Goal: Transaction & Acquisition: Purchase product/service

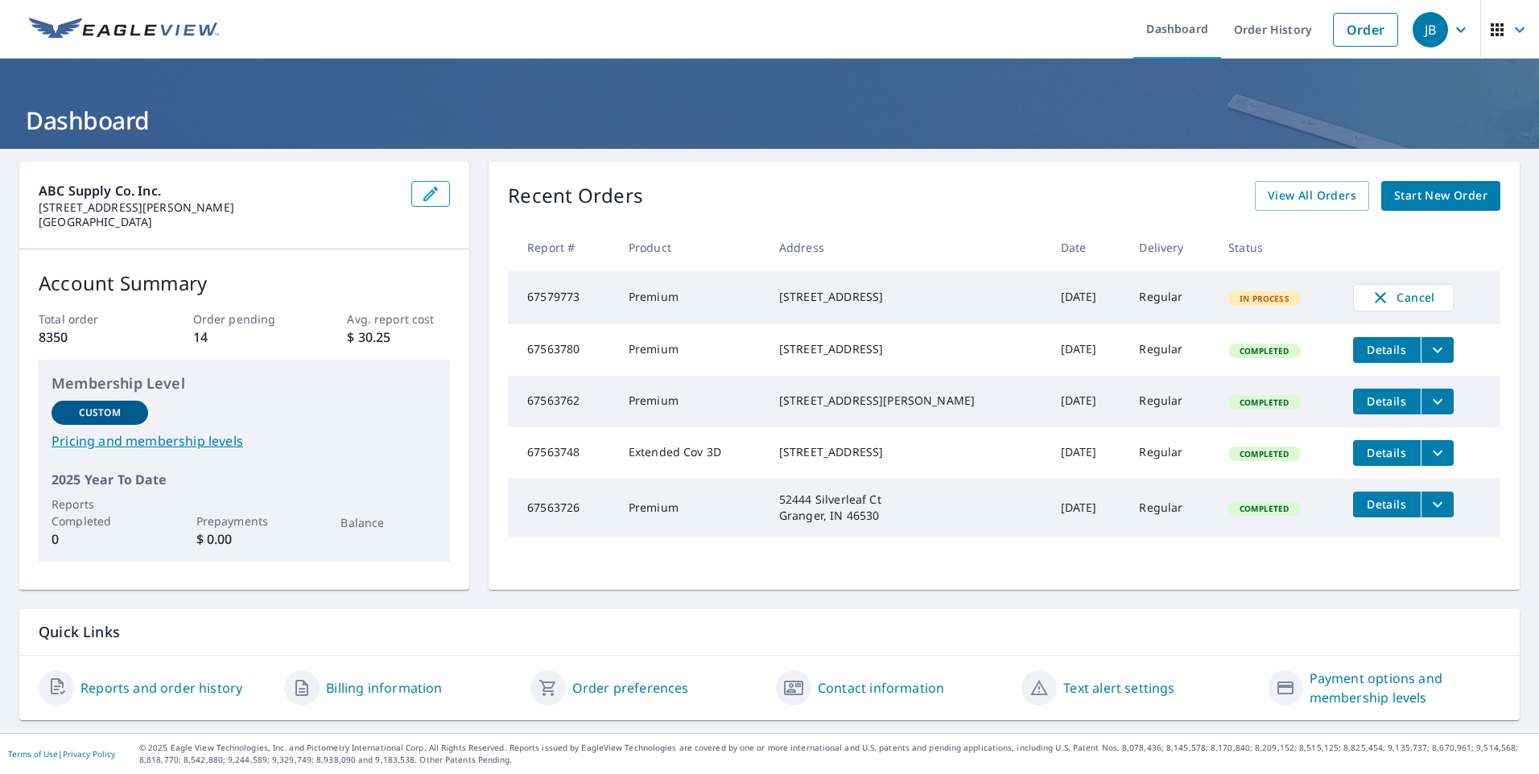
click at [1419, 192] on span "Start New Order" at bounding box center [1440, 196] width 93 height 20
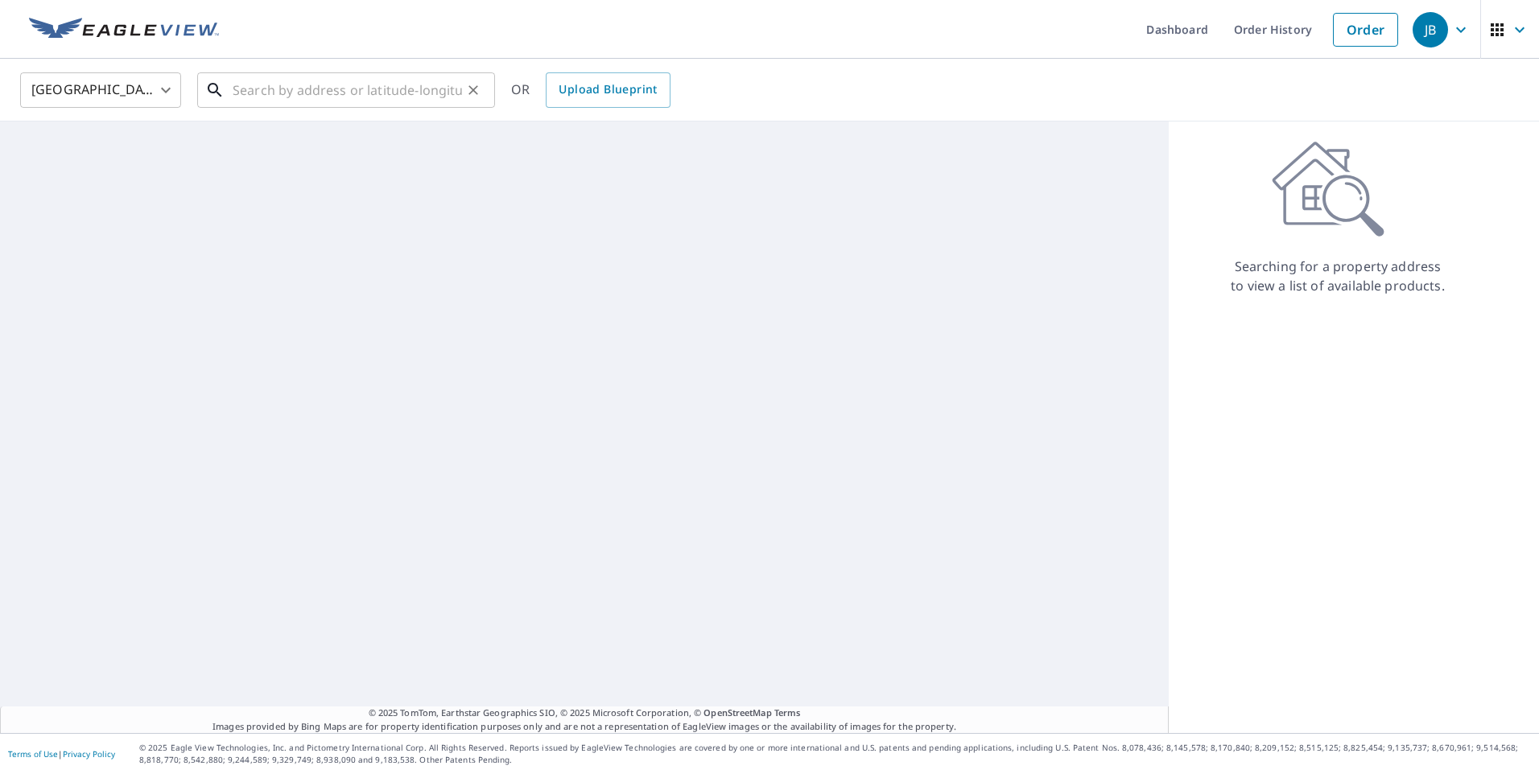
click at [307, 89] on input "text" at bounding box center [347, 90] width 229 height 45
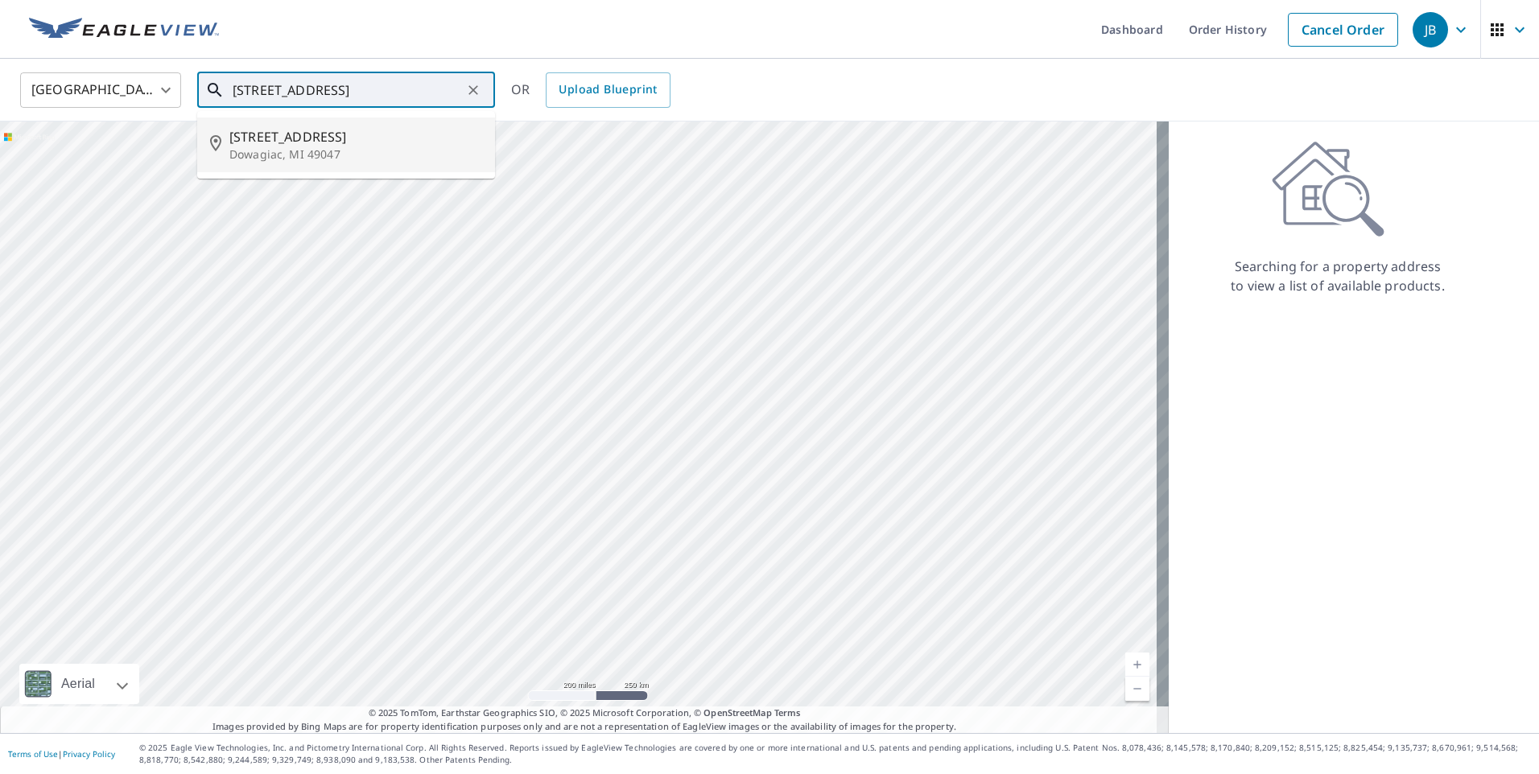
click at [318, 149] on p "Dowagiac, MI 49047" at bounding box center [355, 154] width 253 height 16
type input "[STREET_ADDRESS]"
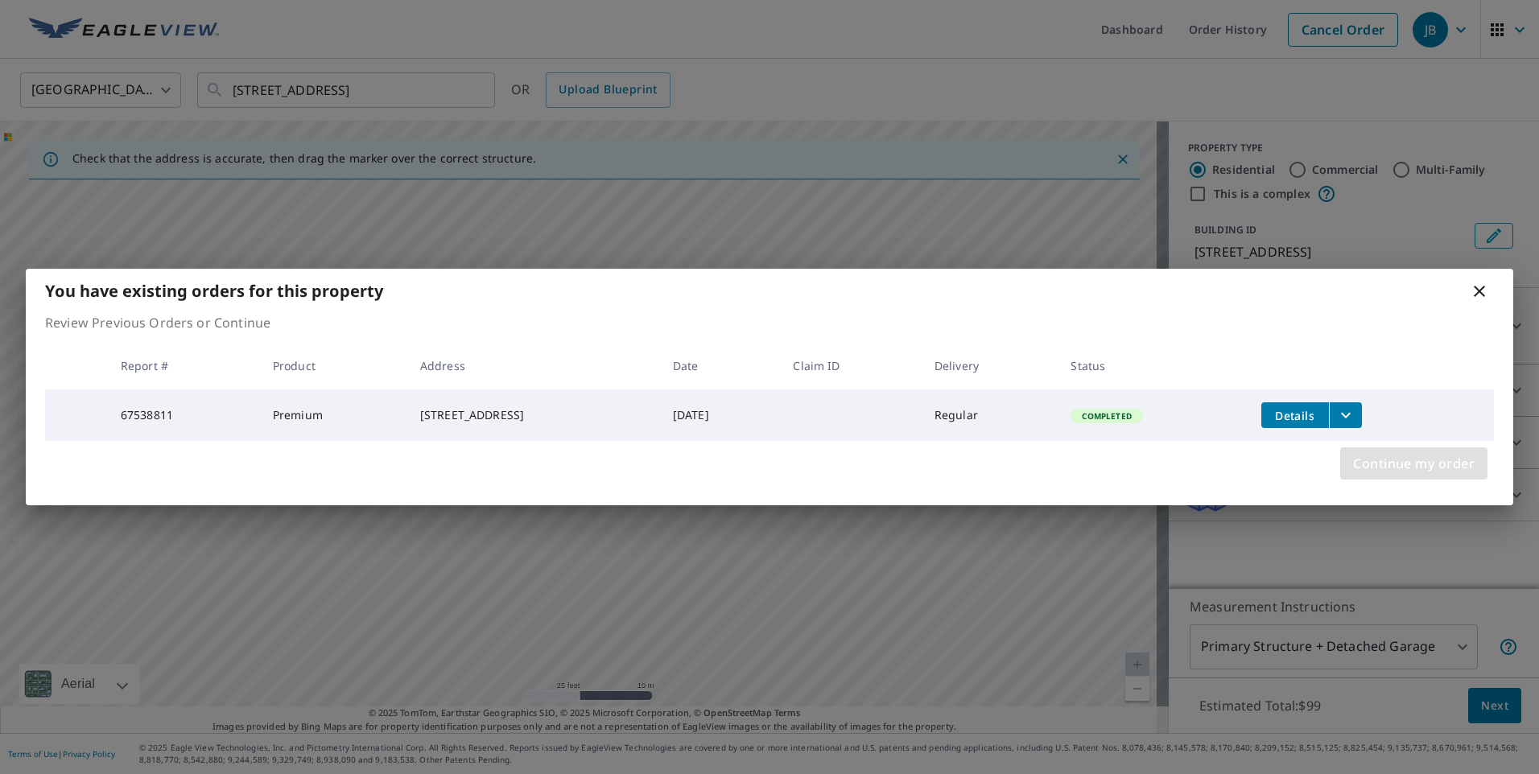
click at [1408, 459] on span "Continue my order" at bounding box center [1414, 463] width 122 height 23
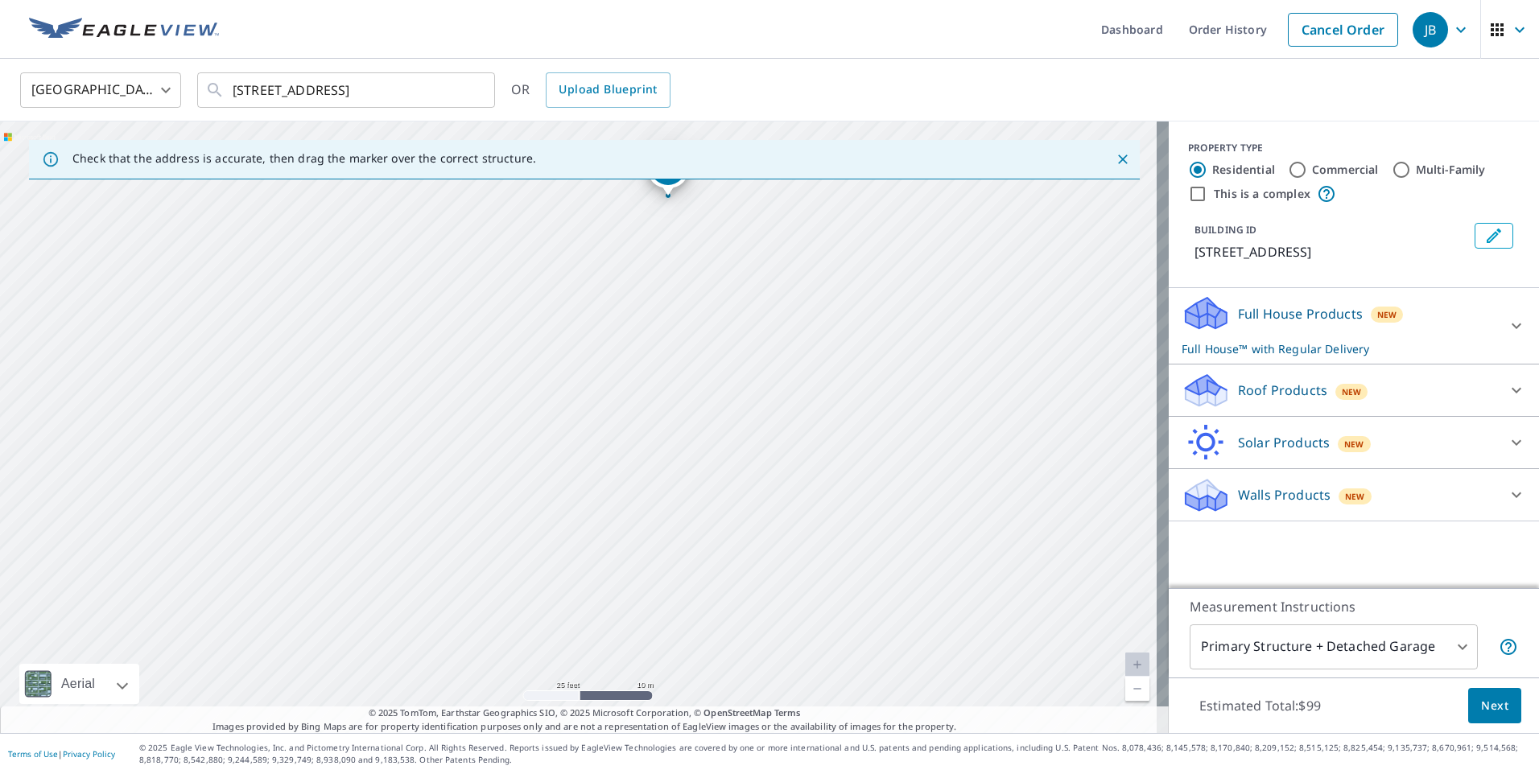
drag, startPoint x: 566, startPoint y: 604, endPoint x: 655, endPoint y: 376, distance: 245.4
click at [655, 376] on div "[STREET_ADDRESS]" at bounding box center [584, 428] width 1169 height 612
drag, startPoint x: 658, startPoint y: 401, endPoint x: 660, endPoint y: 476, distance: 74.9
click at [660, 476] on div "[STREET_ADDRESS]" at bounding box center [584, 428] width 1169 height 612
drag, startPoint x: 672, startPoint y: 254, endPoint x: 566, endPoint y: 518, distance: 285.3
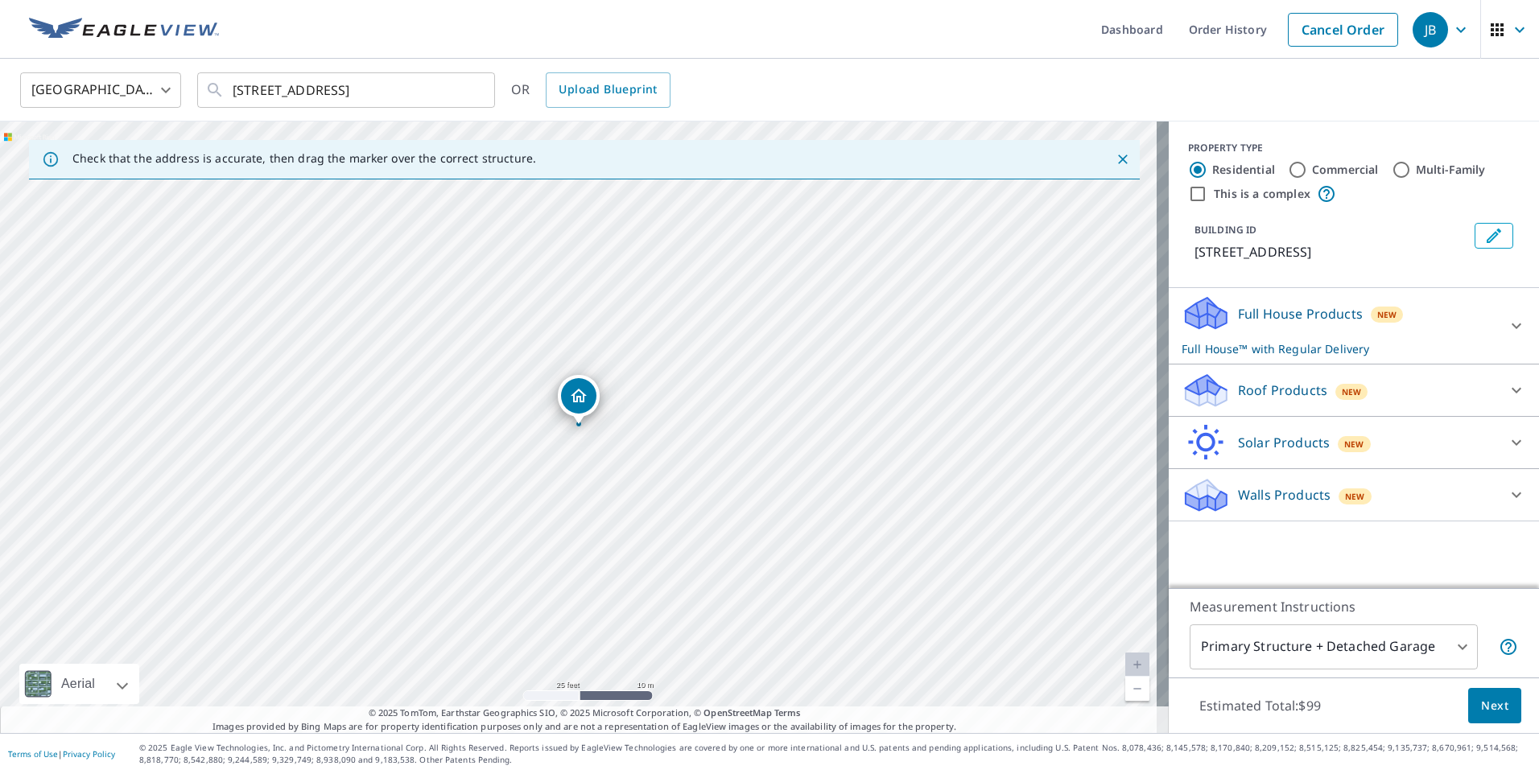
click at [1372, 392] on div "Roof Products New" at bounding box center [1338, 391] width 315 height 38
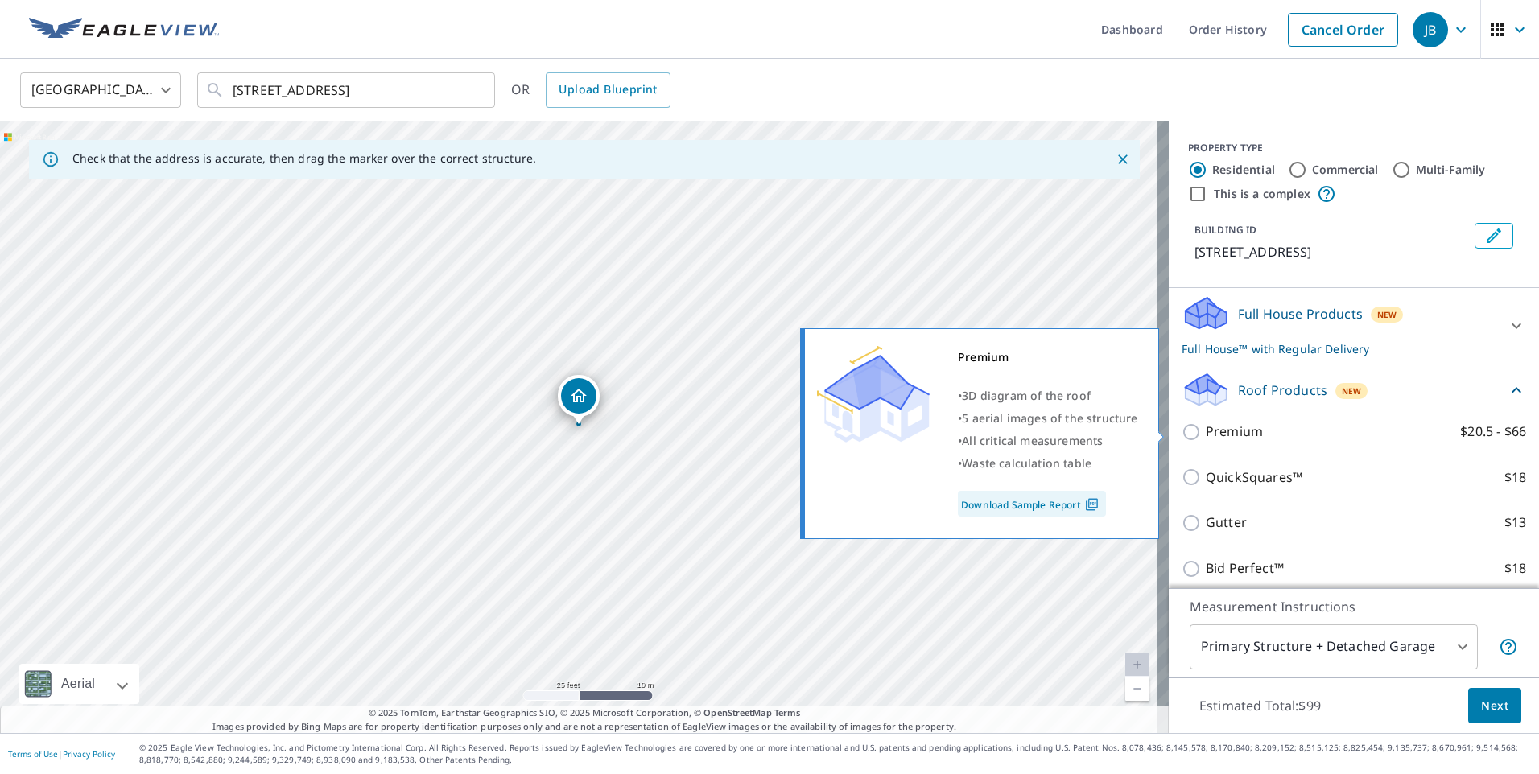
click at [1206, 427] on p "Premium" at bounding box center [1234, 432] width 57 height 20
click at [1202, 427] on input "Premium $20.5 - $66" at bounding box center [1193, 432] width 24 height 19
checkbox input "true"
checkbox input "false"
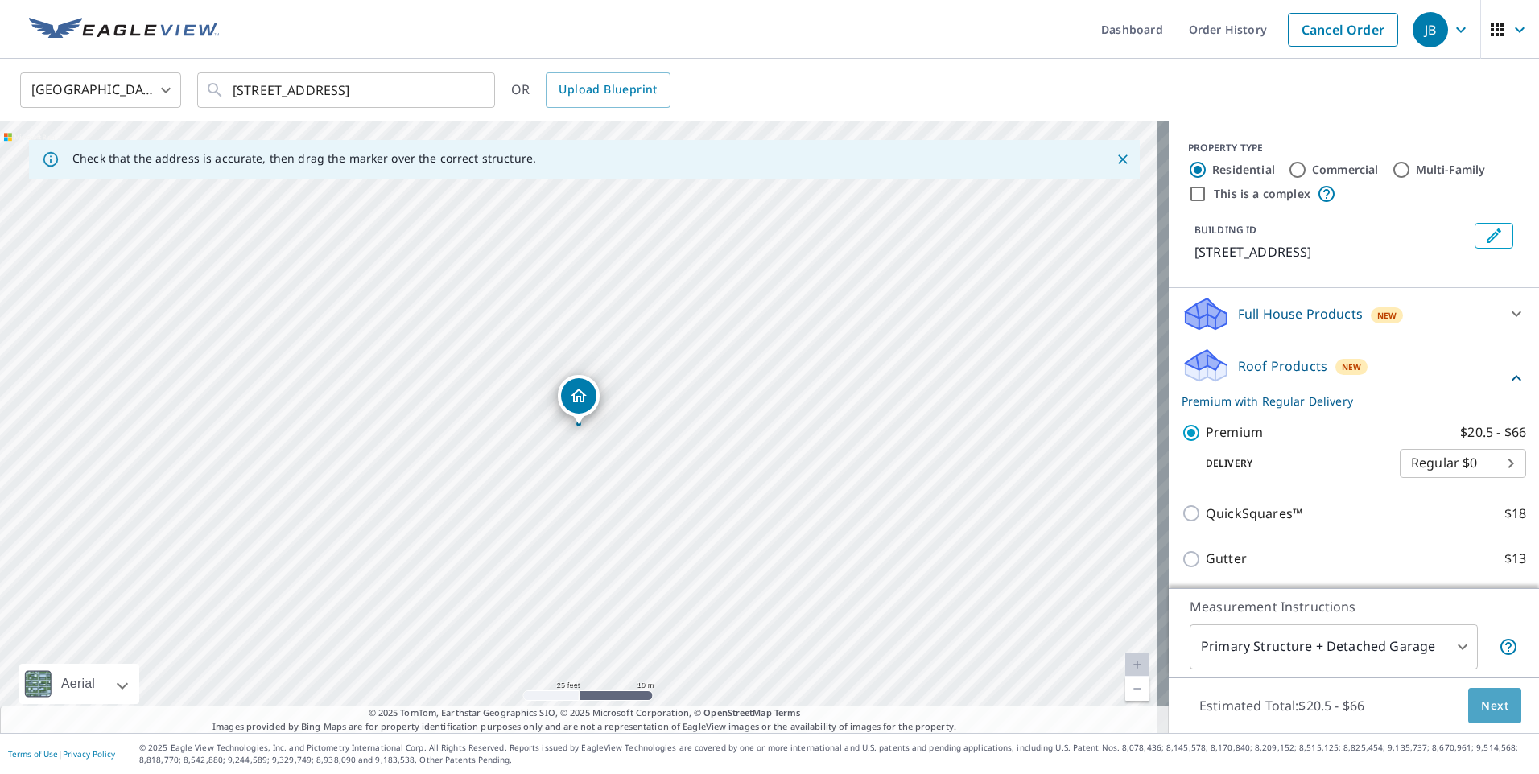
click at [1481, 699] on span "Next" at bounding box center [1494, 706] width 27 height 20
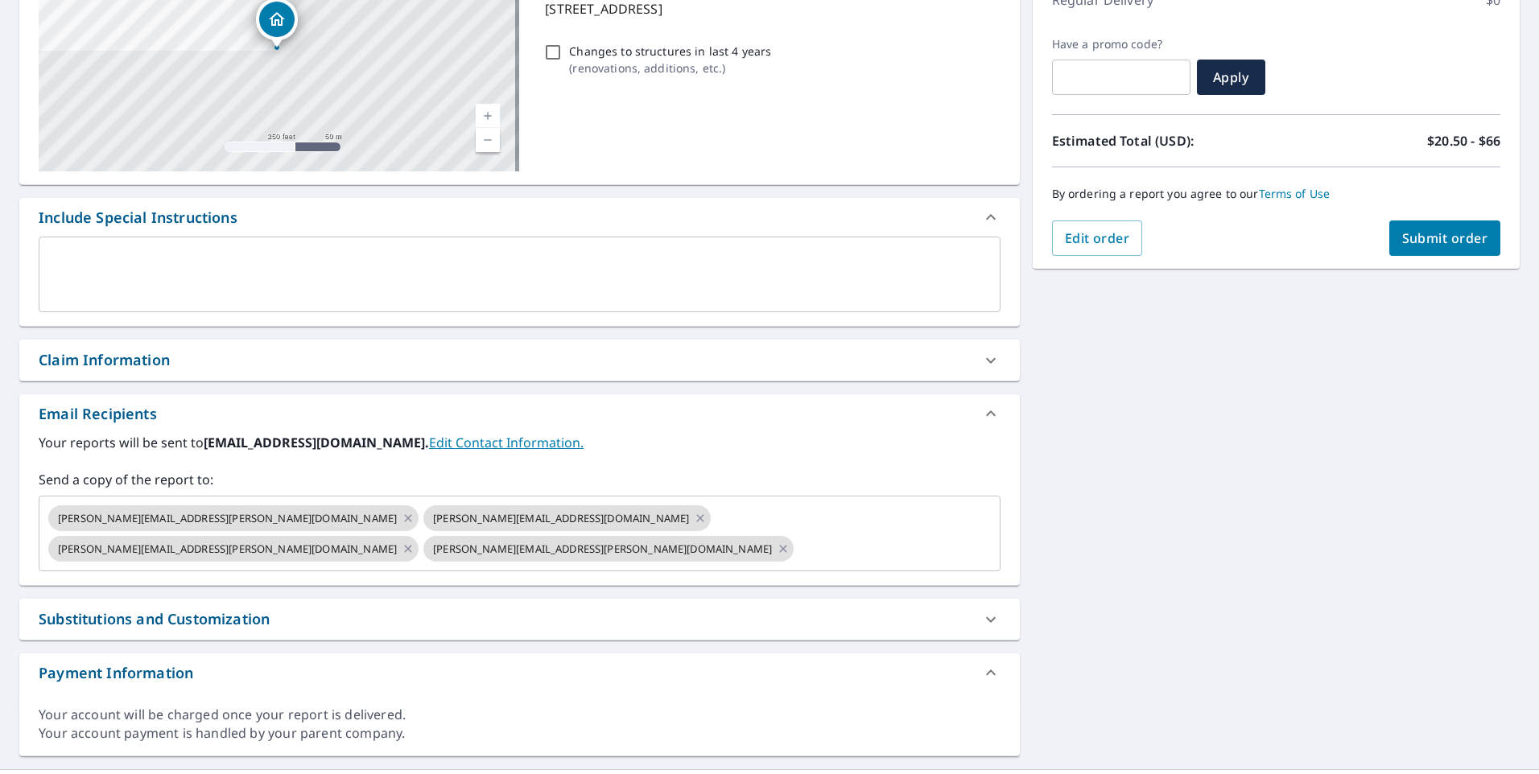
scroll to position [250, 0]
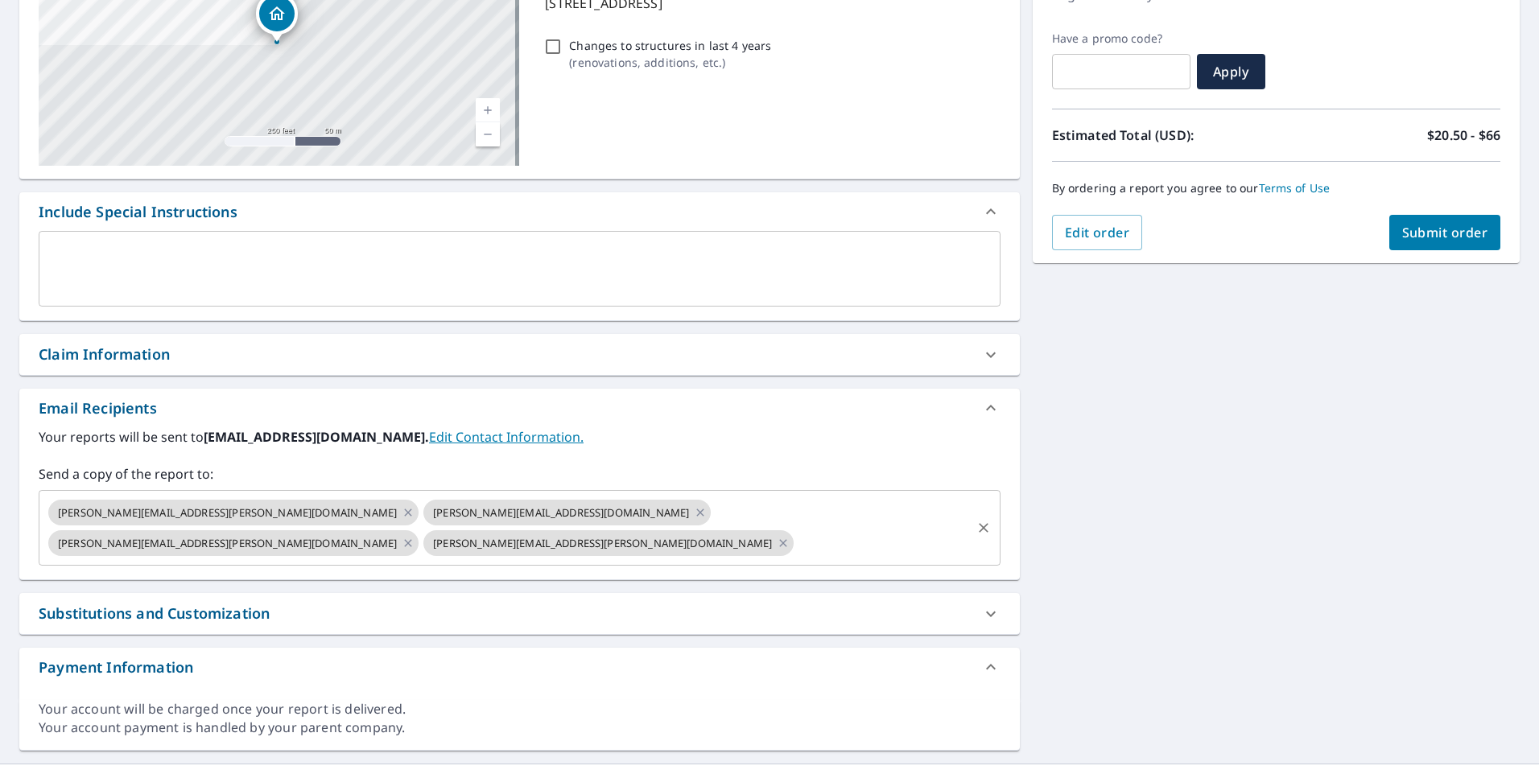
click at [979, 523] on icon "Clear" at bounding box center [984, 528] width 10 height 10
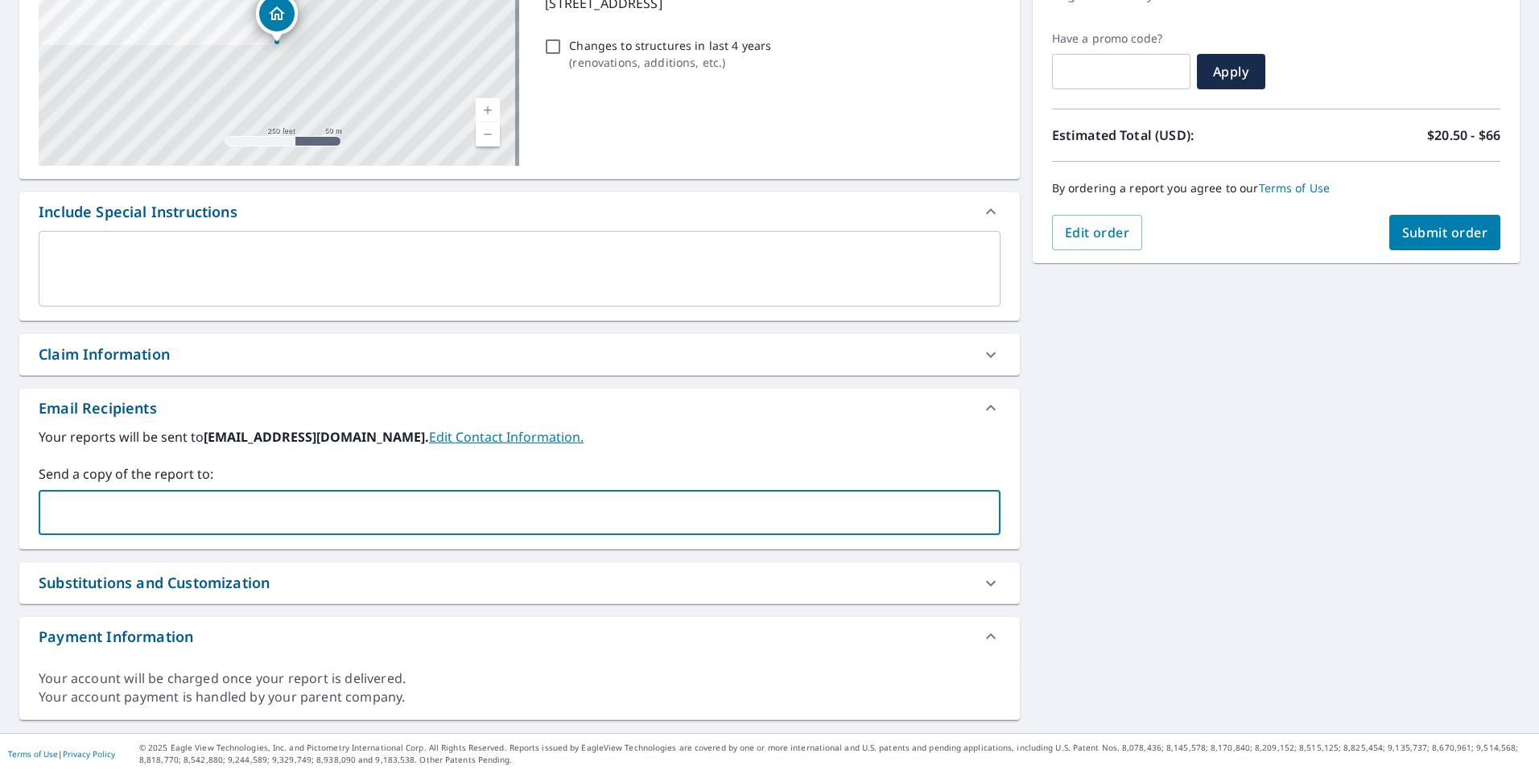
paste input "[PERSON_NAME][EMAIL_ADDRESS][DOMAIN_NAME]"
type input "[PERSON_NAME][EMAIL_ADDRESS][DOMAIN_NAME]"
paste input "[EMAIL_ADDRESS][DOMAIN_NAME]"
type input "[EMAIL_ADDRESS][DOMAIN_NAME]"
click at [1264, 462] on div "[STREET_ADDRESS] Aerial Road A standard road map Aerial A detailed look from ab…" at bounding box center [769, 316] width 1539 height 835
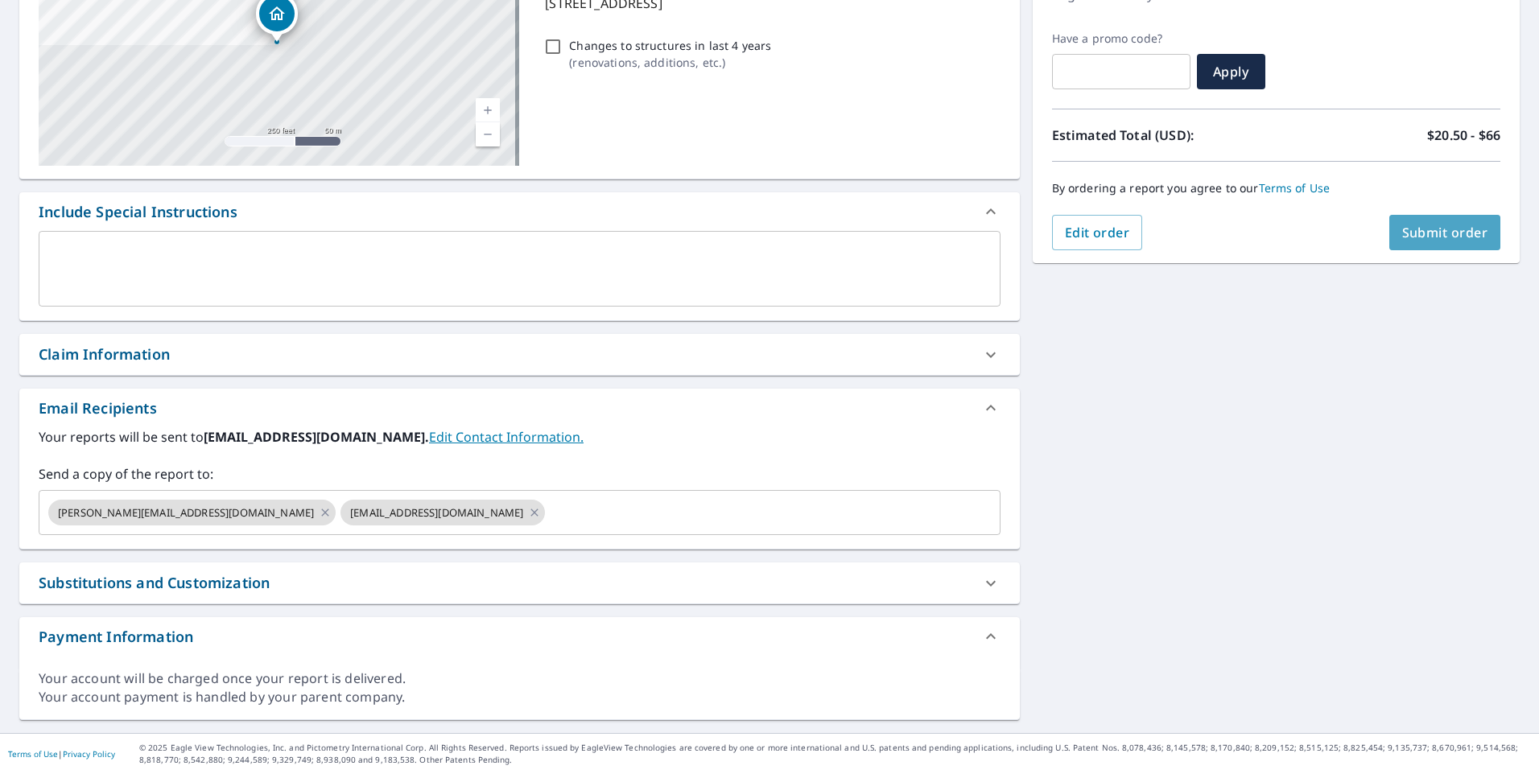
click at [1440, 229] on span "Submit order" at bounding box center [1445, 233] width 86 height 18
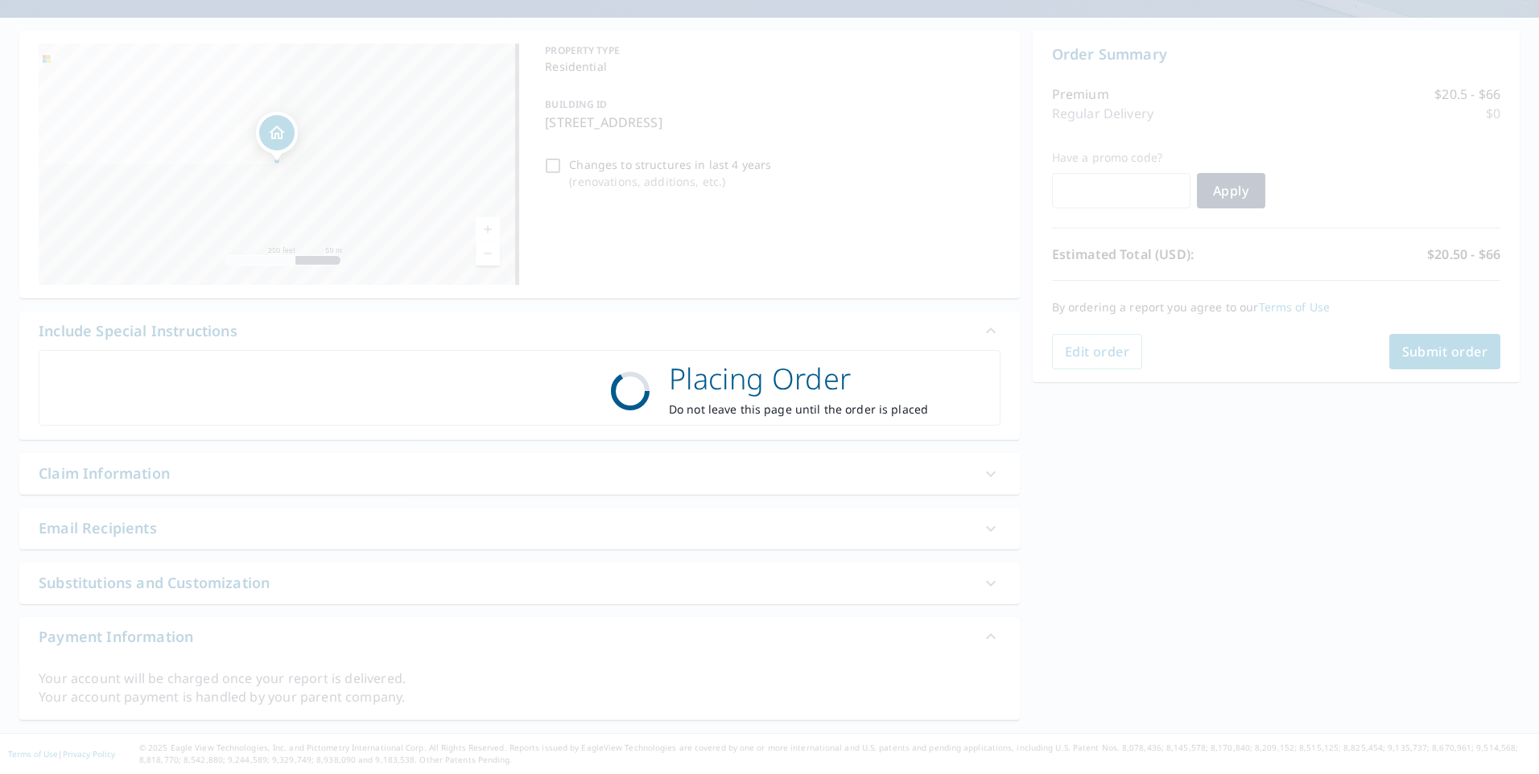
scroll to position [131, 0]
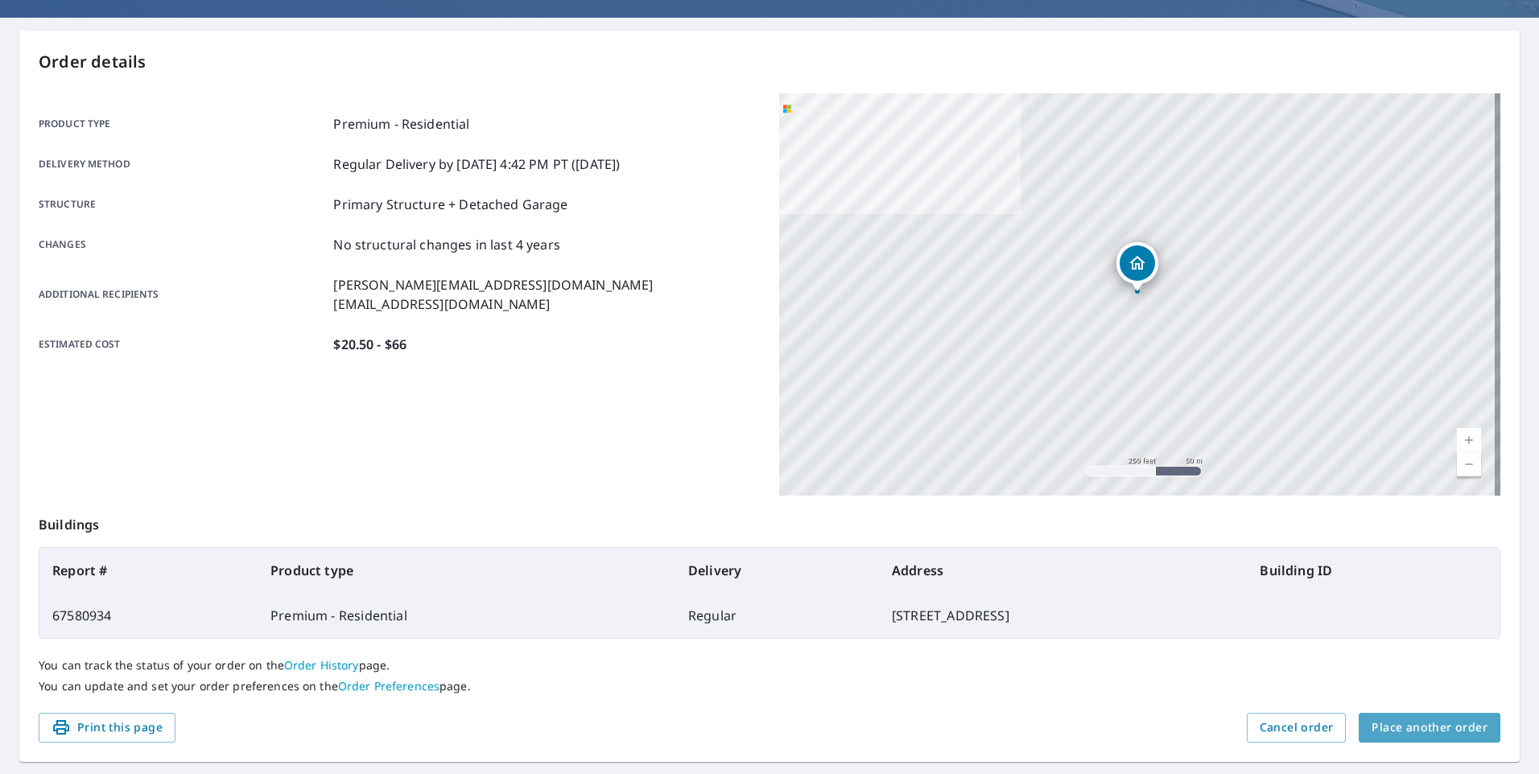
click at [1439, 728] on span "Place another order" at bounding box center [1429, 728] width 116 height 20
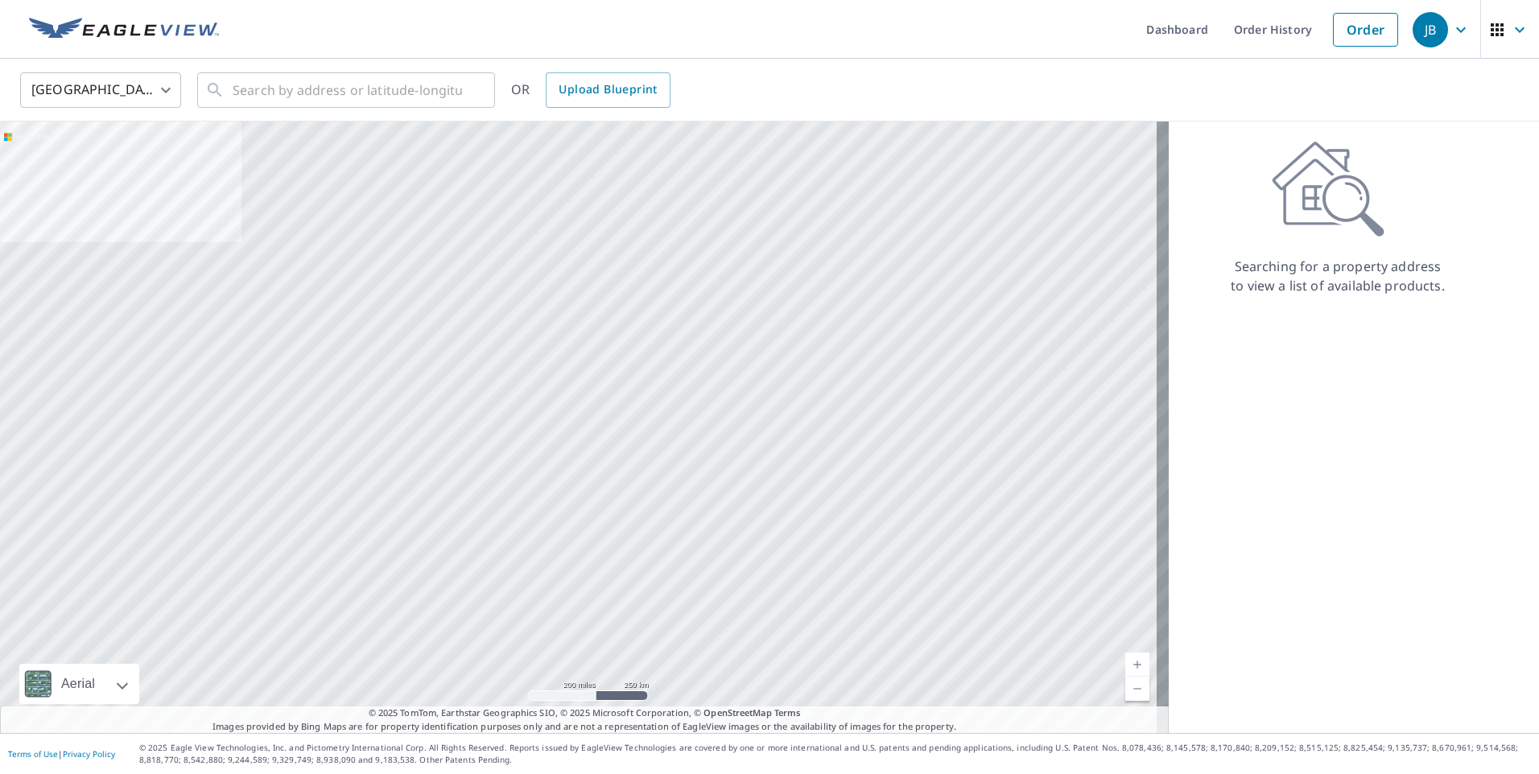
click at [1253, 372] on div "Searching for a property address to view a list of available products." at bounding box center [1338, 428] width 338 height 612
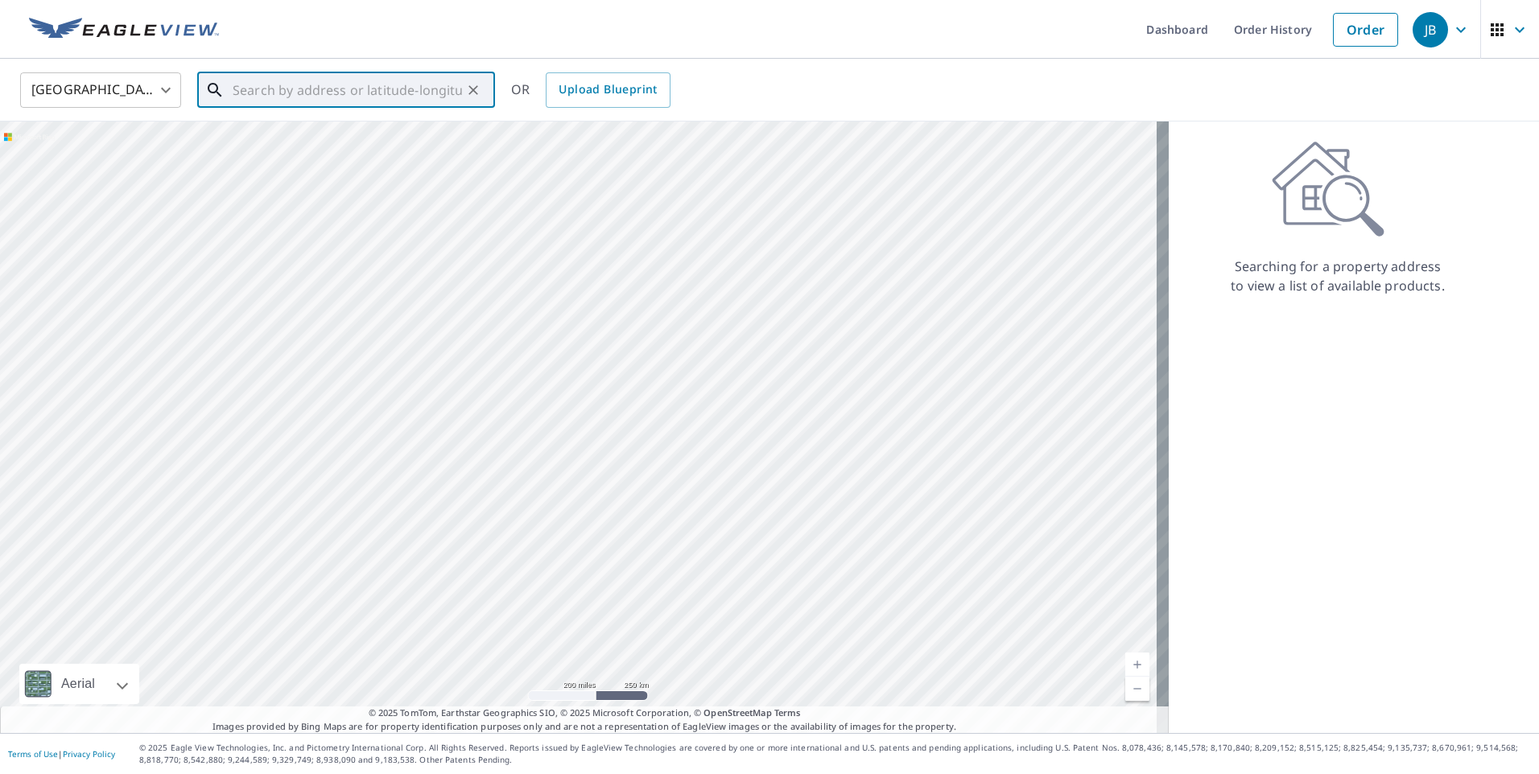
click at [299, 90] on input "text" at bounding box center [347, 90] width 229 height 45
paste input "1736 Marine St"
click at [369, 155] on p "[GEOGRAPHIC_DATA], IN 46613" at bounding box center [355, 154] width 253 height 16
type input "[STREET_ADDRESS]"
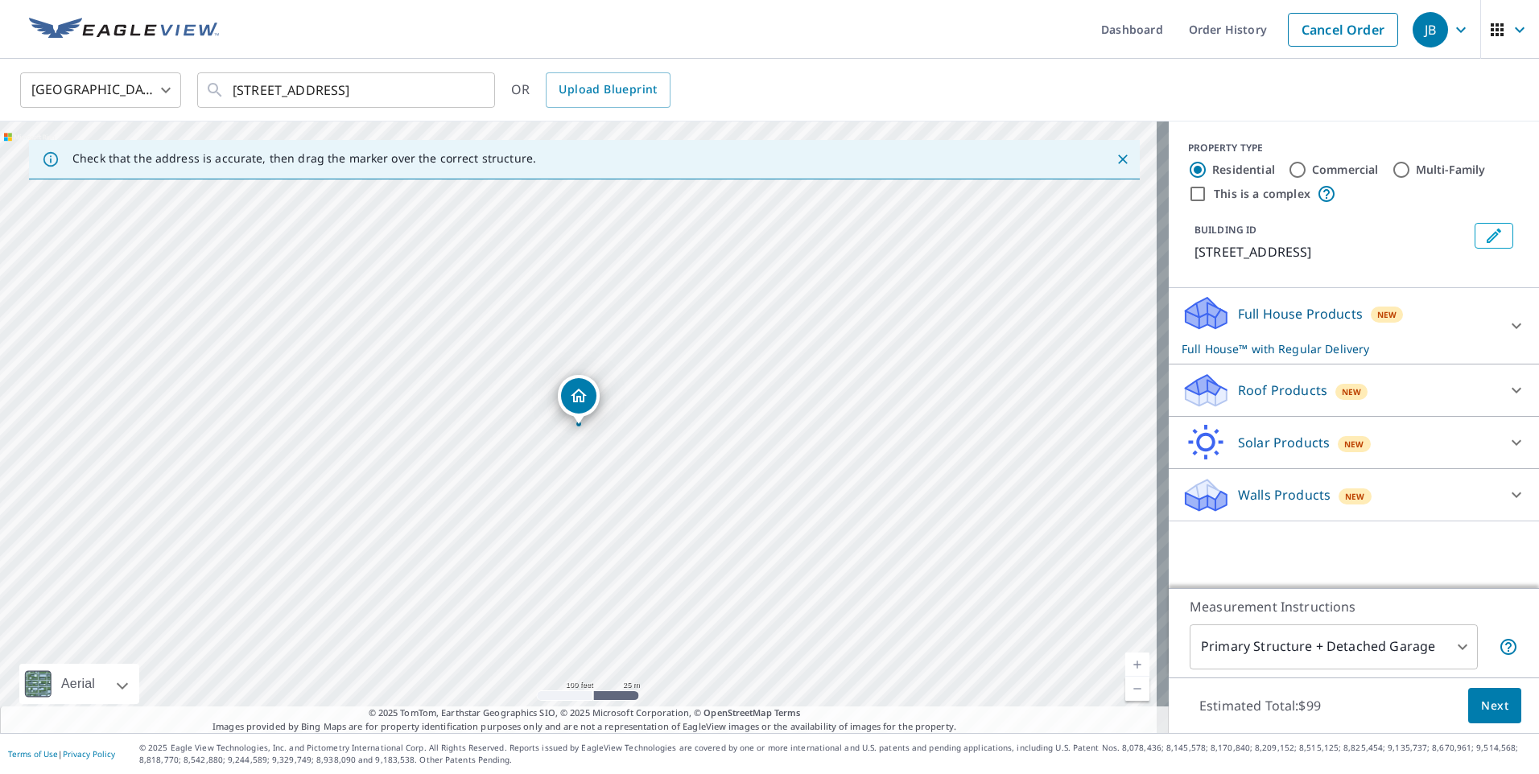
click at [1449, 331] on div "Full House Products New Full House™ with Regular Delivery" at bounding box center [1338, 326] width 315 height 63
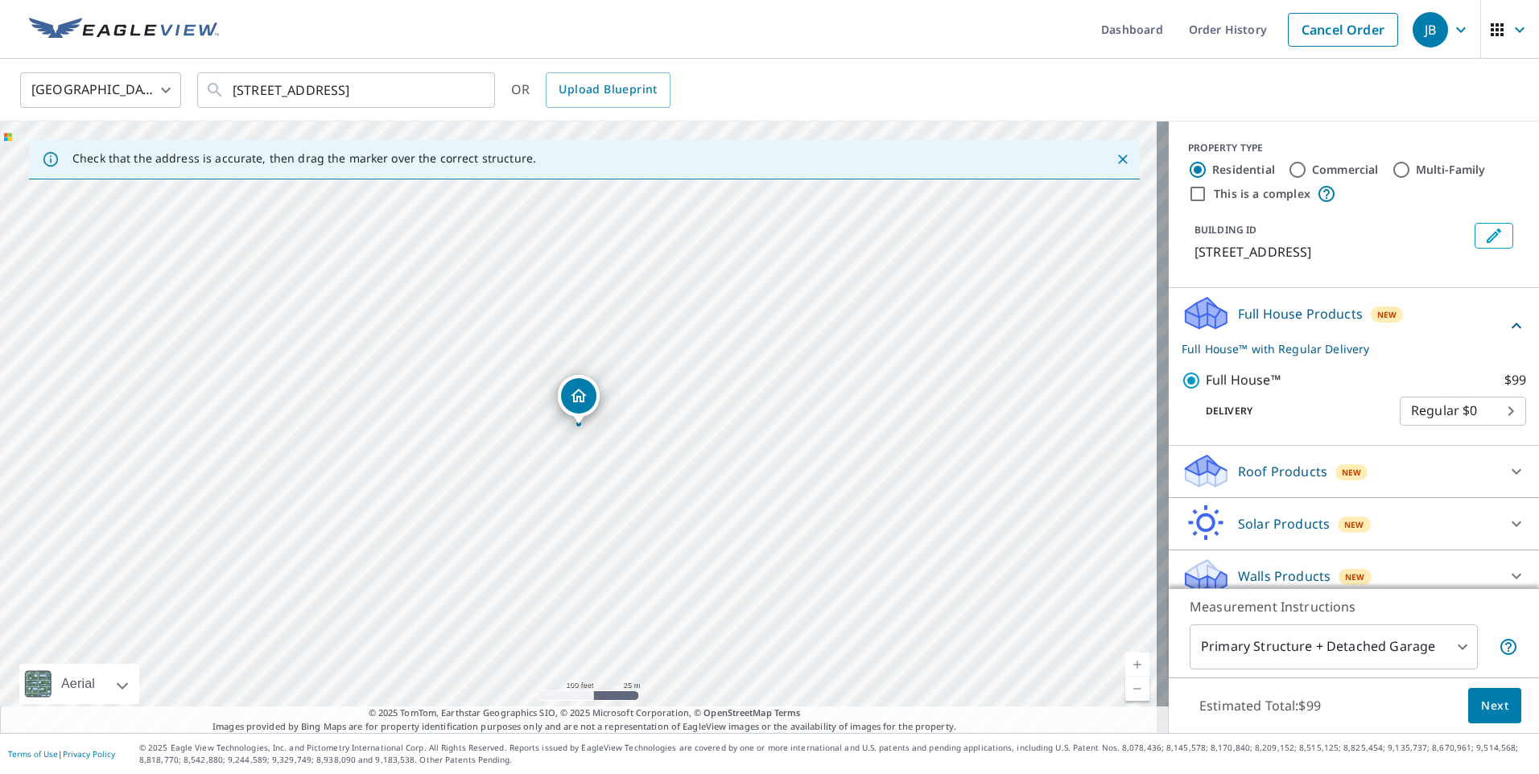
click at [1335, 479] on div "New" at bounding box center [1351, 472] width 33 height 16
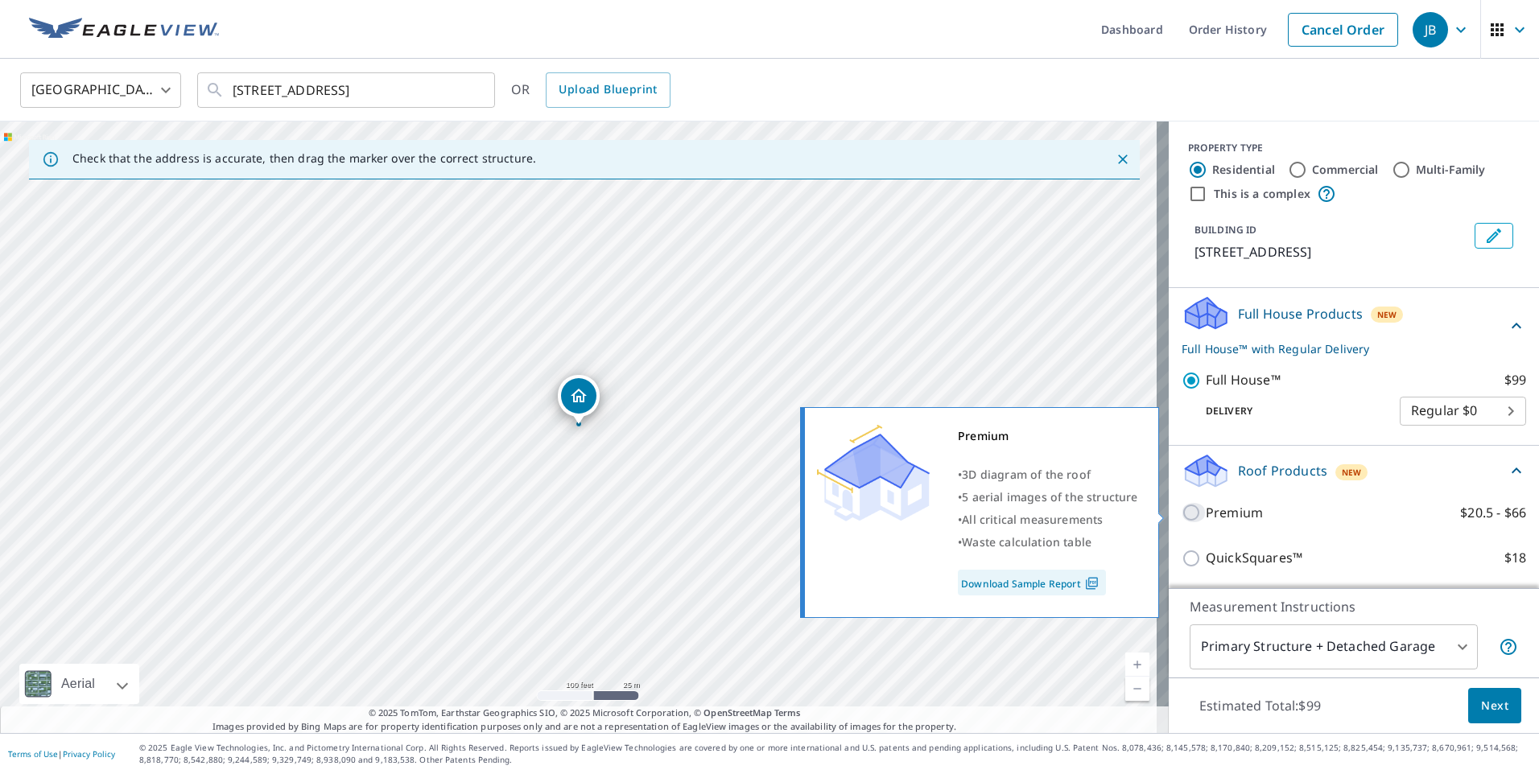
click at [1181, 511] on input "Premium $20.5 - $66" at bounding box center [1193, 512] width 24 height 19
checkbox input "true"
checkbox input "false"
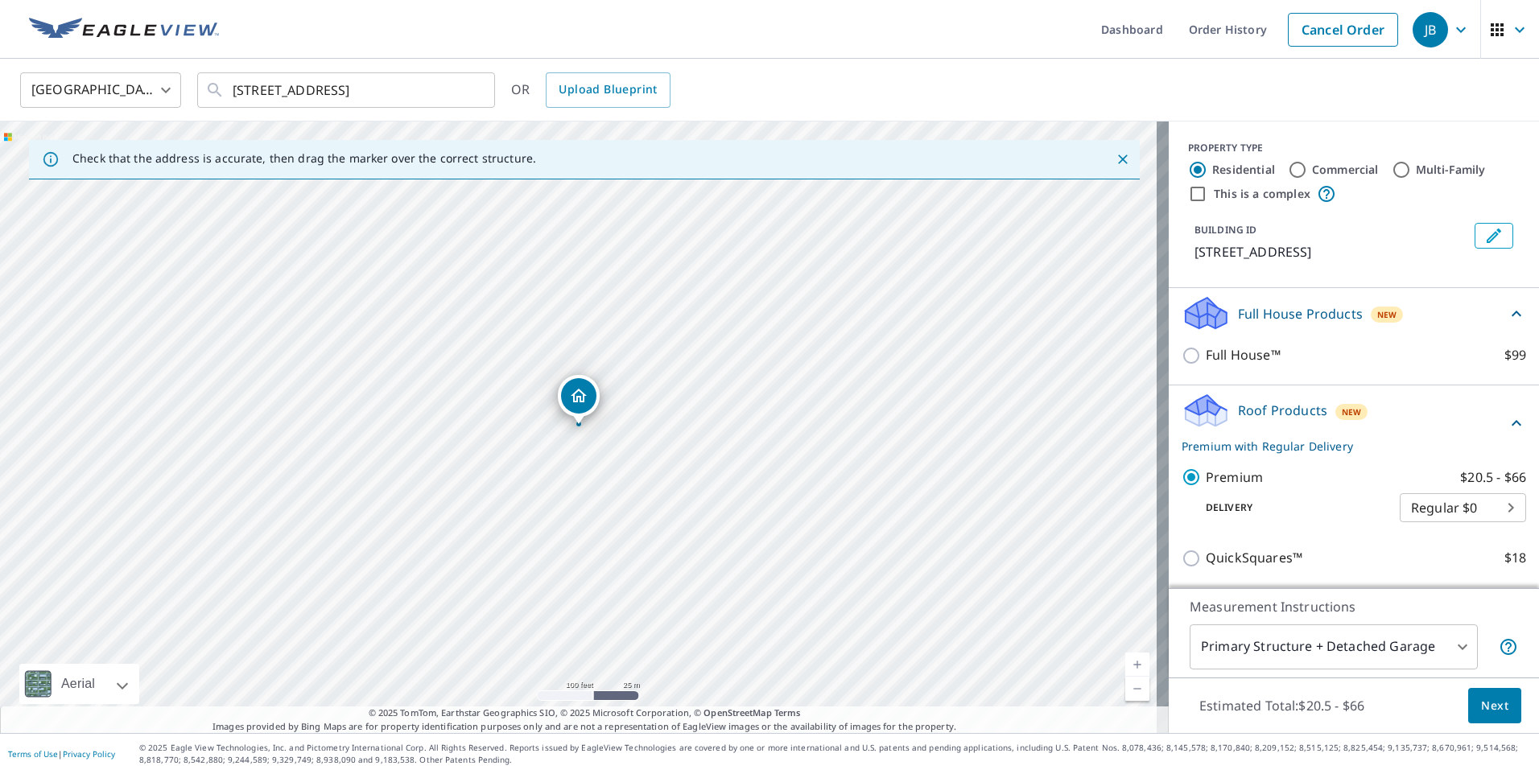
click at [1486, 711] on span "Next" at bounding box center [1494, 706] width 27 height 20
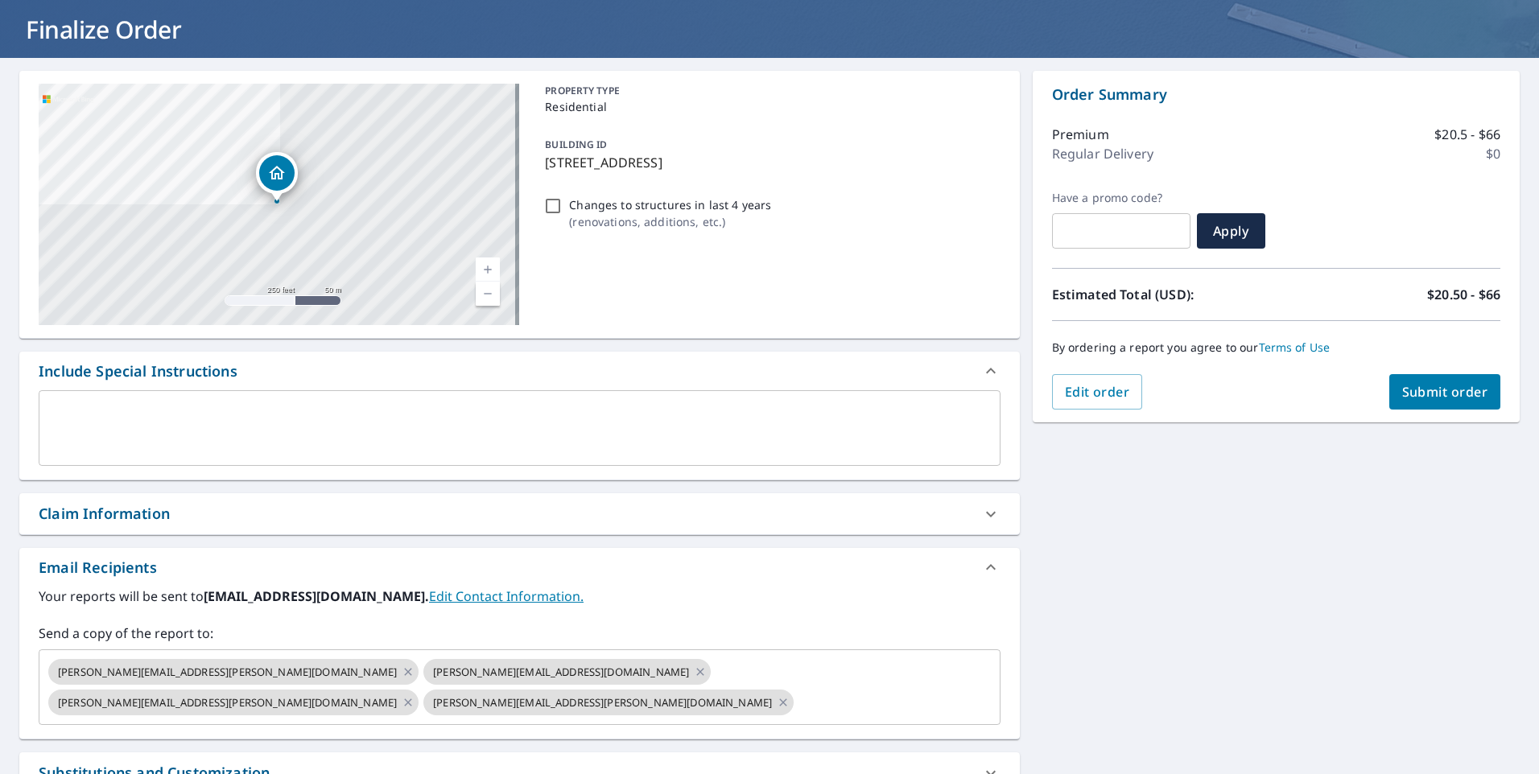
scroll to position [161, 0]
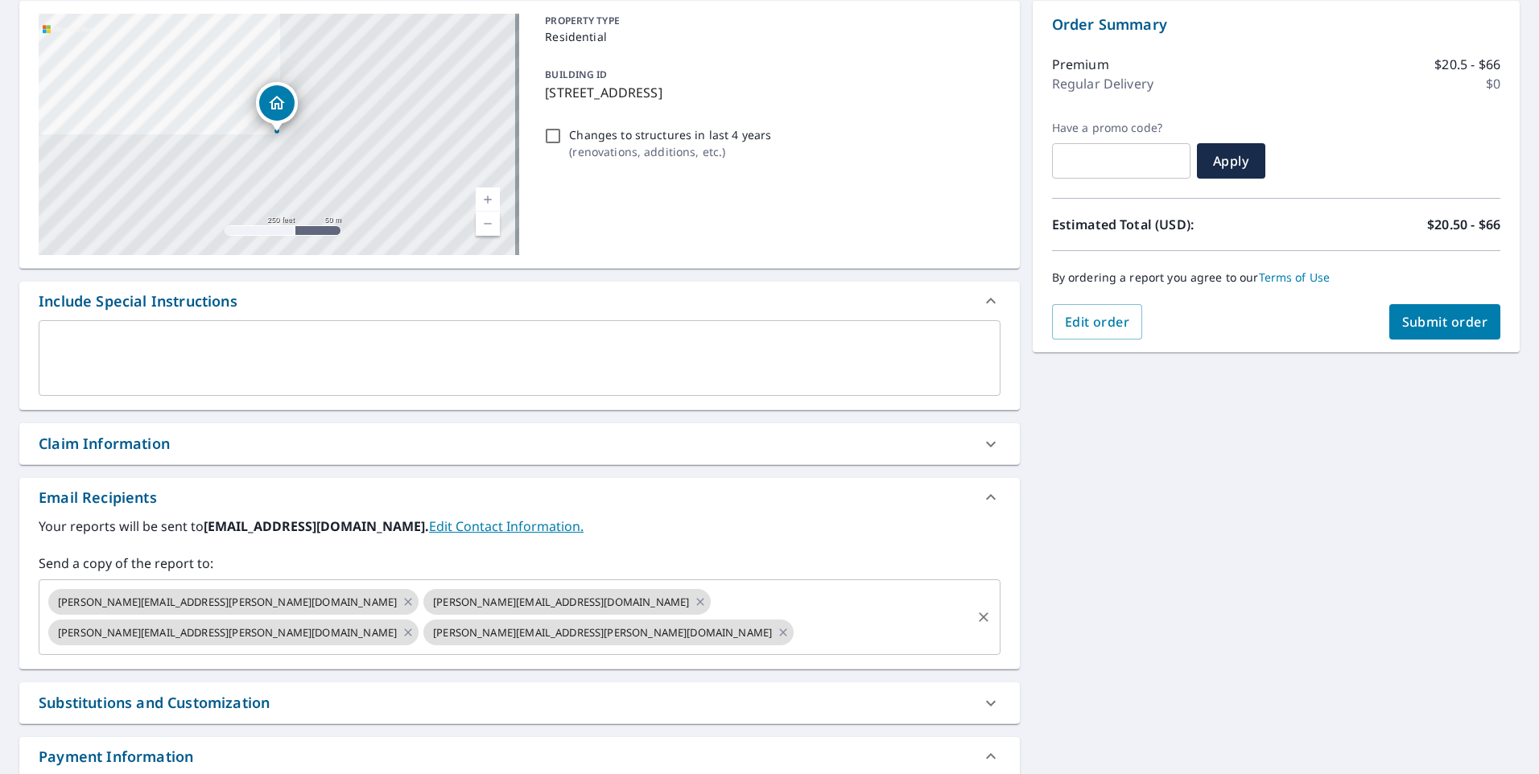
click at [975, 609] on icon "Clear" at bounding box center [983, 617] width 16 height 16
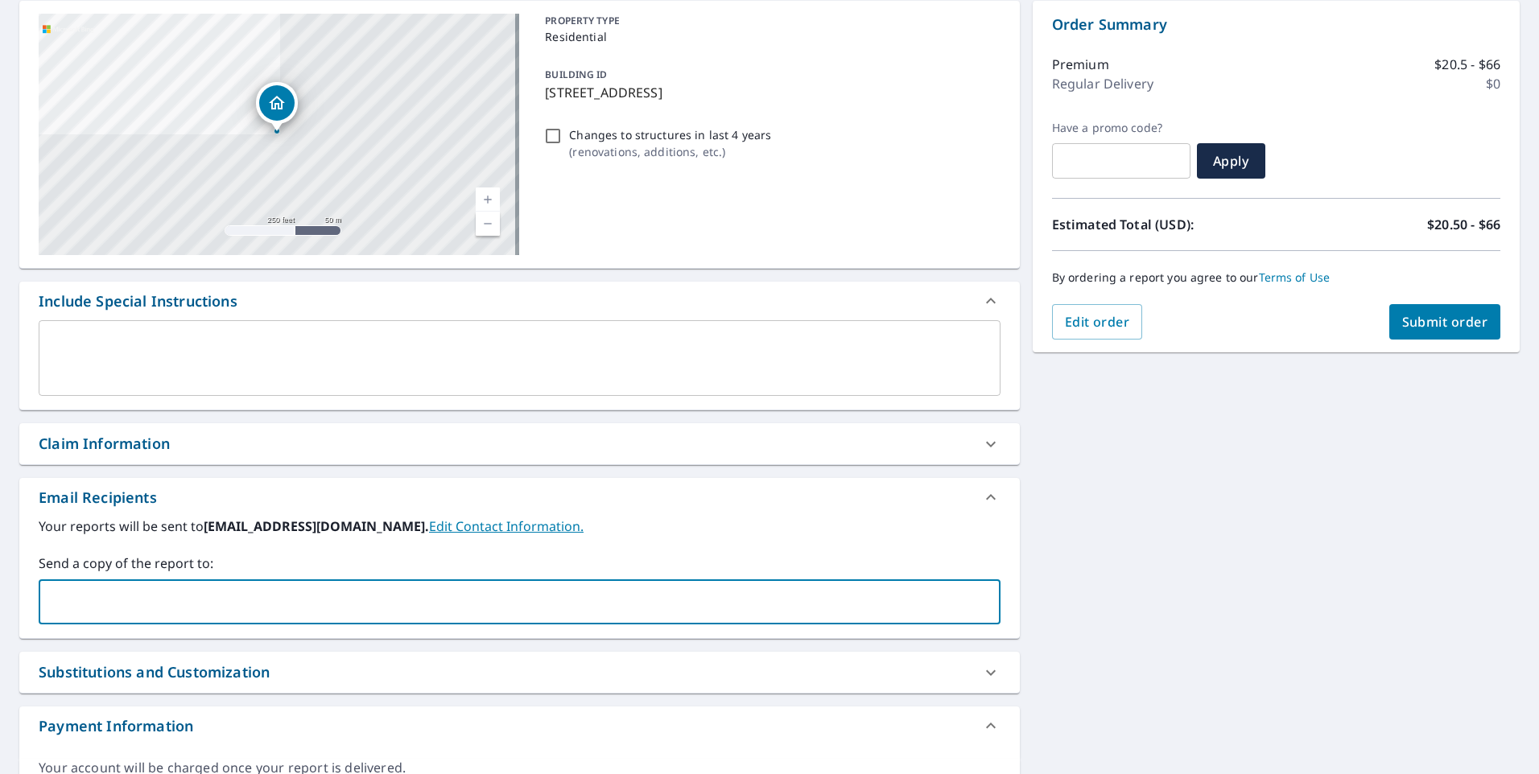
paste input "[PERSON_NAME][EMAIL_ADDRESS][DOMAIN_NAME]"
type input "[PERSON_NAME][EMAIL_ADDRESS][DOMAIN_NAME]"
paste input "[EMAIL_ADDRESS][DOMAIN_NAME]"
type input "[EMAIL_ADDRESS][DOMAIN_NAME]"
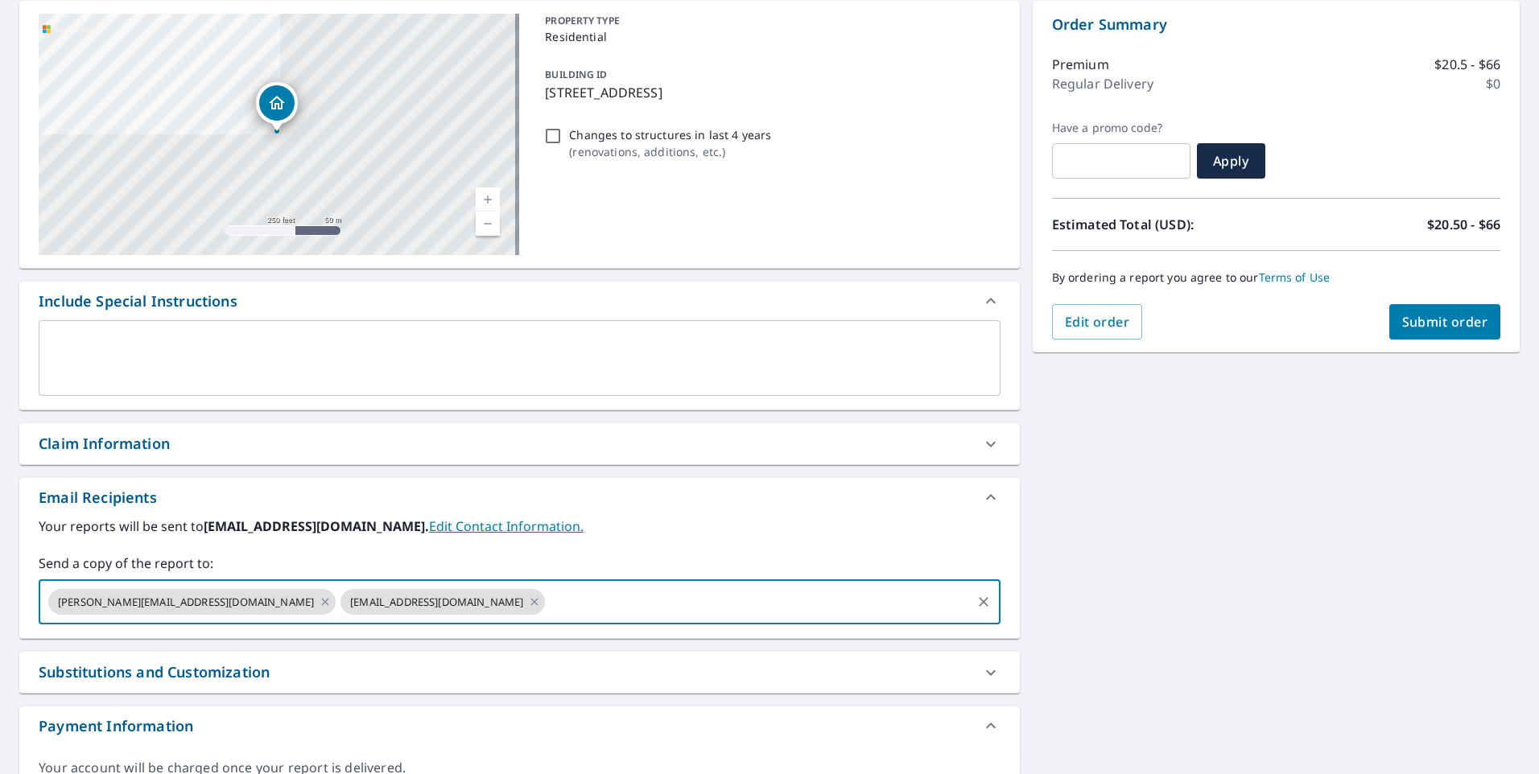
click at [1115, 434] on div "[STREET_ADDRESS] A standard road map Aerial A detailed look from above Labels L…" at bounding box center [769, 405] width 1539 height 835
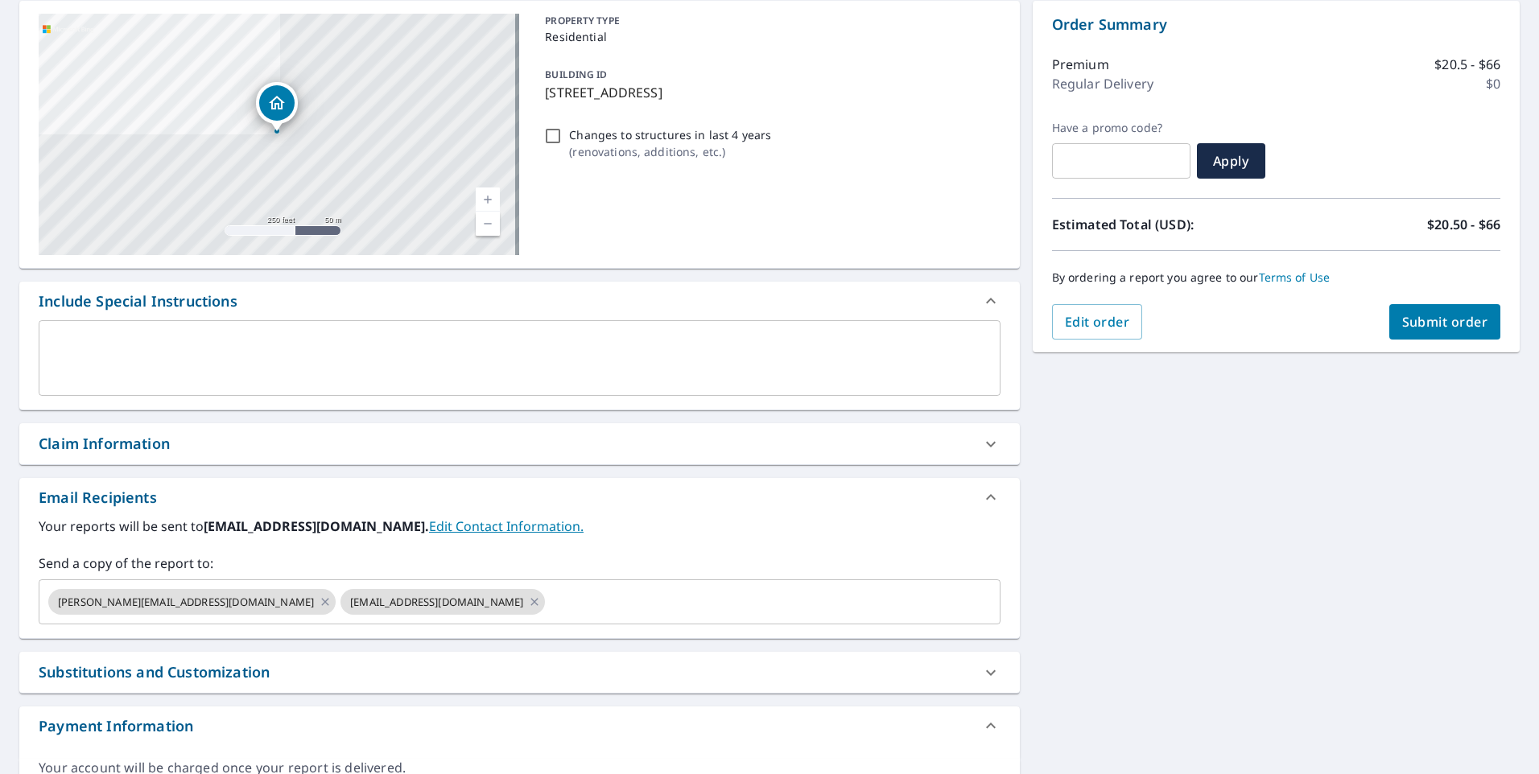
click at [1416, 322] on span "Submit order" at bounding box center [1445, 322] width 86 height 18
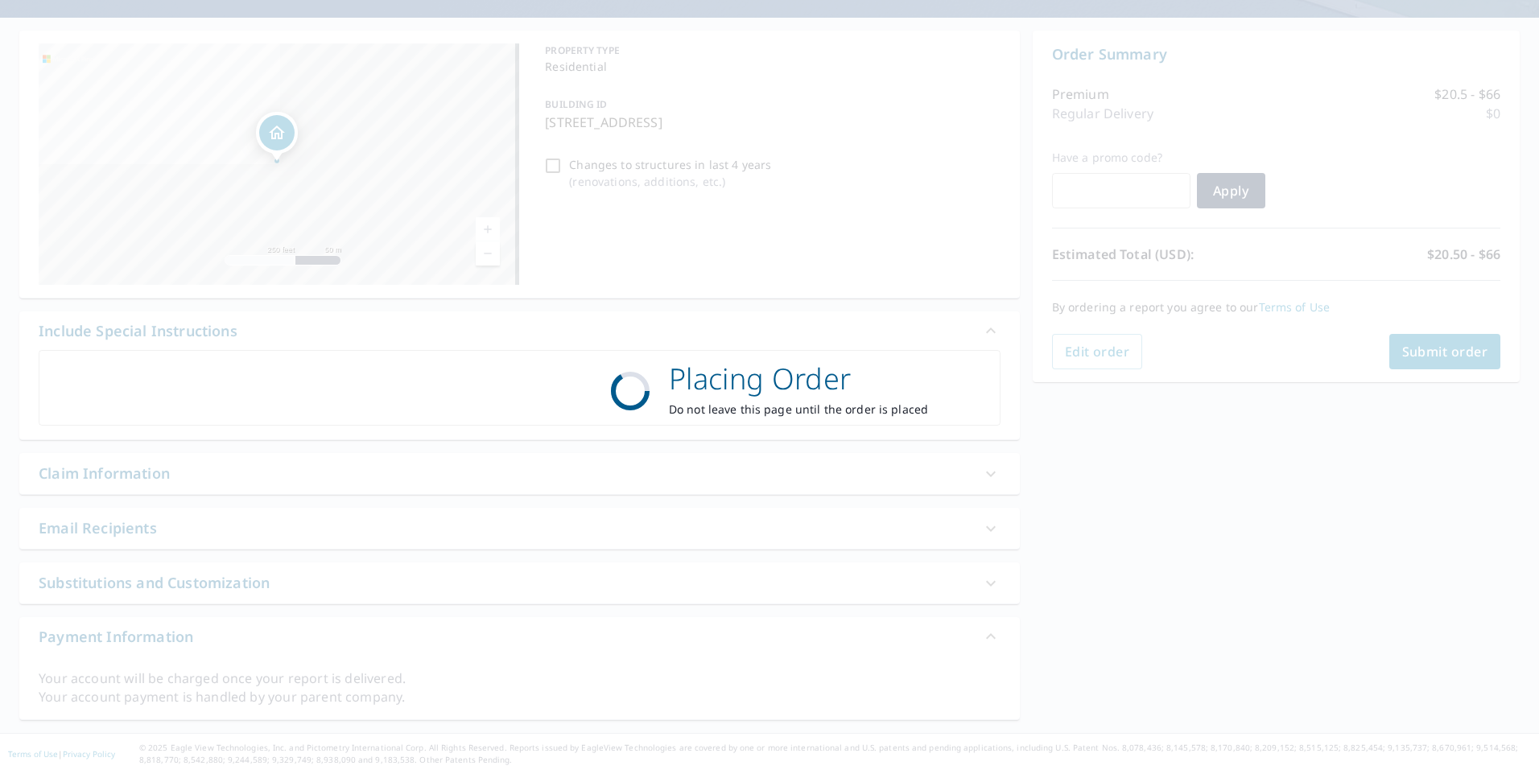
scroll to position [131, 0]
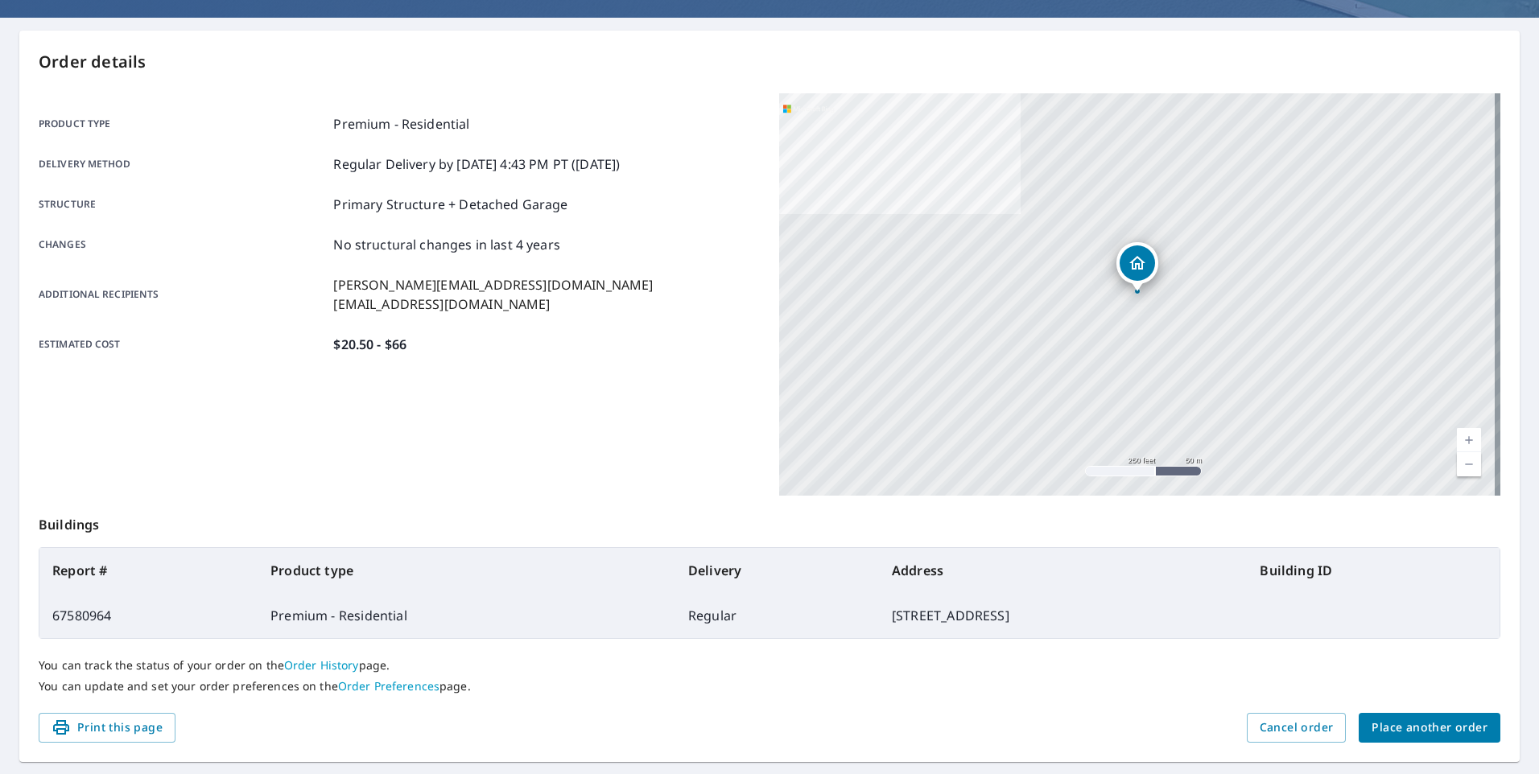
click at [1407, 725] on span "Place another order" at bounding box center [1429, 728] width 116 height 20
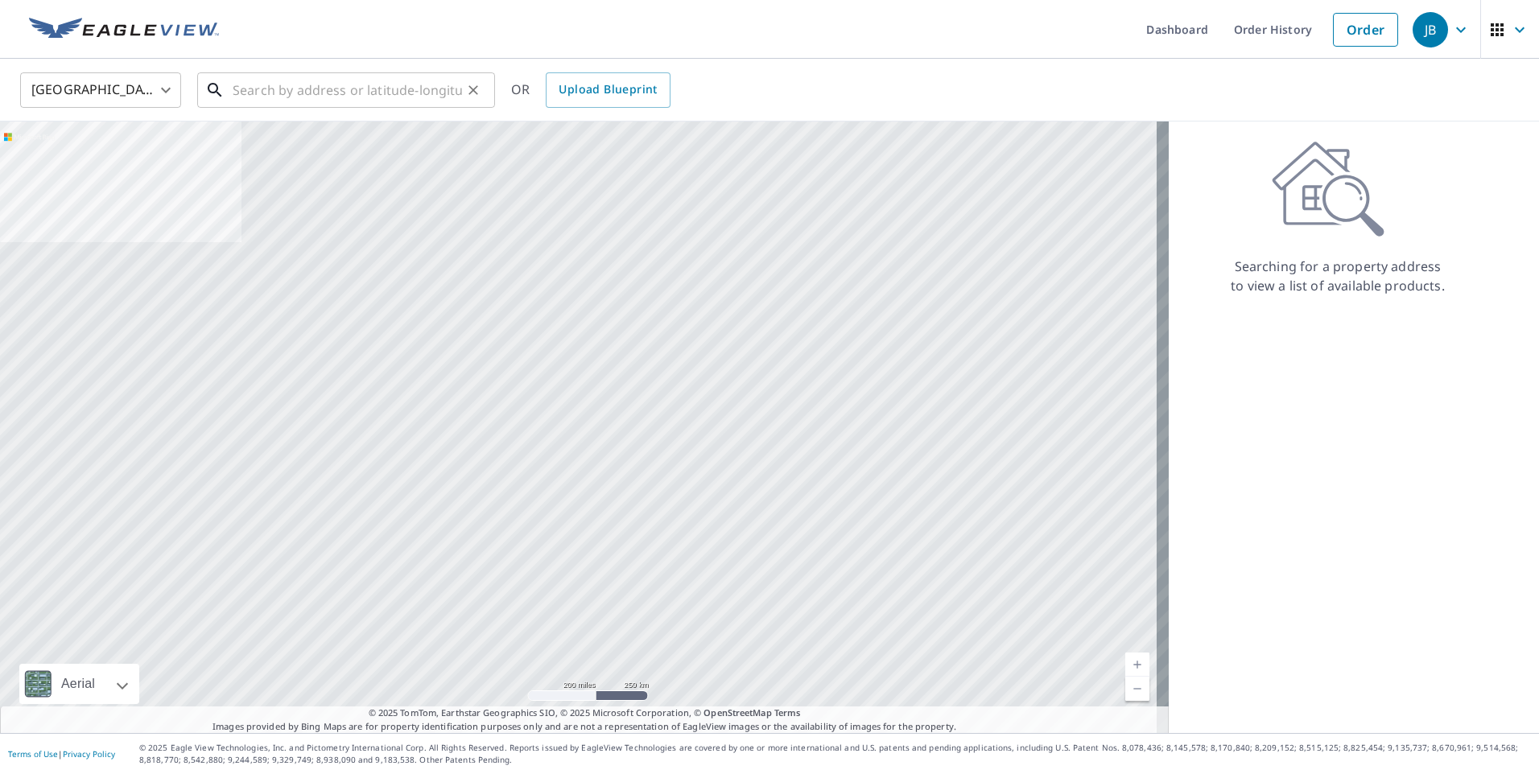
click at [444, 107] on div "​" at bounding box center [346, 89] width 298 height 35
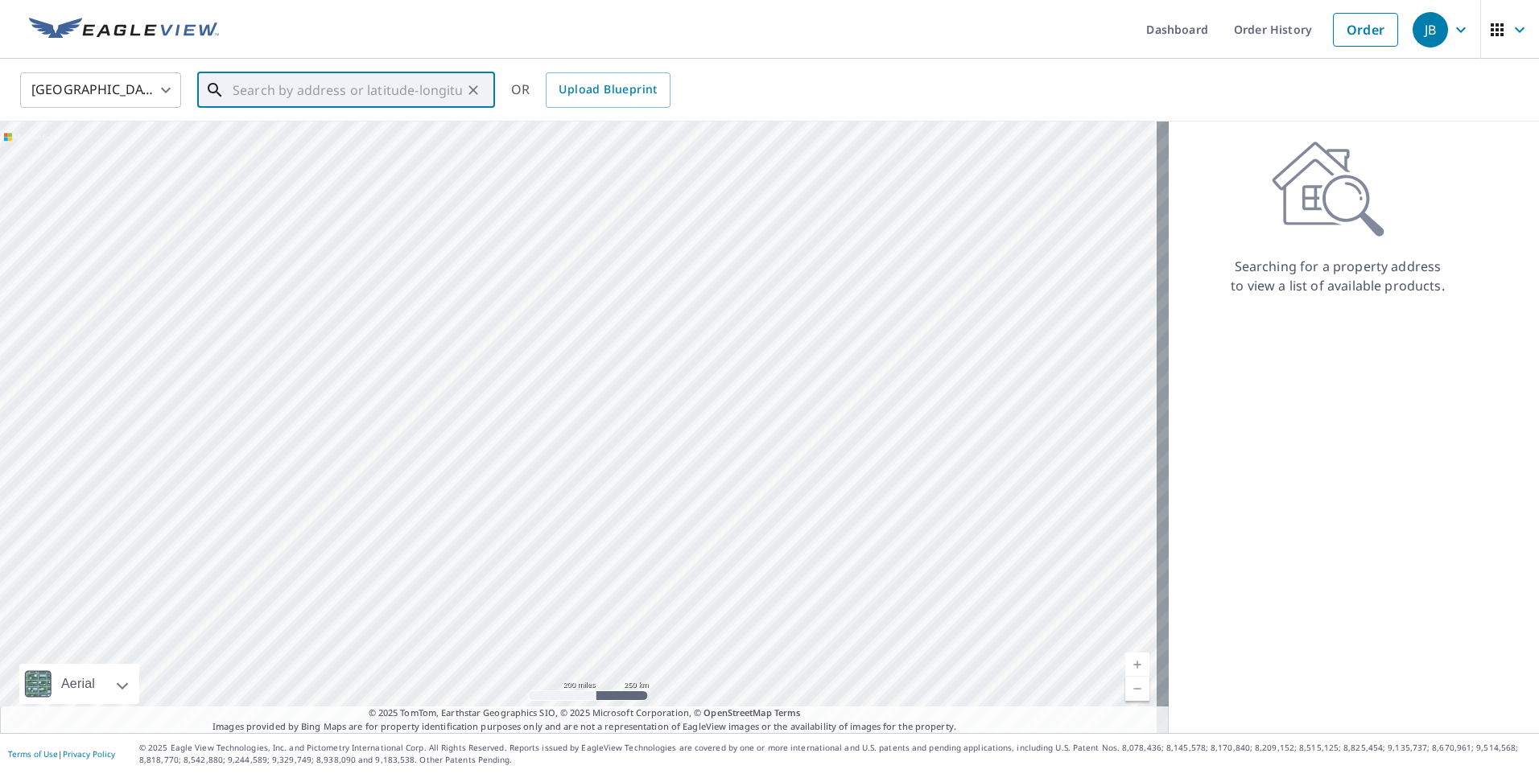
paste input "[STREET_ADDRESS][PERSON_NAME]"
click at [402, 151] on p "Mishawaka, IN 46545" at bounding box center [355, 154] width 253 height 16
type input "[STREET_ADDRESS][PERSON_NAME]"
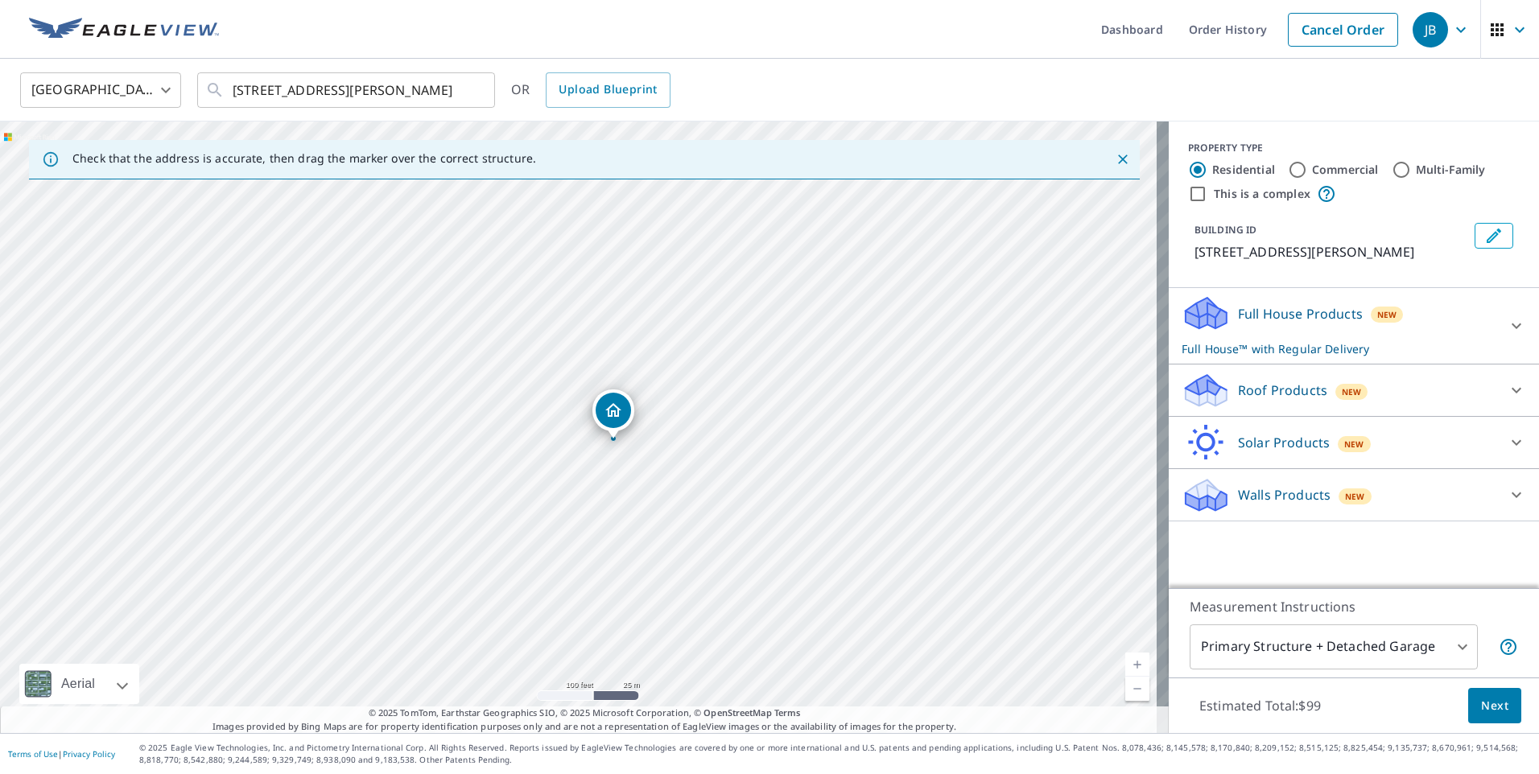
click at [1397, 385] on div "Roof Products New" at bounding box center [1338, 391] width 315 height 38
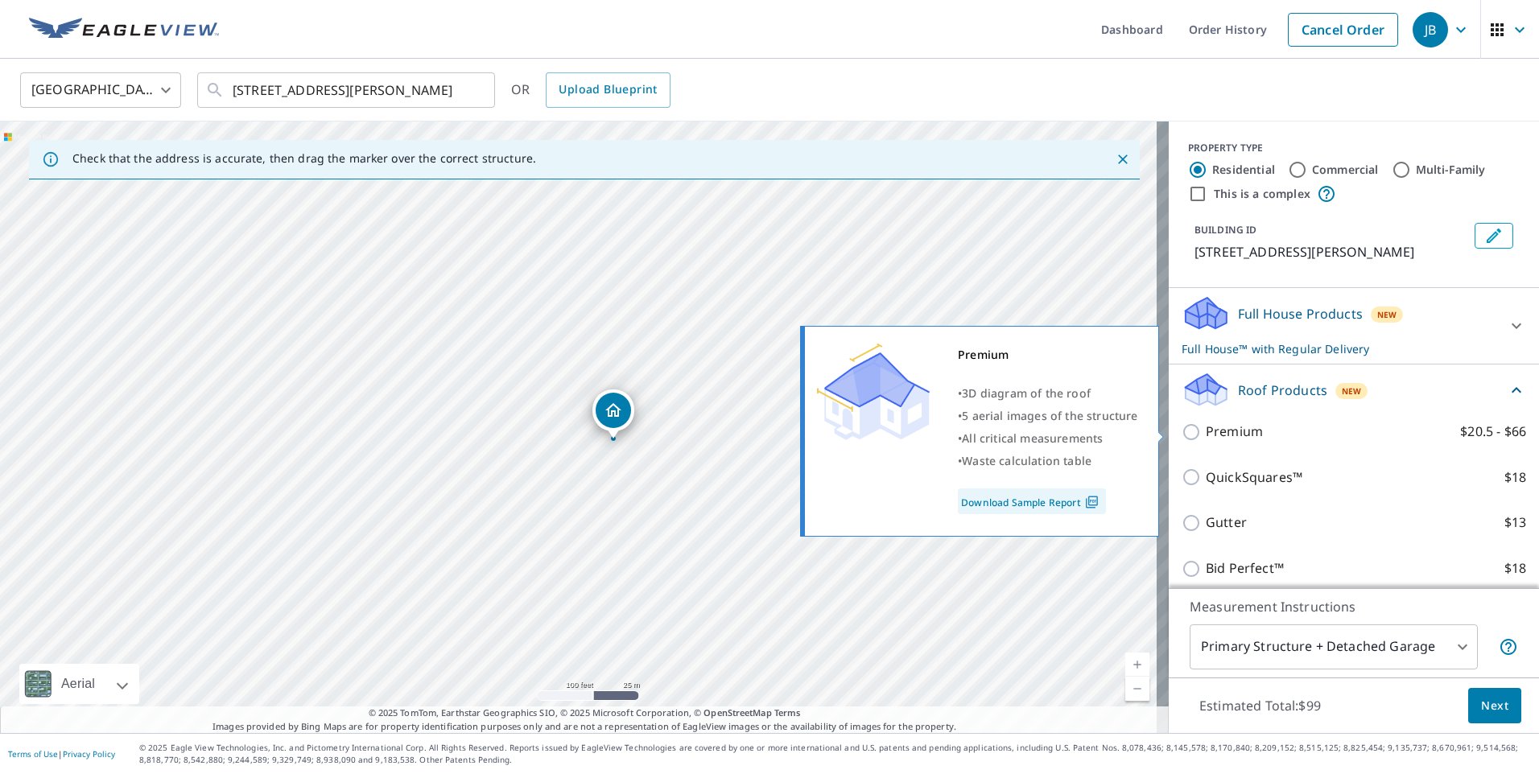
click at [1218, 434] on p "Premium" at bounding box center [1234, 432] width 57 height 20
click at [1206, 434] on input "Premium $20.5 - $66" at bounding box center [1193, 432] width 24 height 19
checkbox input "true"
checkbox input "false"
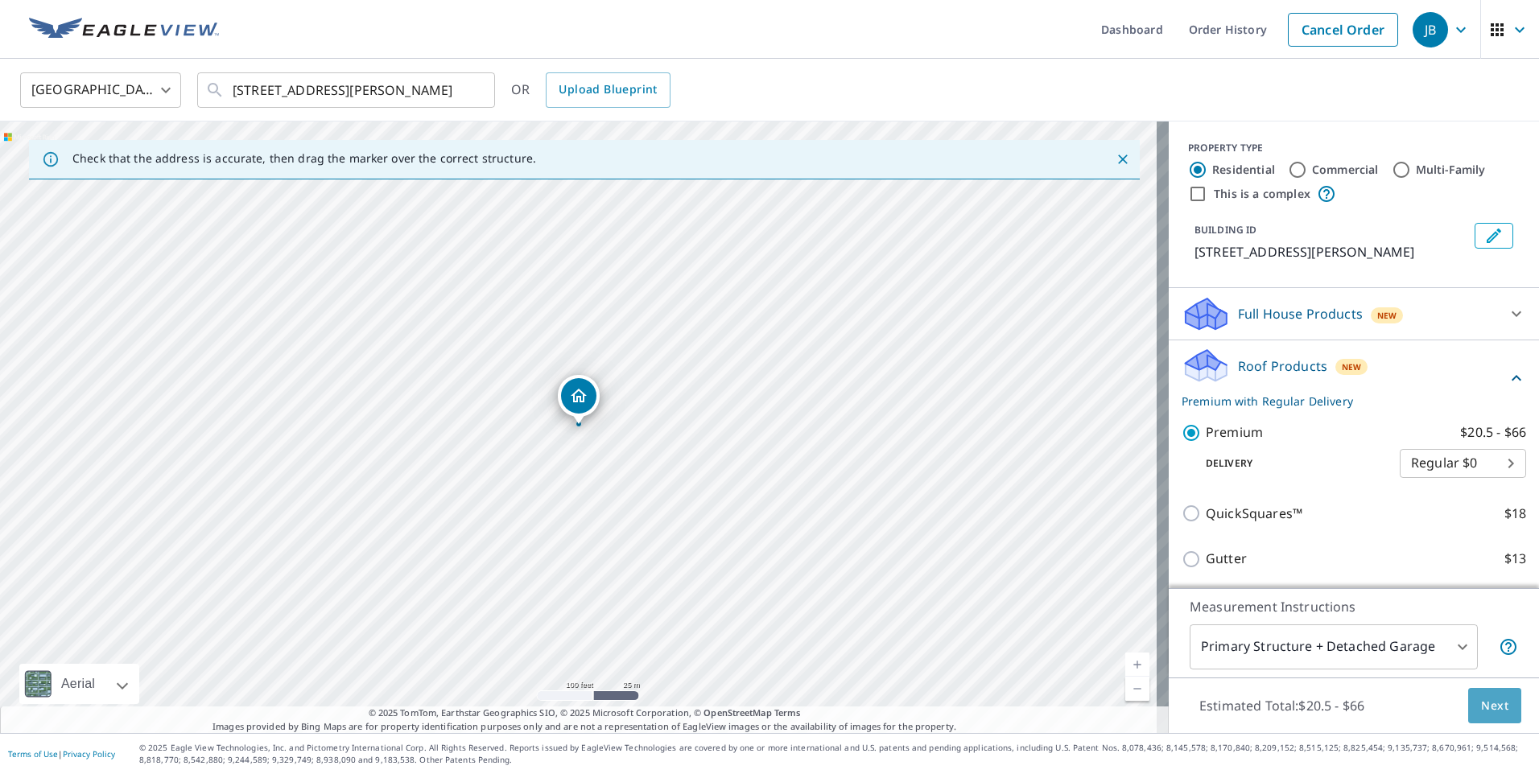
click at [1487, 713] on span "Next" at bounding box center [1494, 706] width 27 height 20
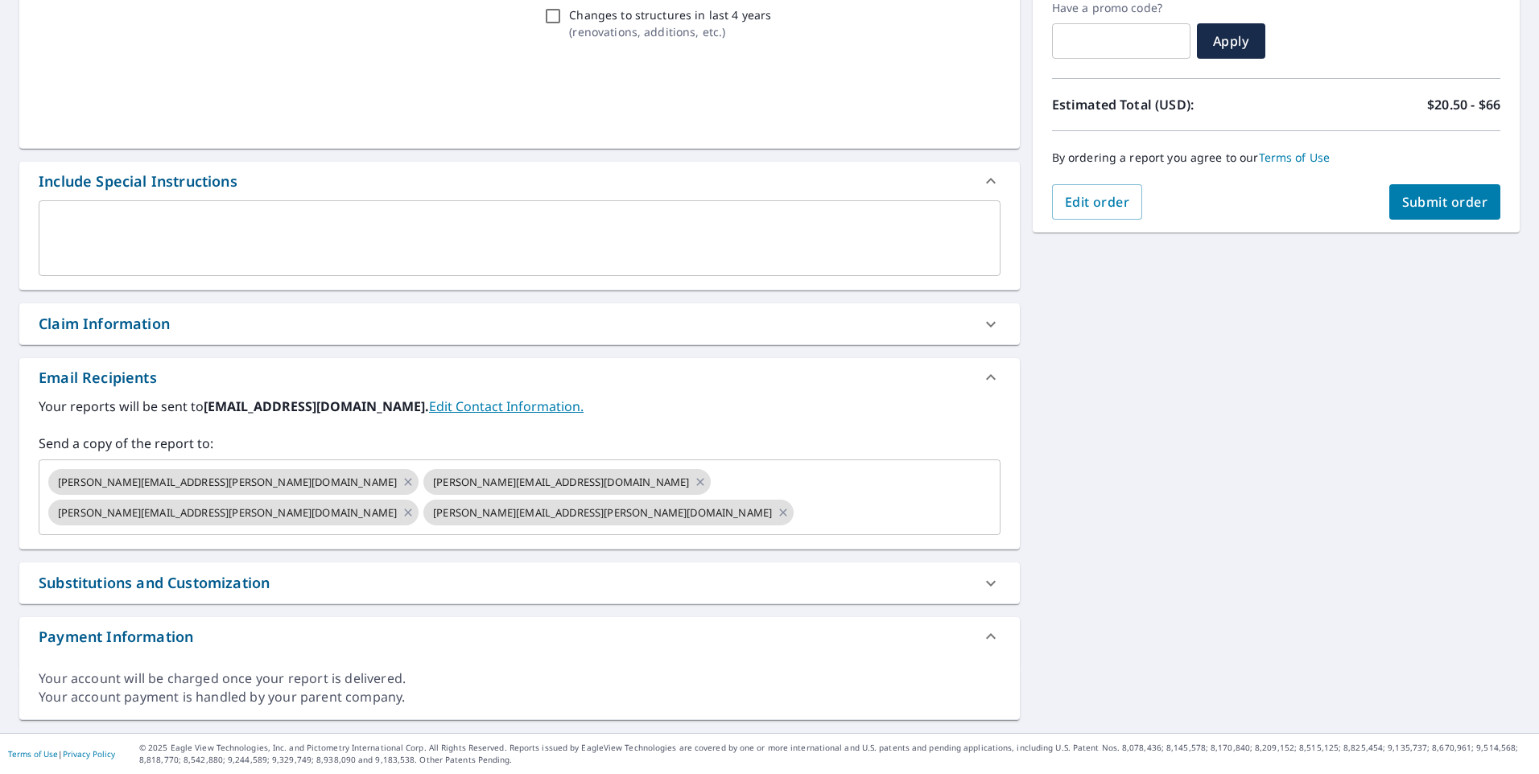
scroll to position [250, 0]
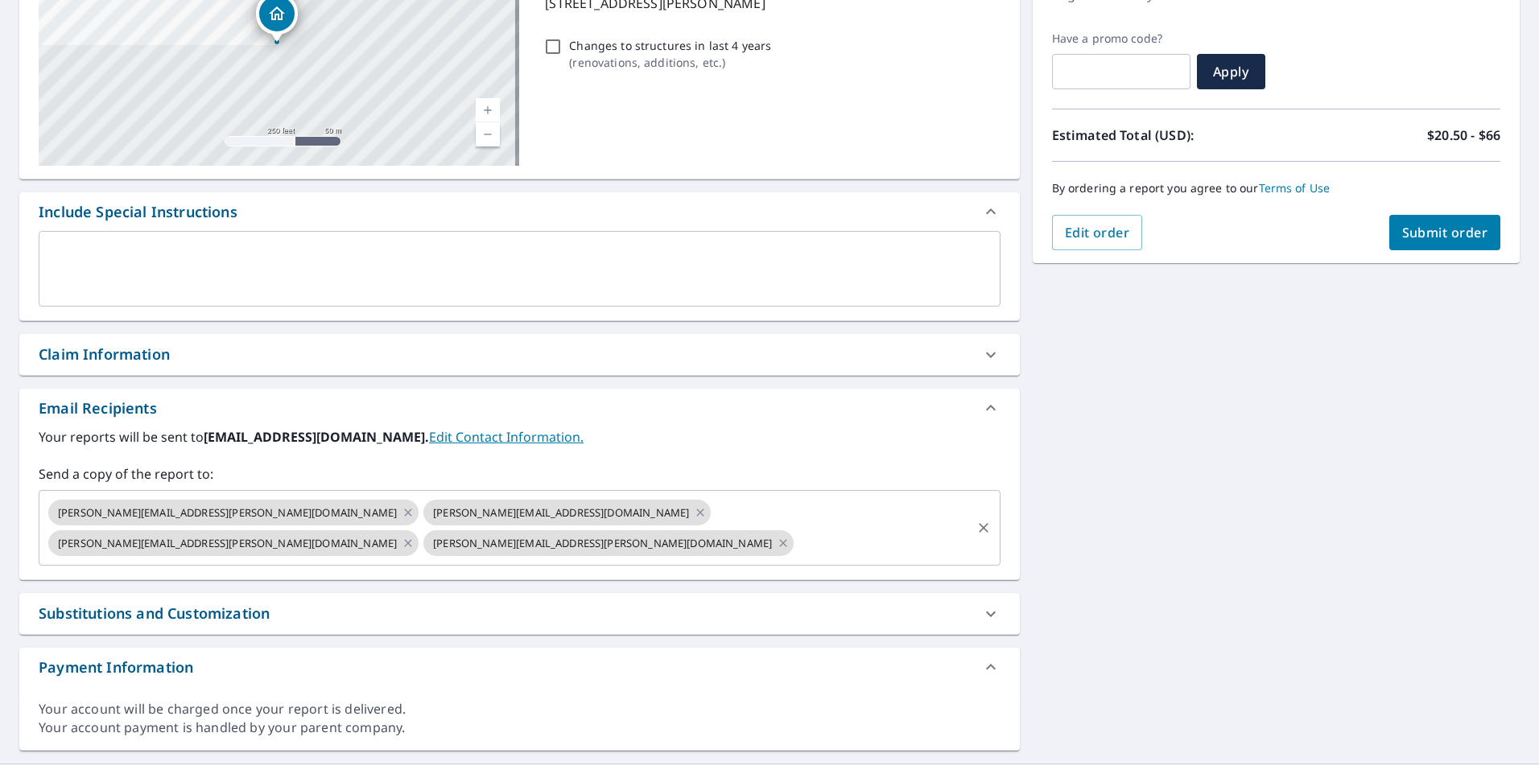
click at [977, 520] on icon "Clear" at bounding box center [983, 528] width 16 height 16
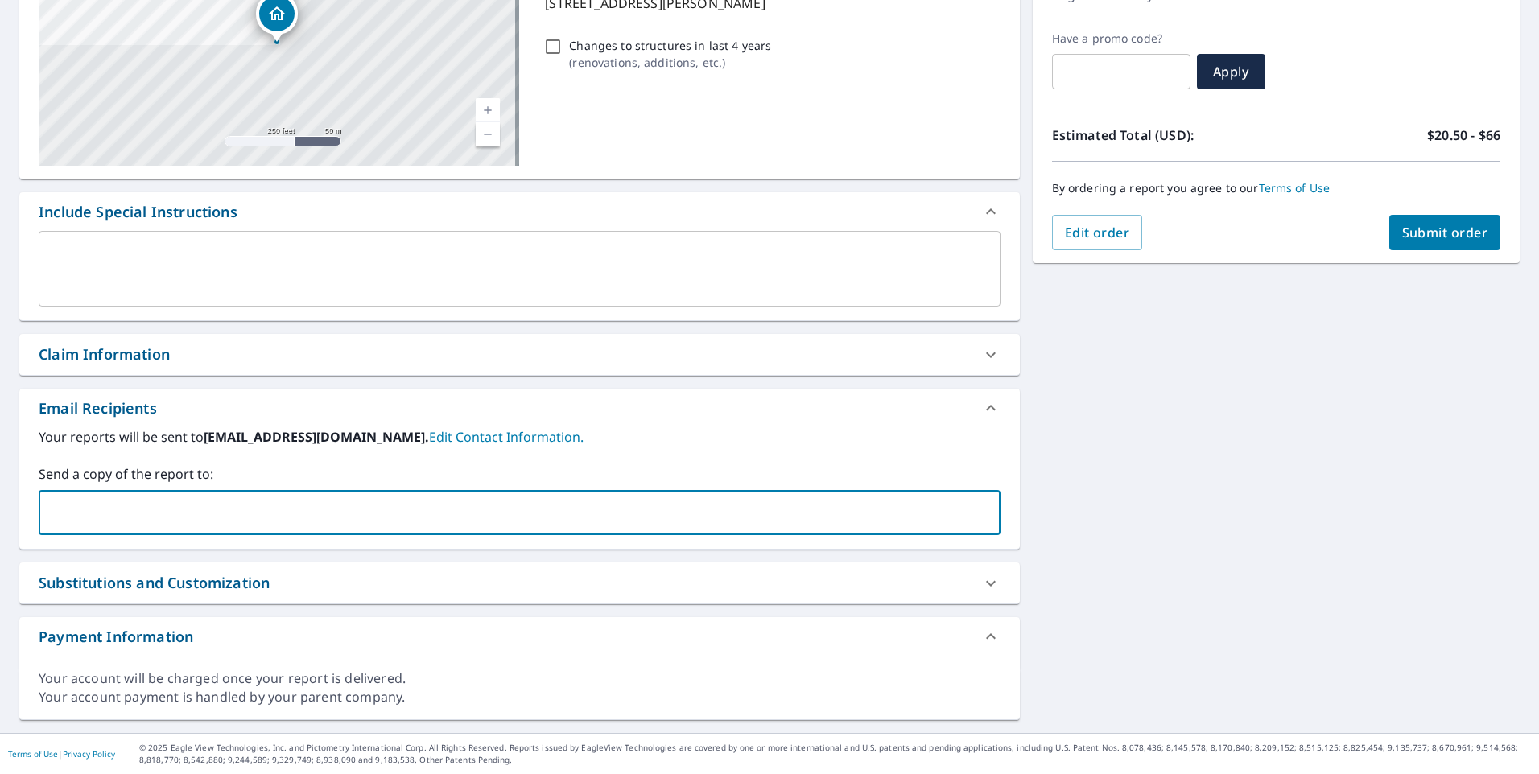
paste input "[PERSON_NAME][EMAIL_ADDRESS][DOMAIN_NAME]"
type input "[PERSON_NAME][EMAIL_ADDRESS][DOMAIN_NAME]"
paste input "[EMAIL_ADDRESS][DOMAIN_NAME]"
type input "[EMAIL_ADDRESS][DOMAIN_NAME]"
click at [1239, 369] on div "[STREET_ADDRESS][PERSON_NAME] A standard road map Aerial A detailed look from a…" at bounding box center [769, 316] width 1539 height 835
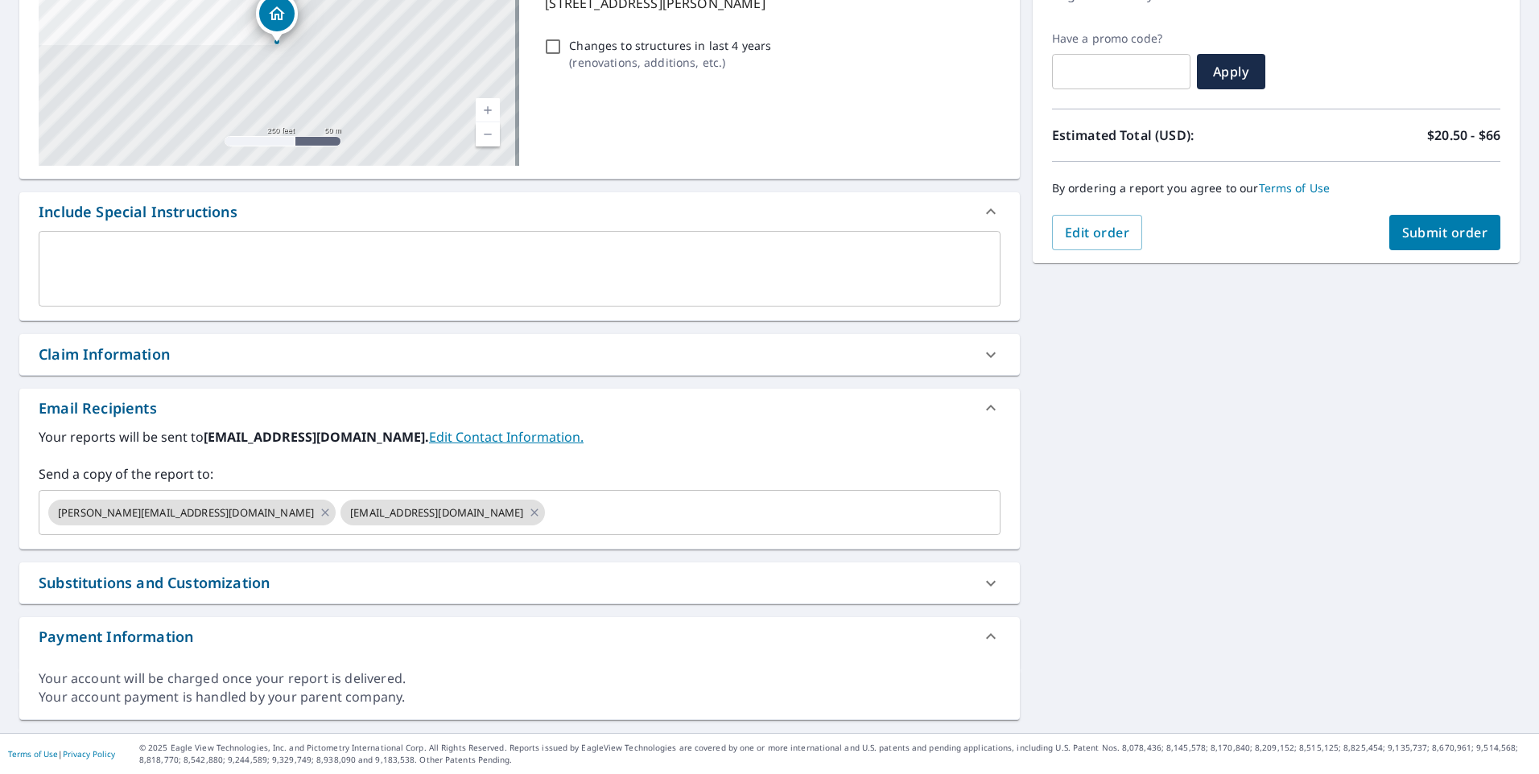
click at [1424, 235] on span "Submit order" at bounding box center [1445, 233] width 86 height 18
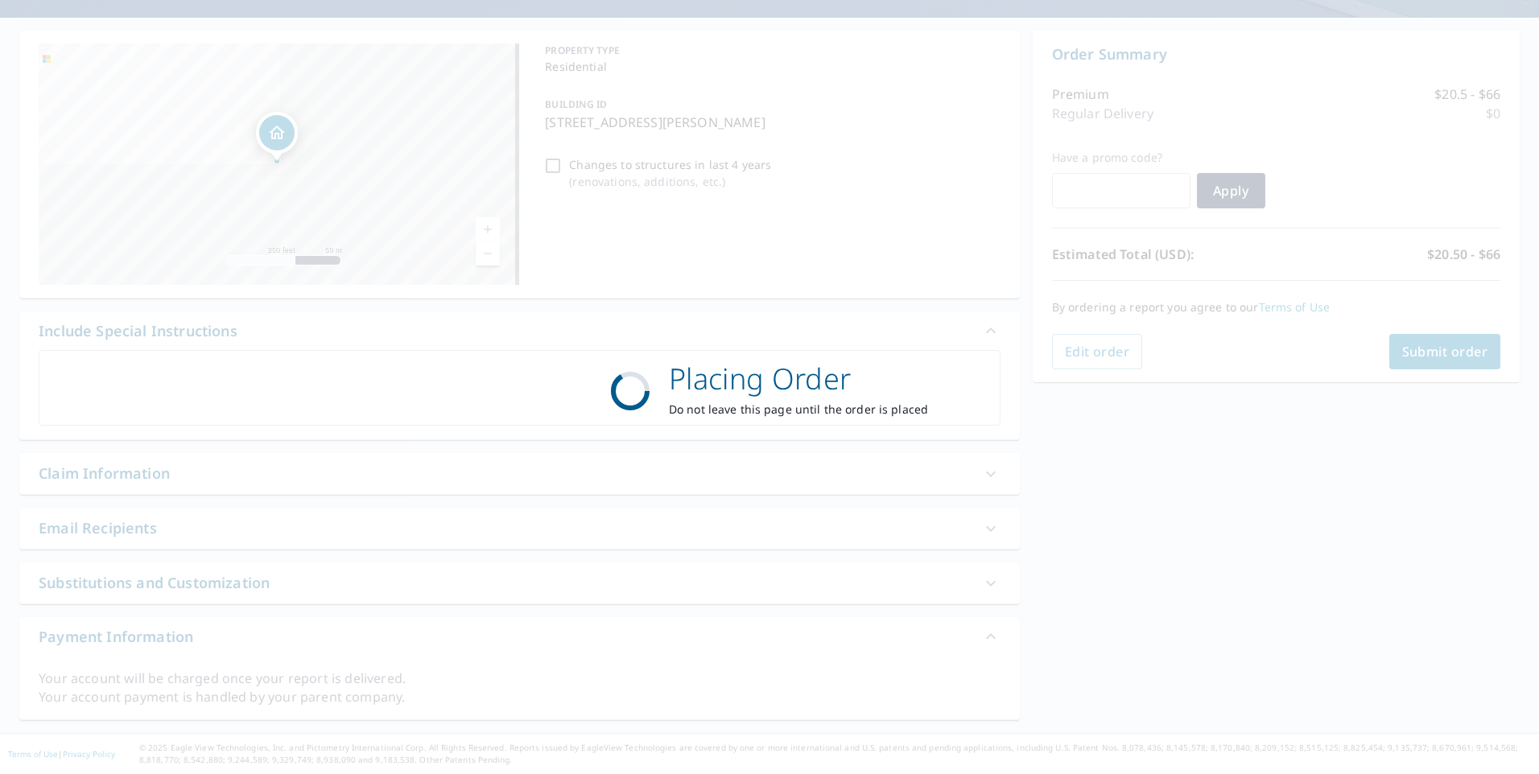
scroll to position [131, 0]
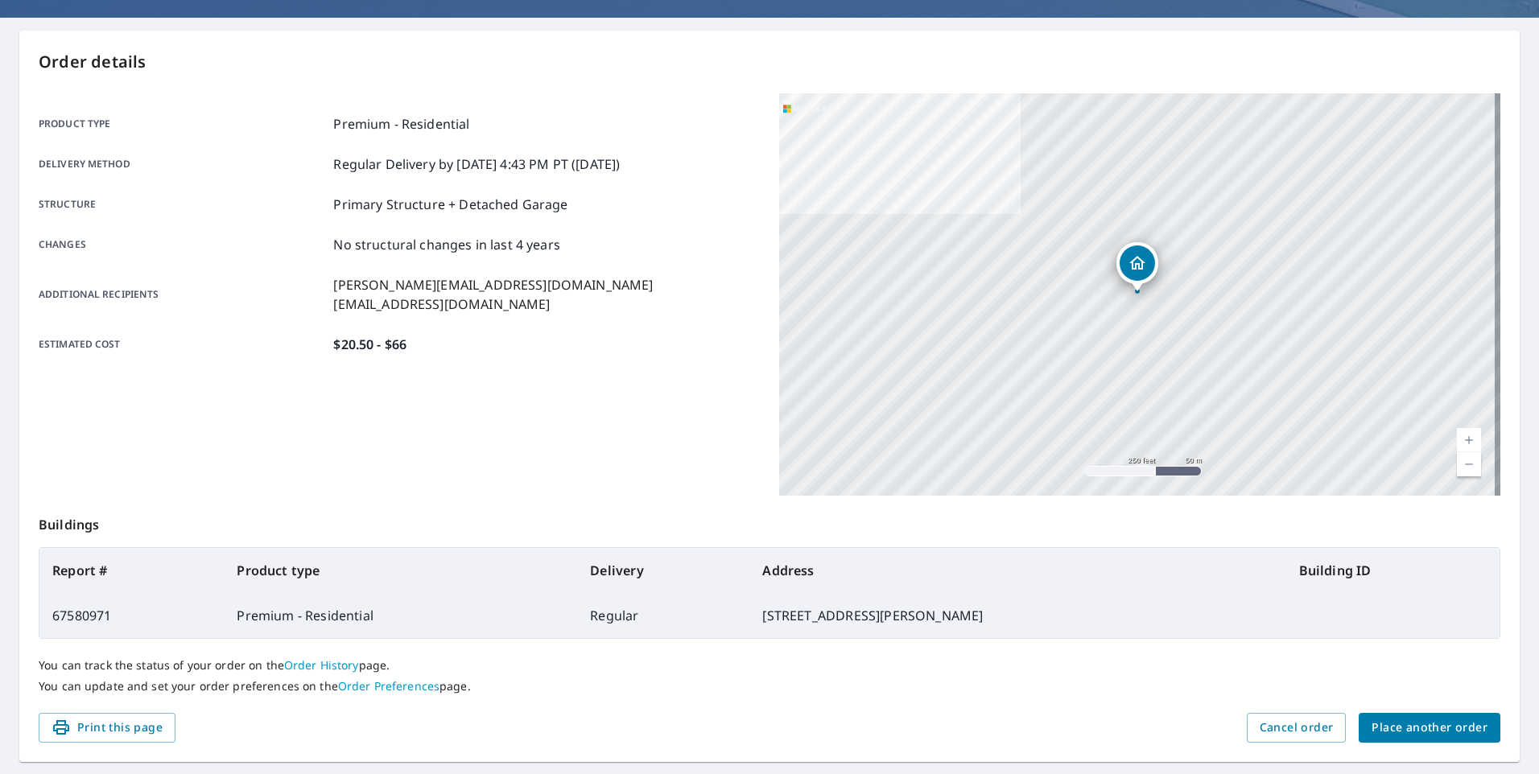
click at [1399, 732] on span "Place another order" at bounding box center [1429, 728] width 116 height 20
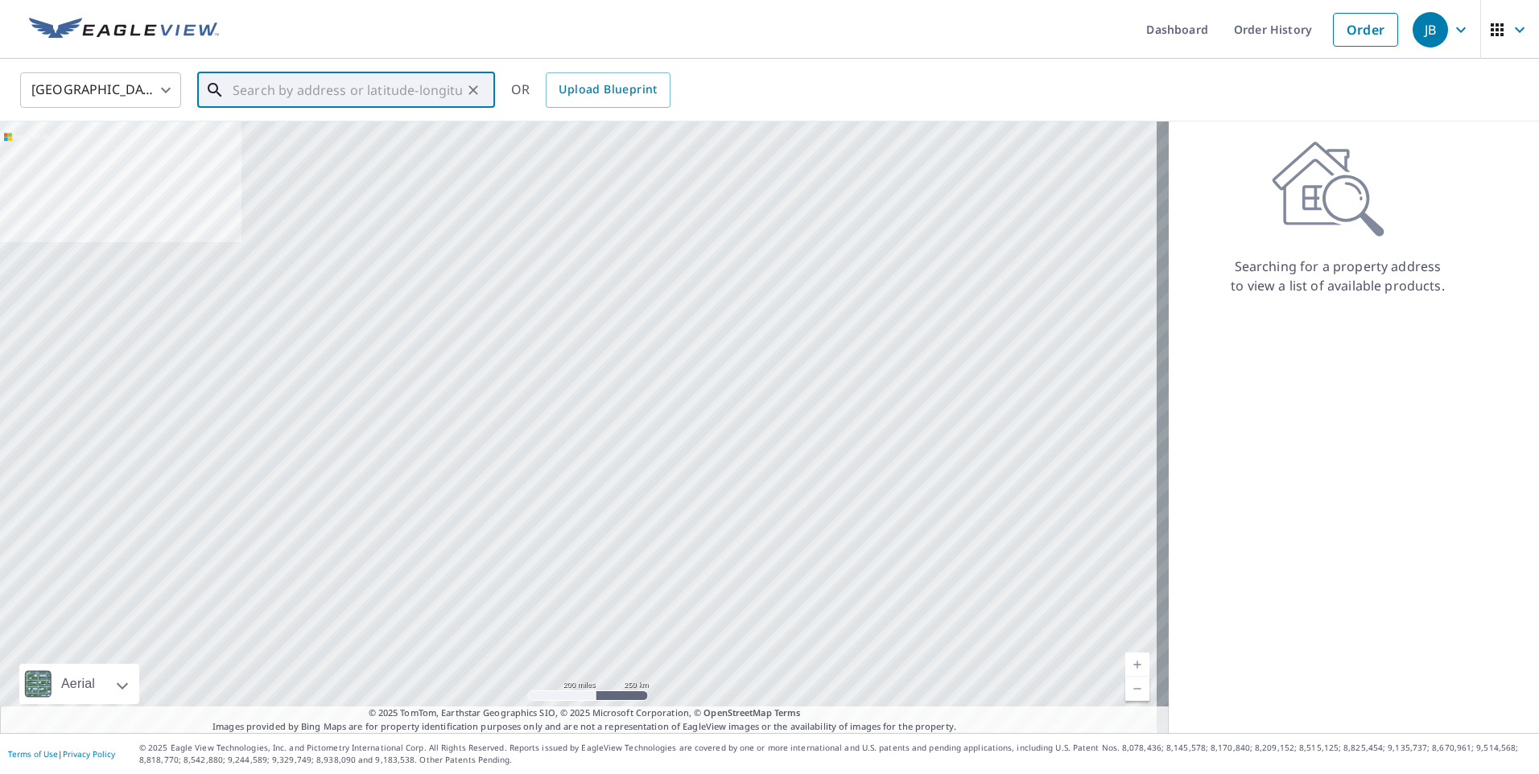
click at [344, 85] on input "text" at bounding box center [347, 90] width 229 height 45
paste input "1319 [PERSON_NAME]"
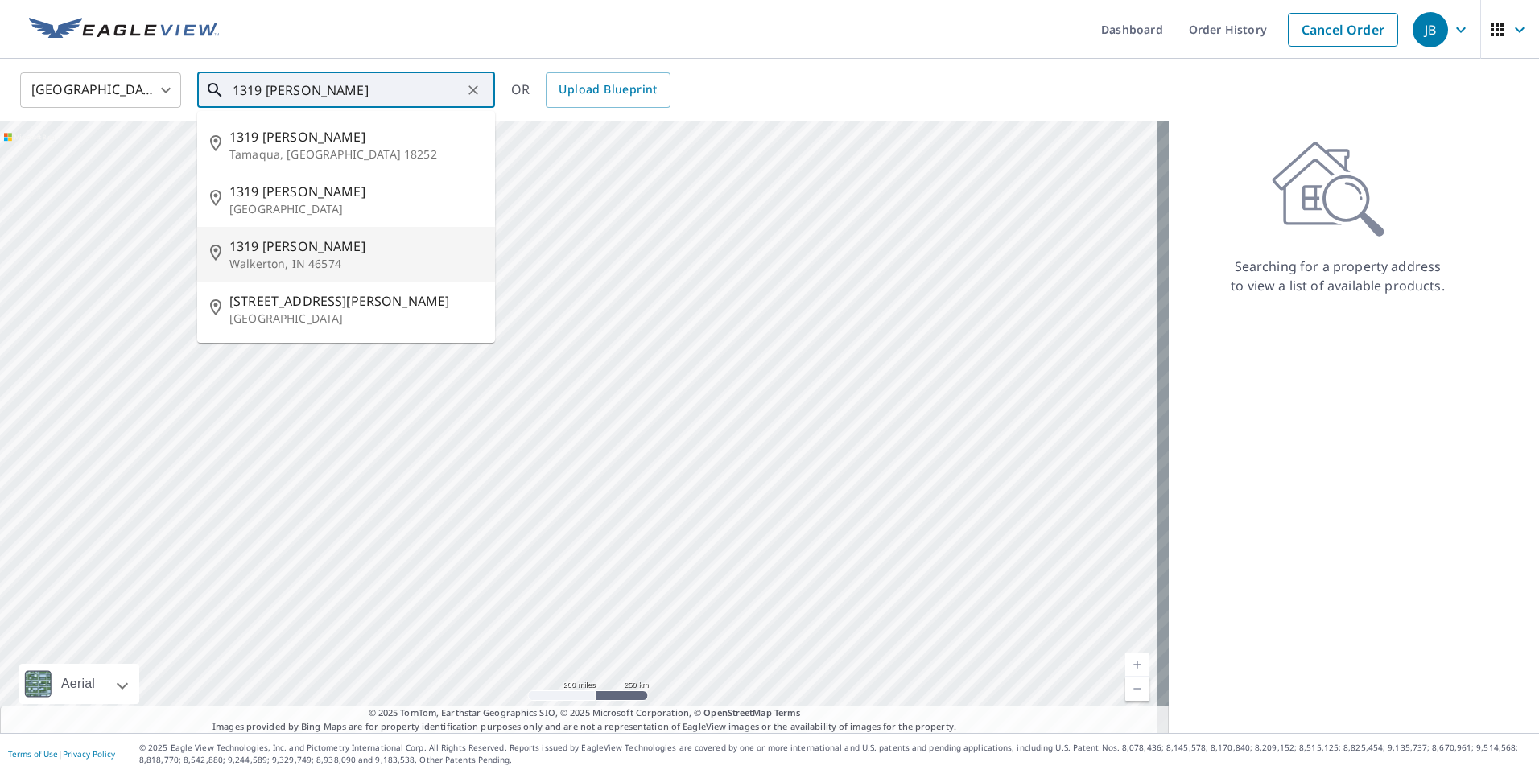
click at [332, 268] on p "Walkerton, IN 46574" at bounding box center [355, 264] width 253 height 16
type input "1319 [PERSON_NAME], IN 46574"
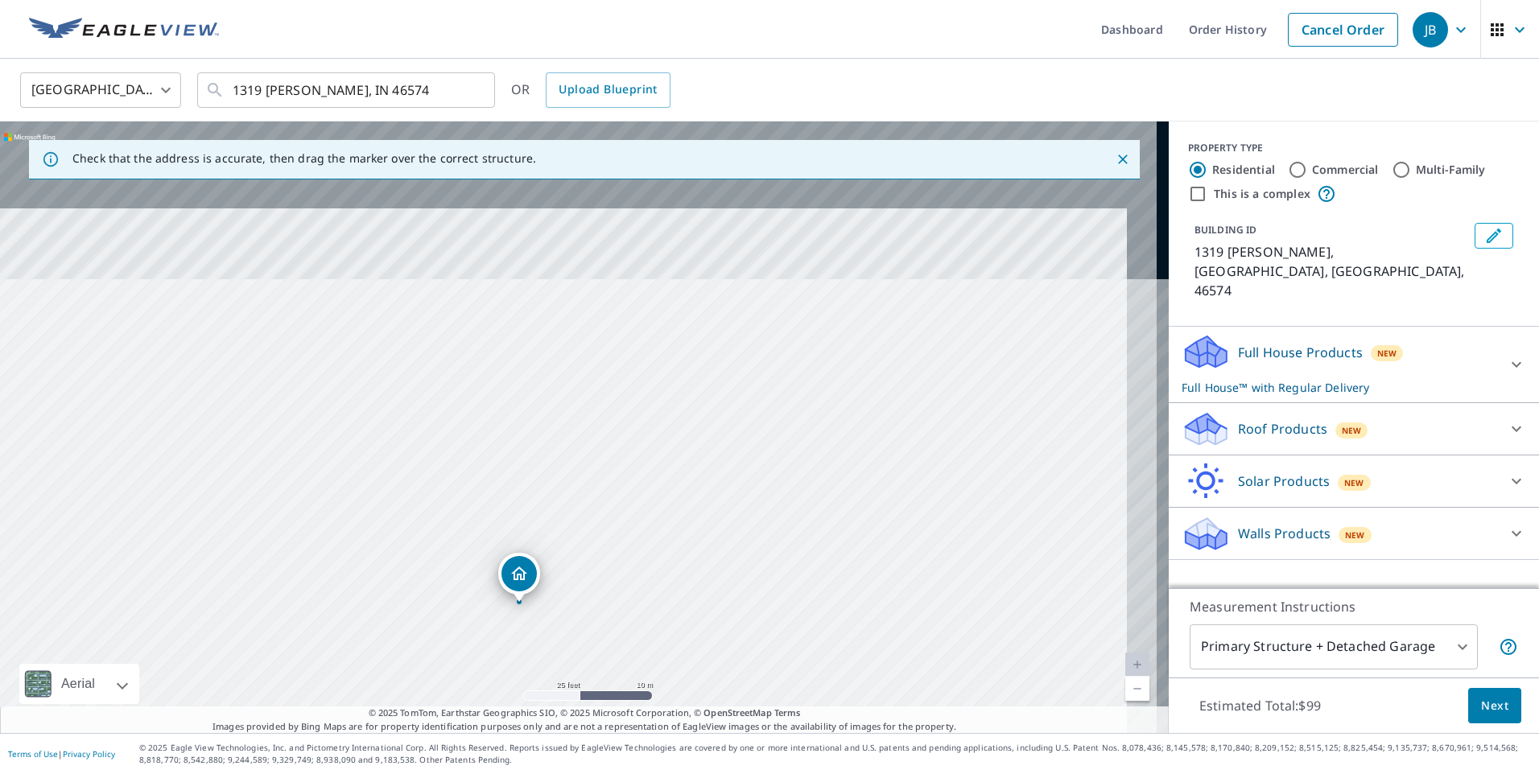
drag, startPoint x: 727, startPoint y: 300, endPoint x: 664, endPoint y: 575, distance: 281.5
click at [664, 575] on div "1319 [PERSON_NAME], IN 46574" at bounding box center [584, 428] width 1169 height 612
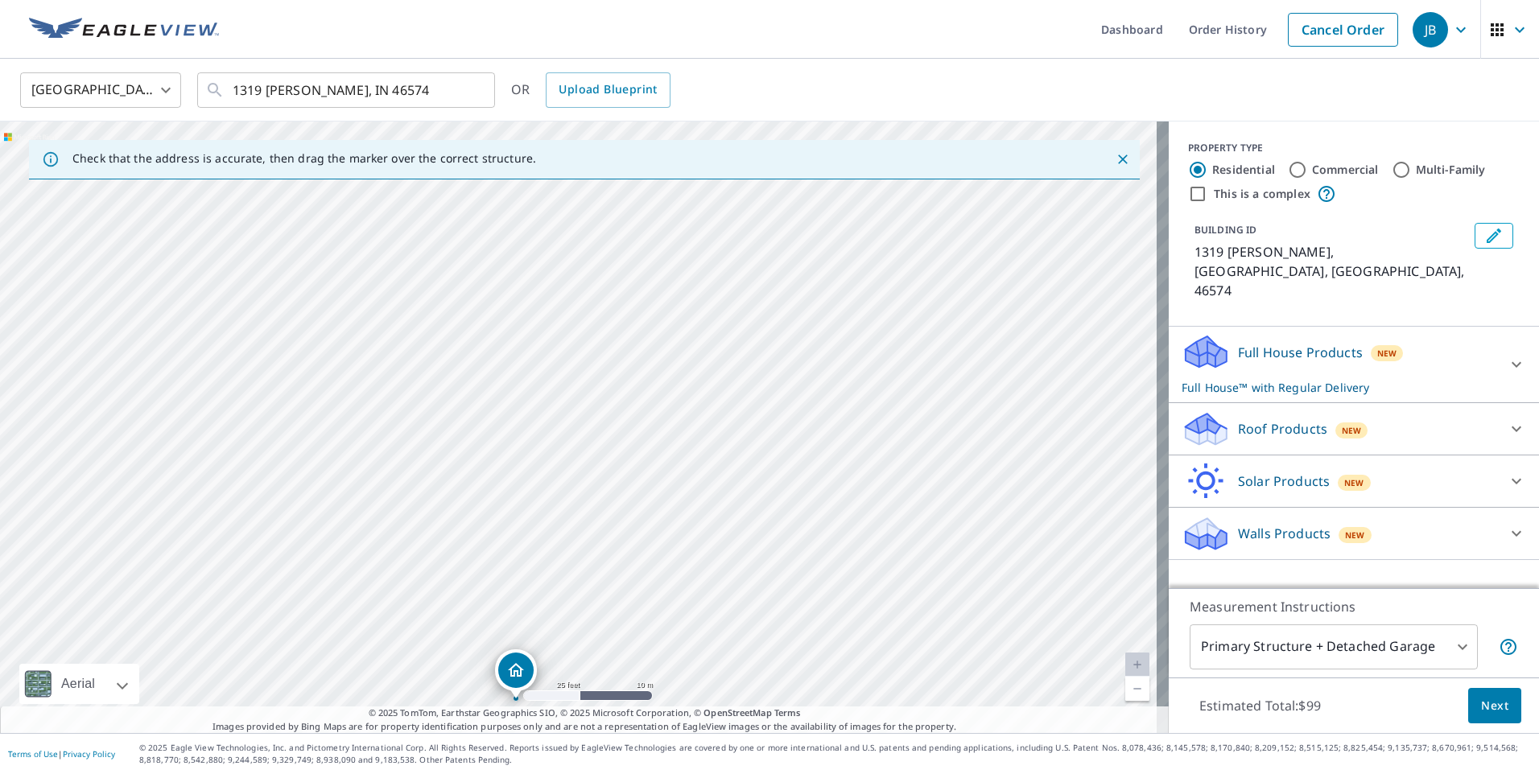
drag, startPoint x: 664, startPoint y: 575, endPoint x: 791, endPoint y: 275, distance: 325.3
click at [789, 281] on div "1319 [PERSON_NAME], IN 46574" at bounding box center [584, 428] width 1169 height 612
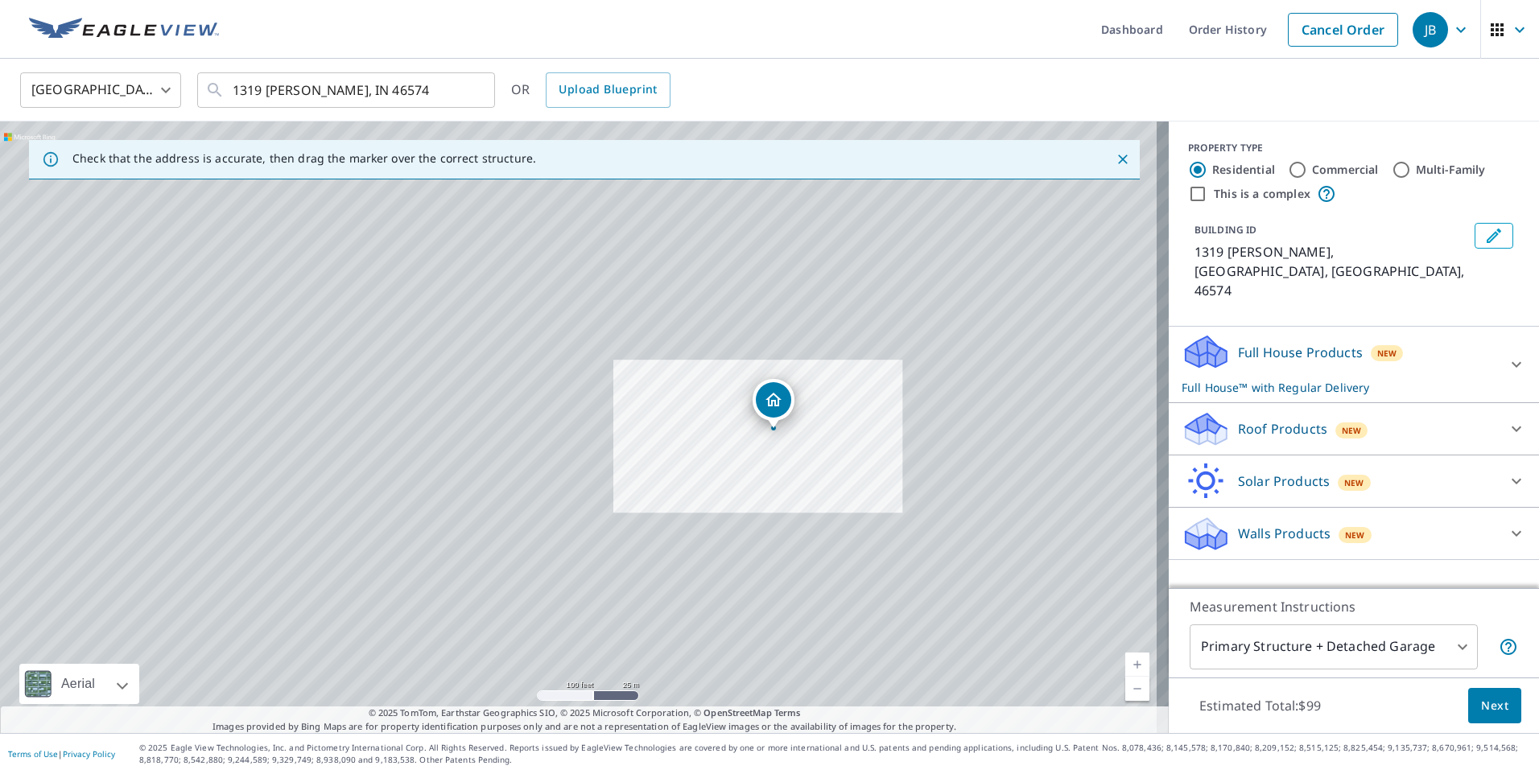
click at [1472, 410] on div "Roof Products New" at bounding box center [1338, 429] width 315 height 38
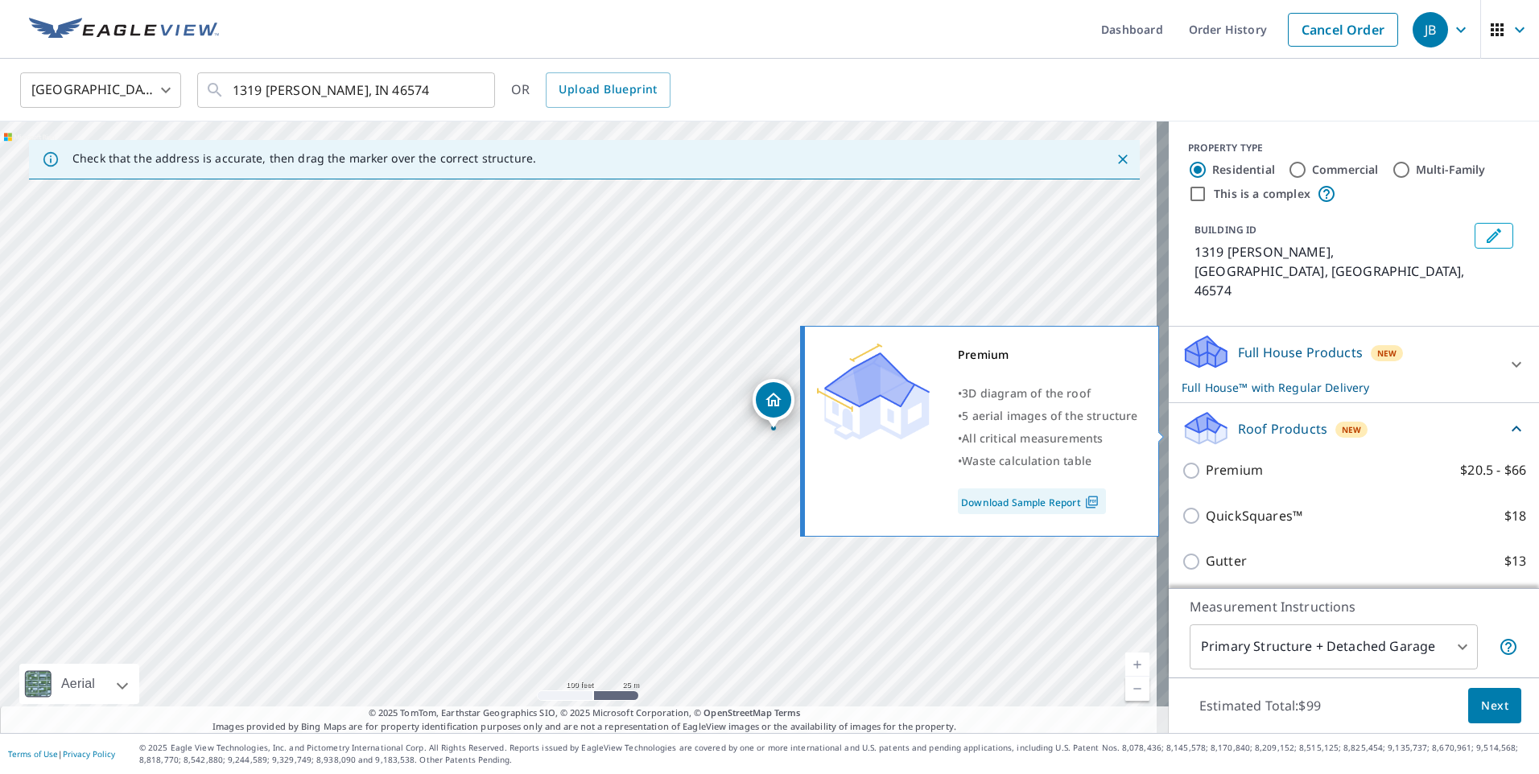
click at [1225, 460] on p "Premium" at bounding box center [1234, 470] width 57 height 20
click at [1206, 461] on input "Premium $20.5 - $66" at bounding box center [1193, 470] width 24 height 19
checkbox input "true"
checkbox input "false"
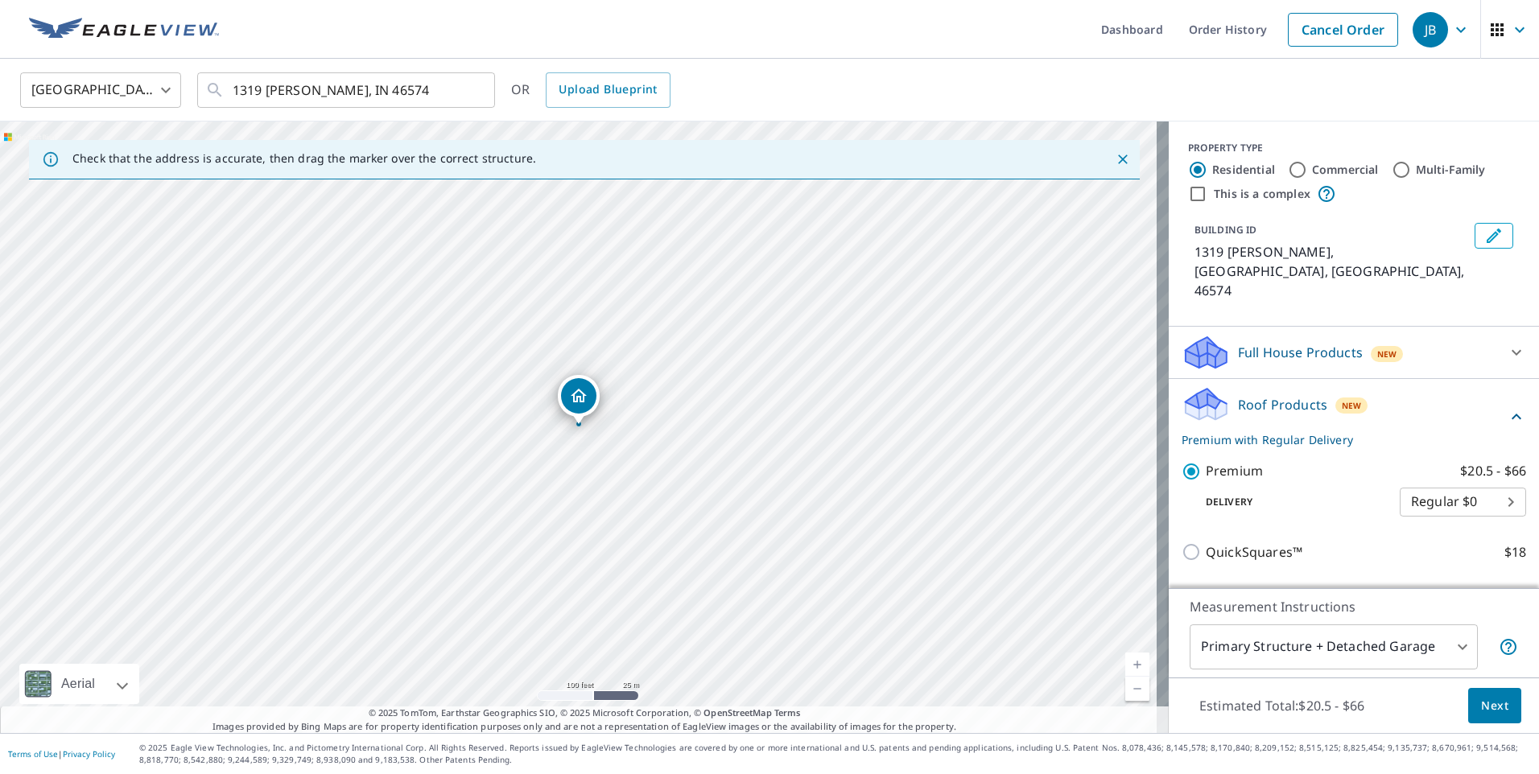
click at [1481, 696] on span "Next" at bounding box center [1494, 706] width 27 height 20
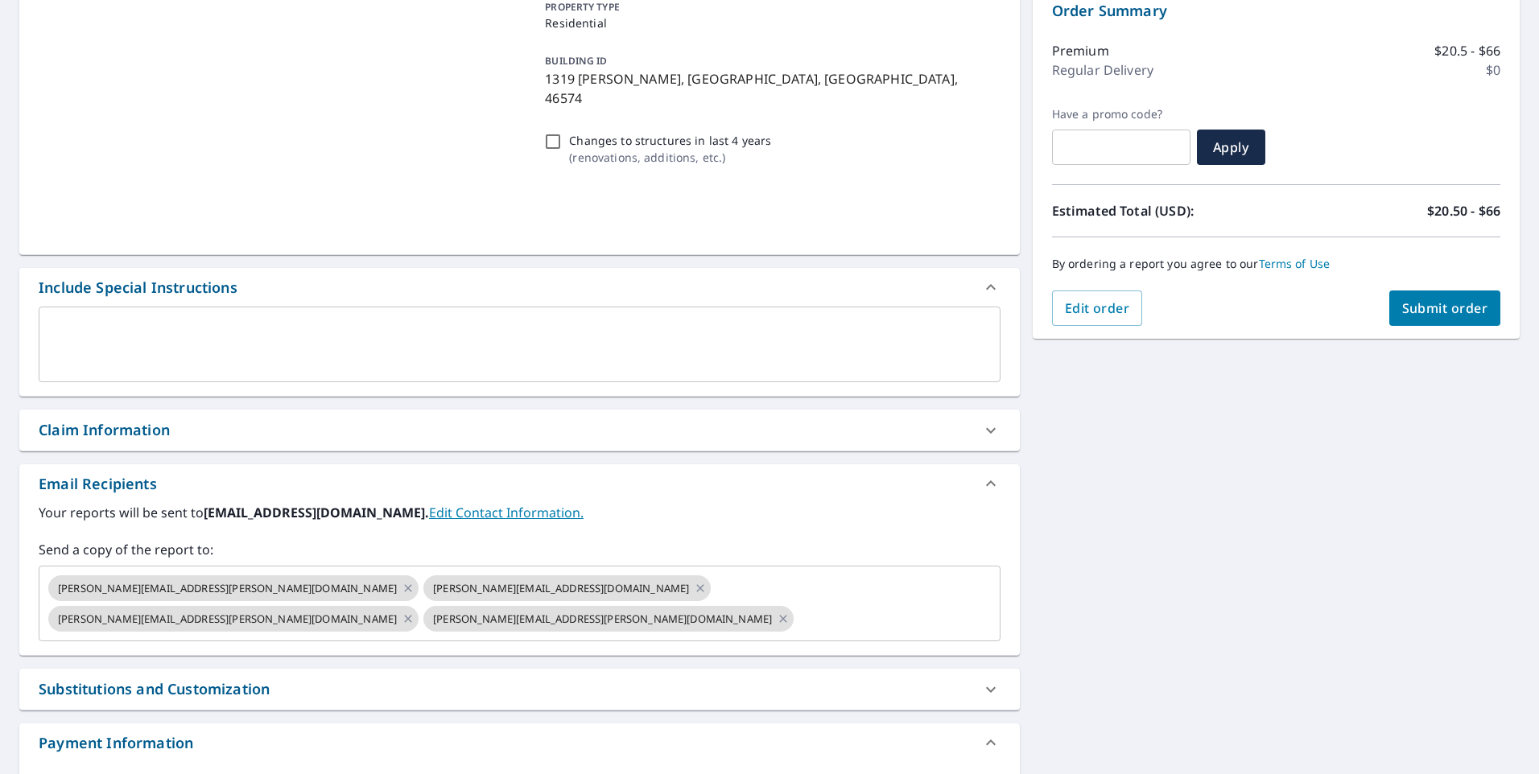
scroll to position [250, 0]
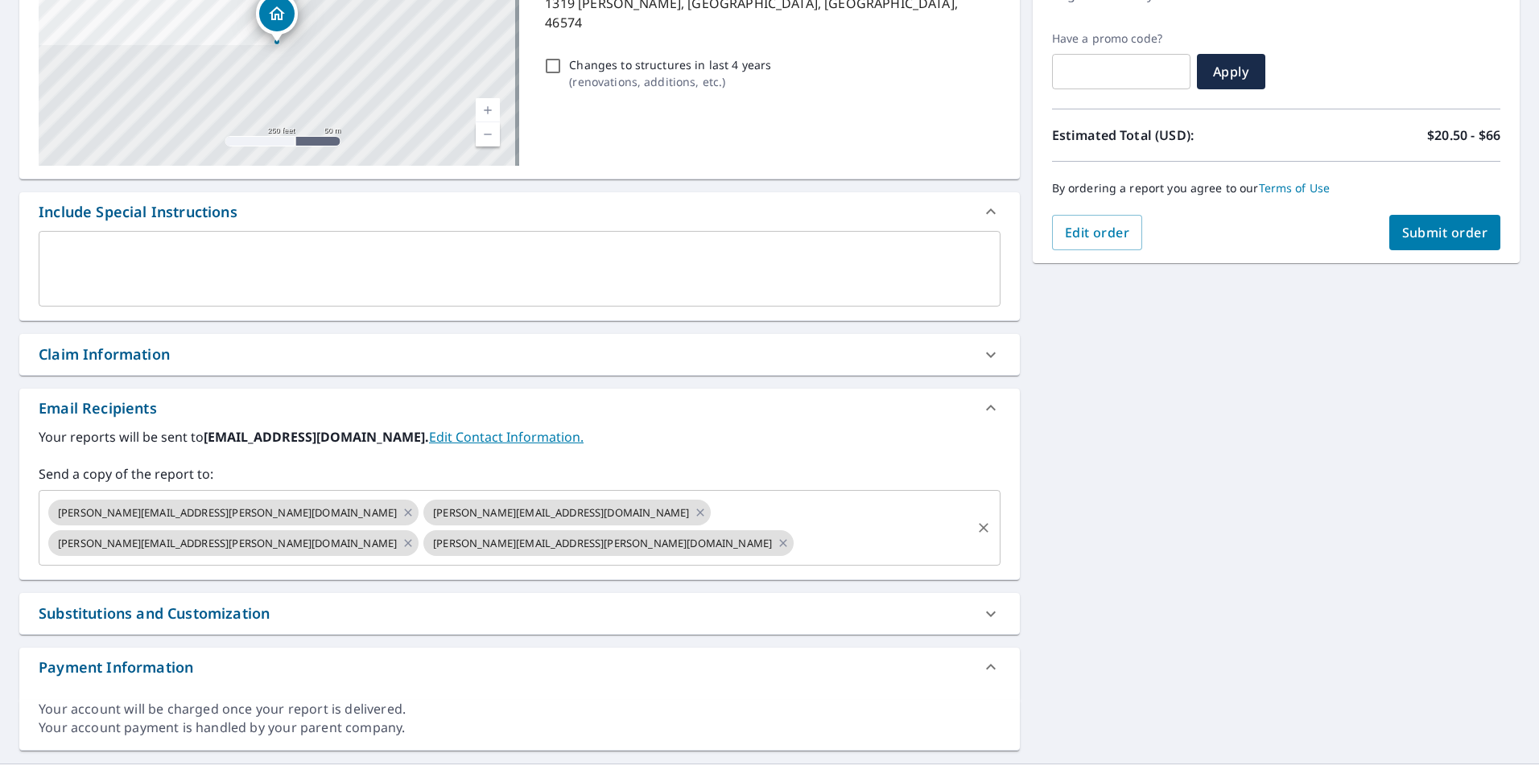
click at [979, 523] on icon "Clear" at bounding box center [984, 528] width 10 height 10
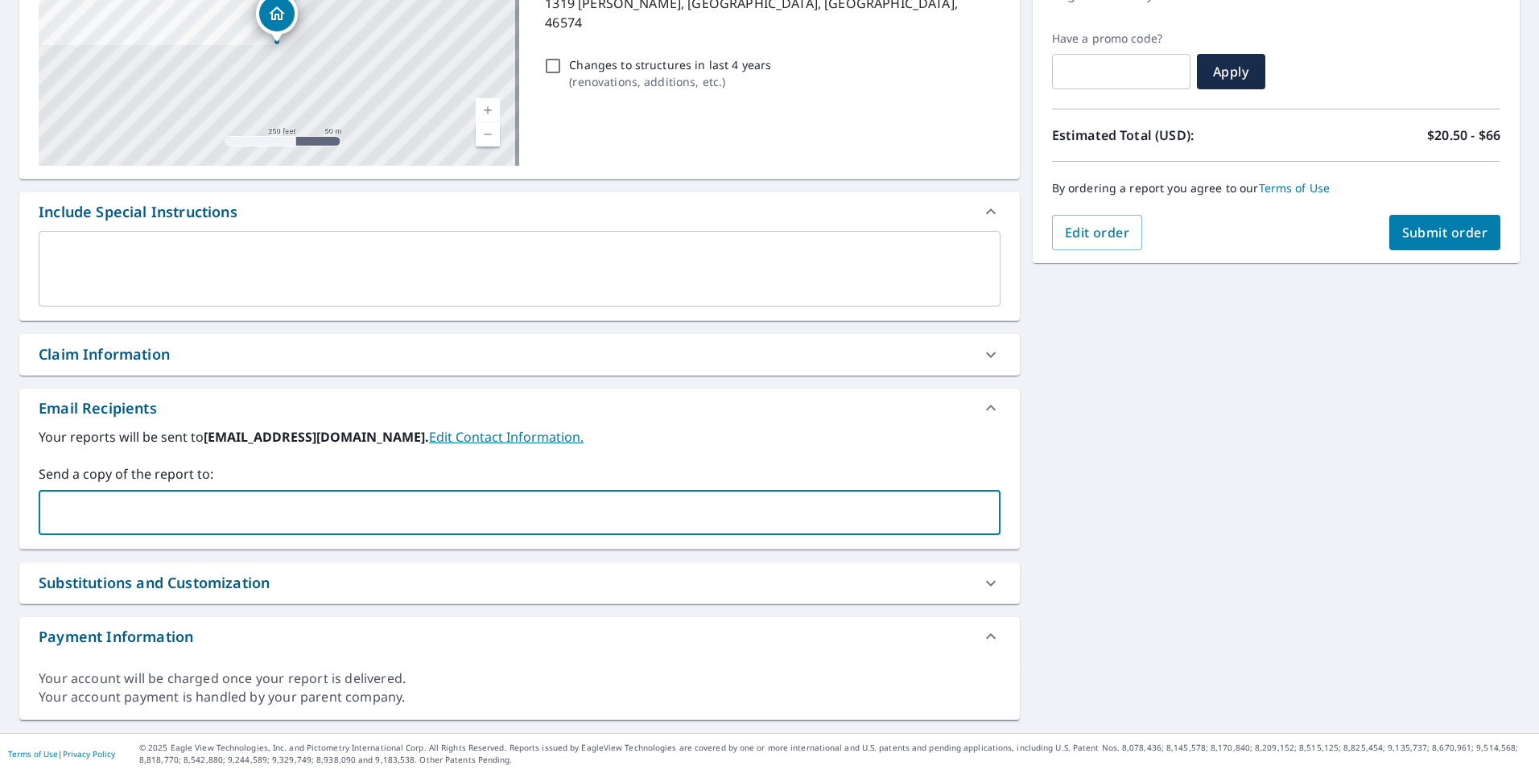
paste input "[PERSON_NAME][EMAIL_ADDRESS][DOMAIN_NAME]"
type input "[PERSON_NAME][EMAIL_ADDRESS][DOMAIN_NAME]"
paste input "[EMAIL_ADDRESS][DOMAIN_NAME]"
type input "[EMAIL_ADDRESS][DOMAIN_NAME]"
click at [1347, 432] on div "[STREET_ADDRESS][PERSON_NAME] A standard road map Aerial A detailed look from a…" at bounding box center [769, 316] width 1539 height 835
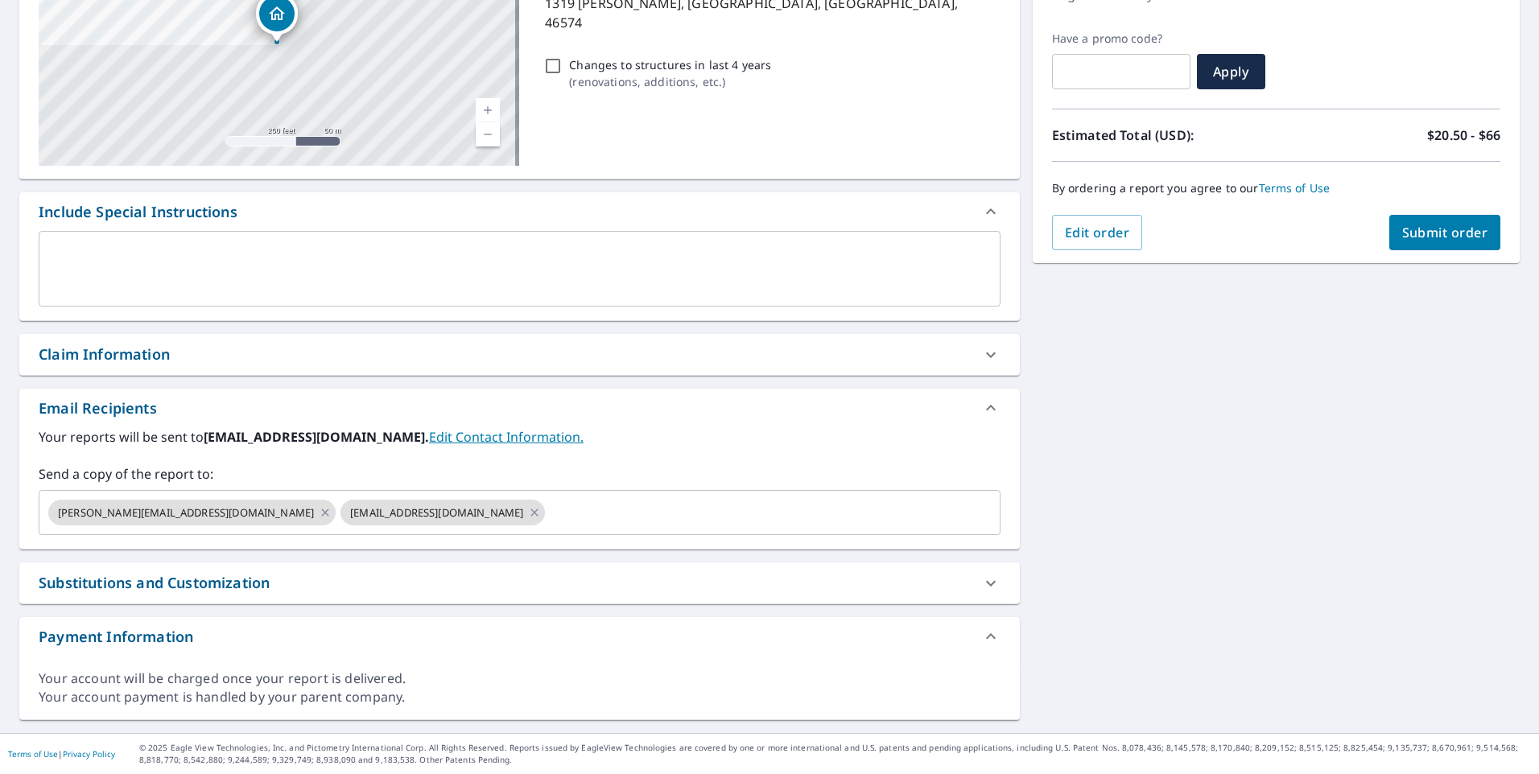
click at [1465, 238] on span "Submit order" at bounding box center [1445, 233] width 86 height 18
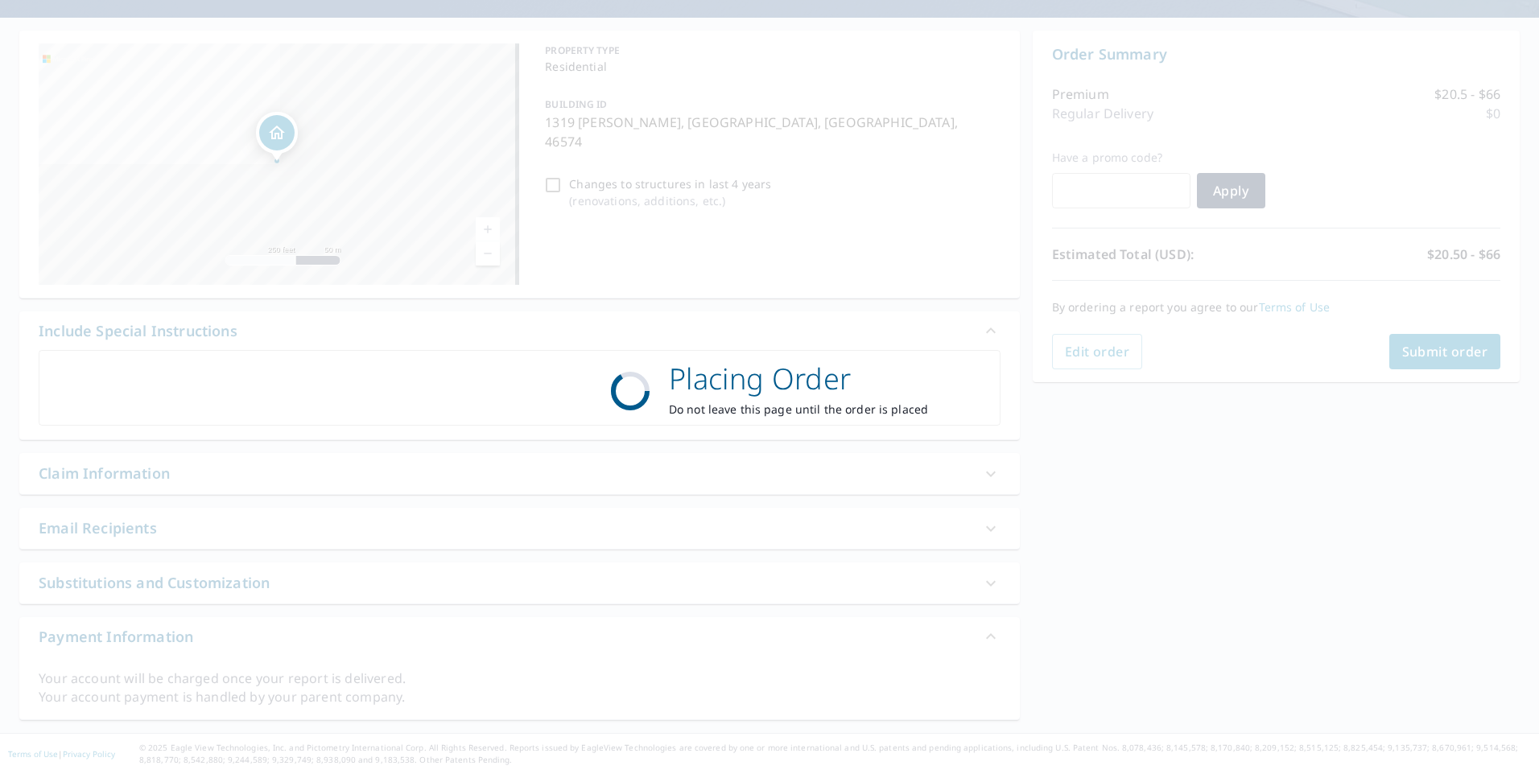
scroll to position [131, 0]
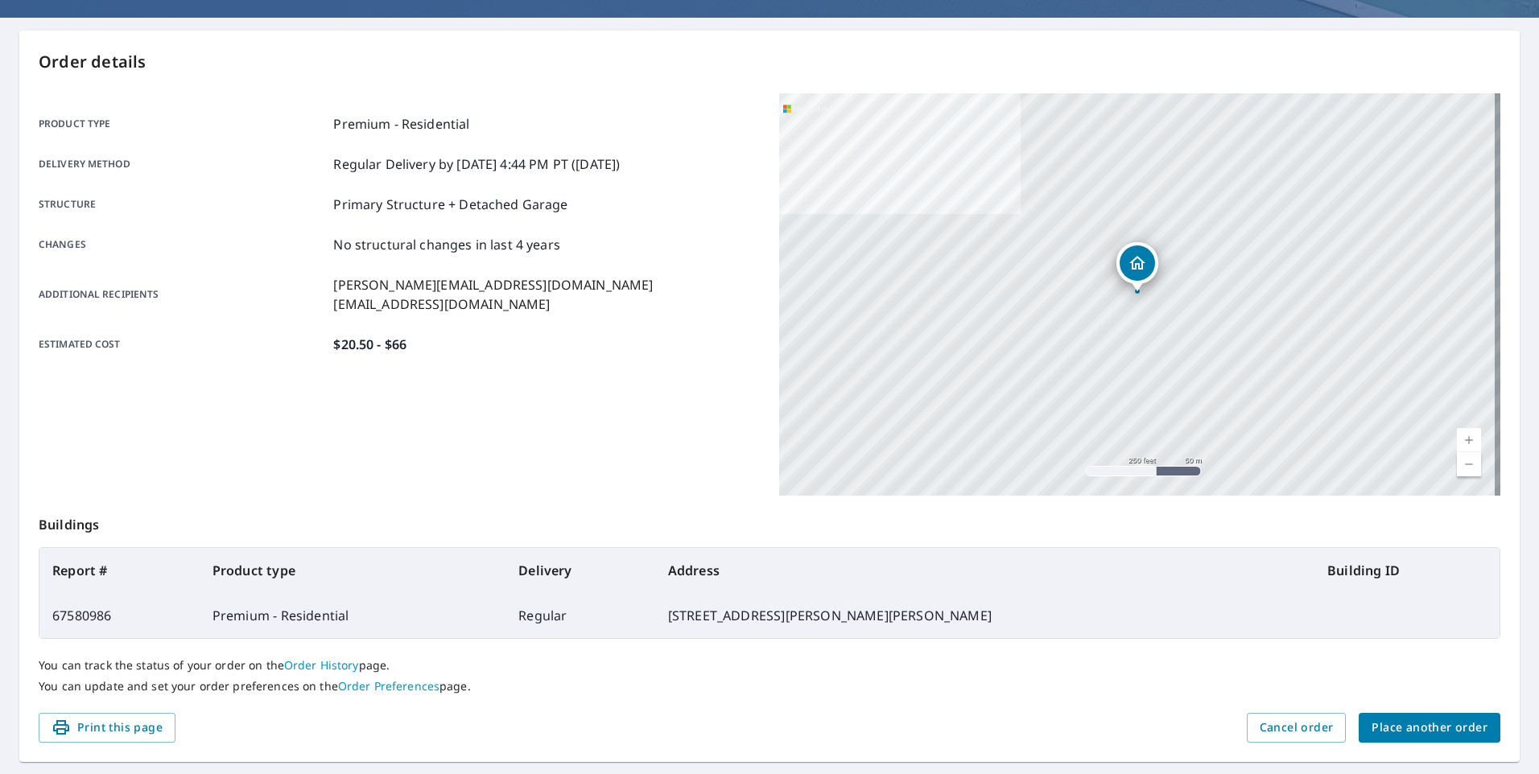
click at [1368, 711] on div "You can track the status of your order on the Order History page. You can updat…" at bounding box center [769, 676] width 1461 height 74
click at [1376, 723] on span "Place another order" at bounding box center [1429, 728] width 116 height 20
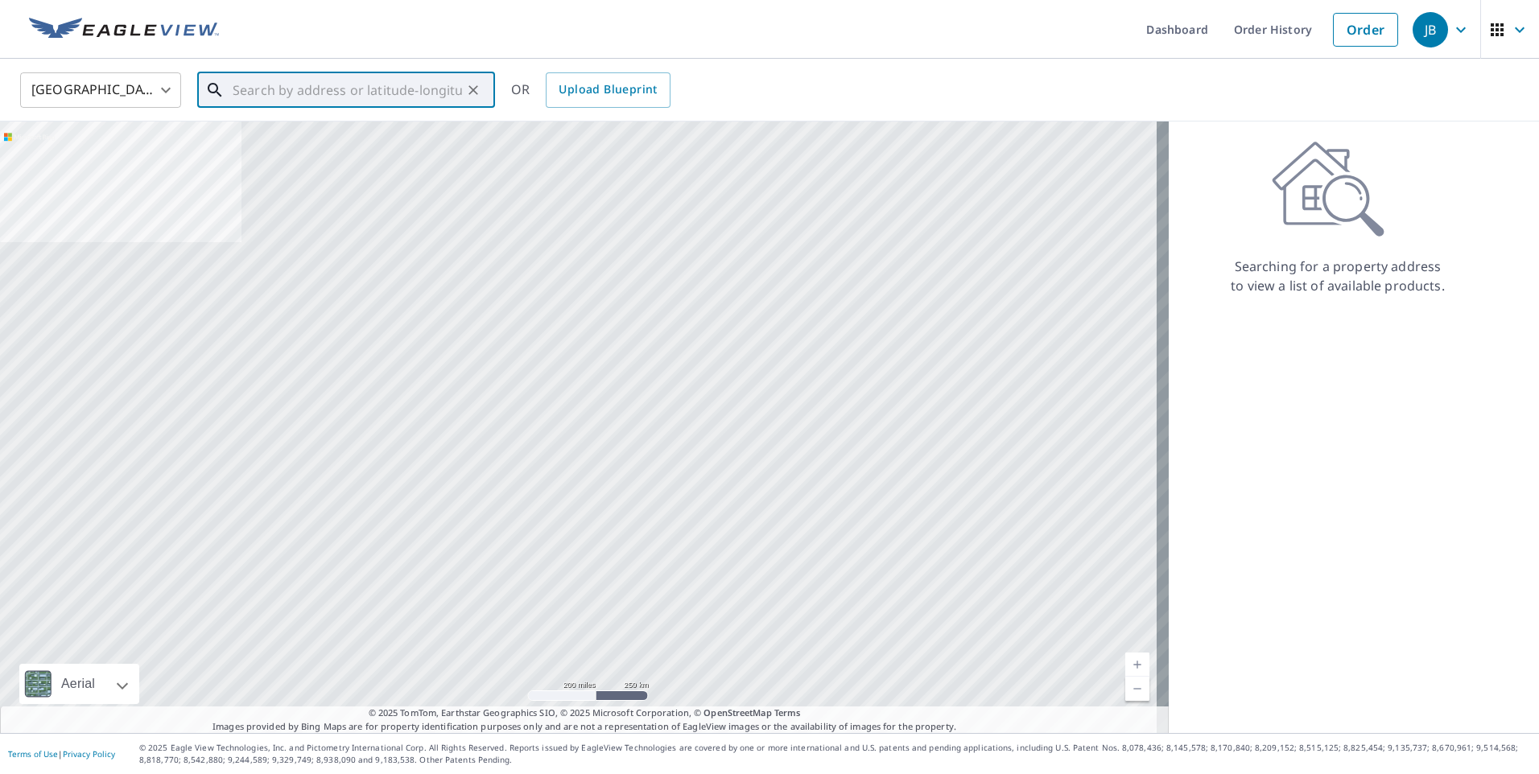
click at [396, 88] on input "text" at bounding box center [347, 90] width 229 height 45
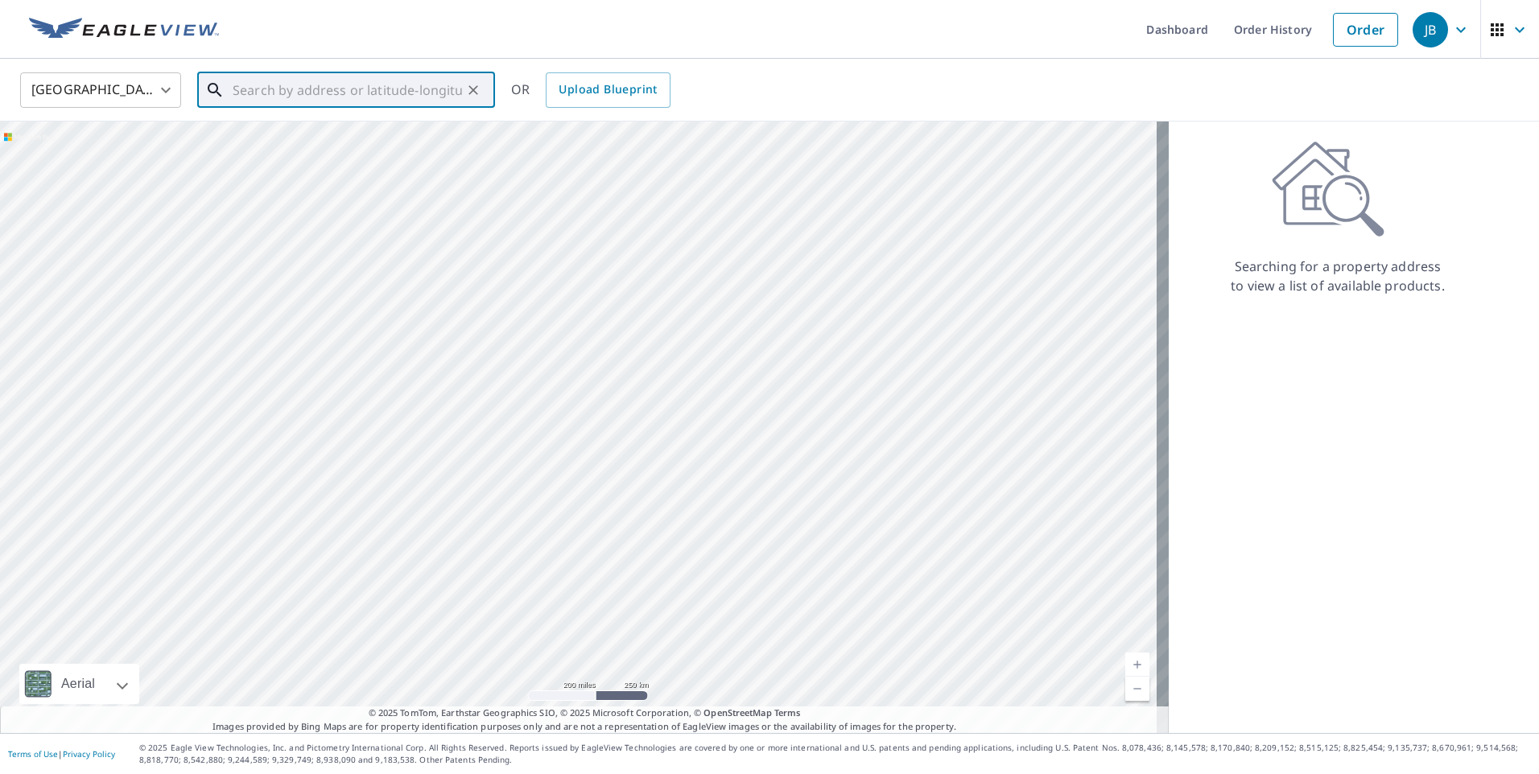
paste input "[STREET_ADDRESS]"
click at [370, 147] on p "[GEOGRAPHIC_DATA], IN 46637" at bounding box center [355, 154] width 253 height 16
type input "[STREET_ADDRESS]"
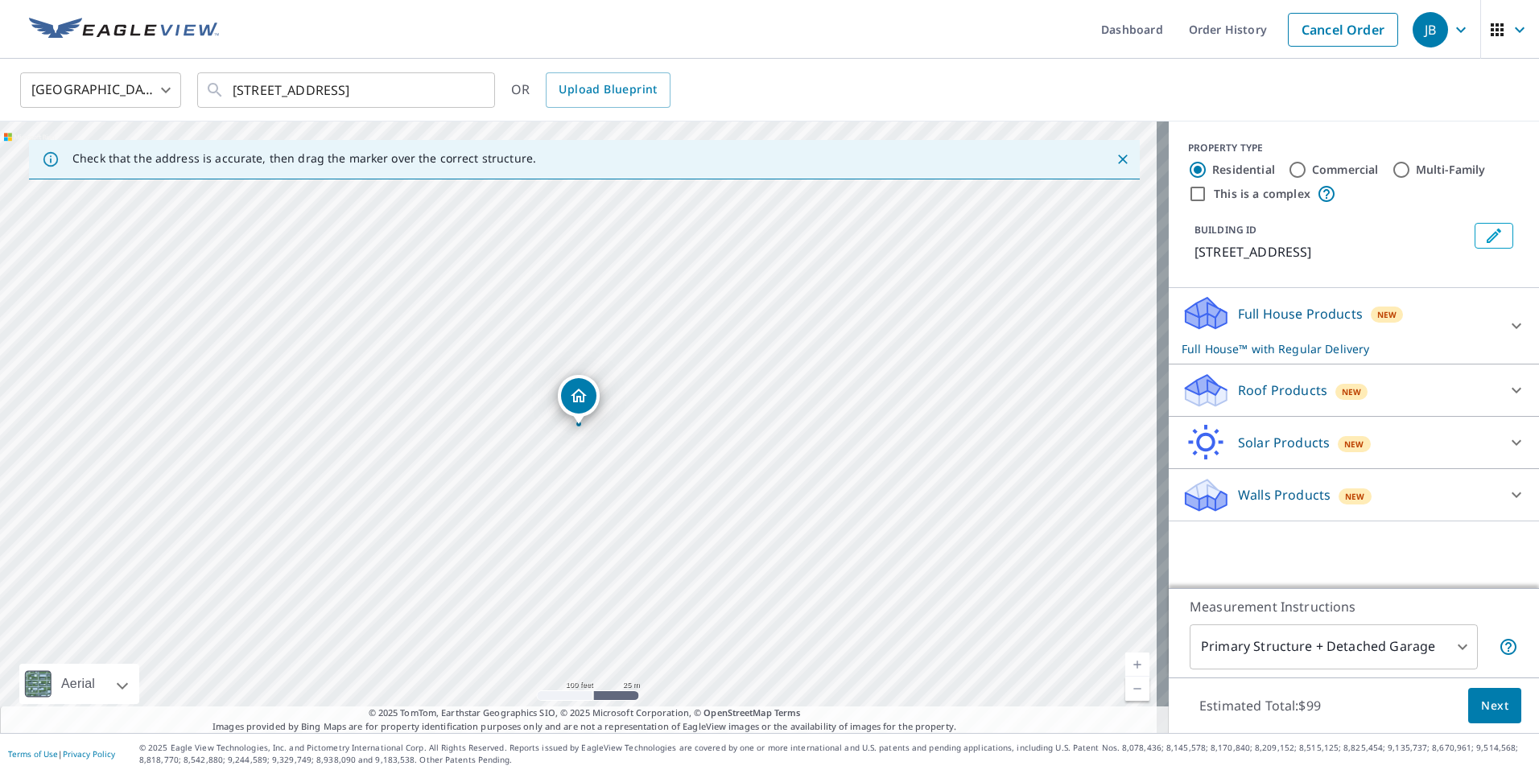
click at [1351, 394] on div "Roof Products New" at bounding box center [1338, 391] width 315 height 38
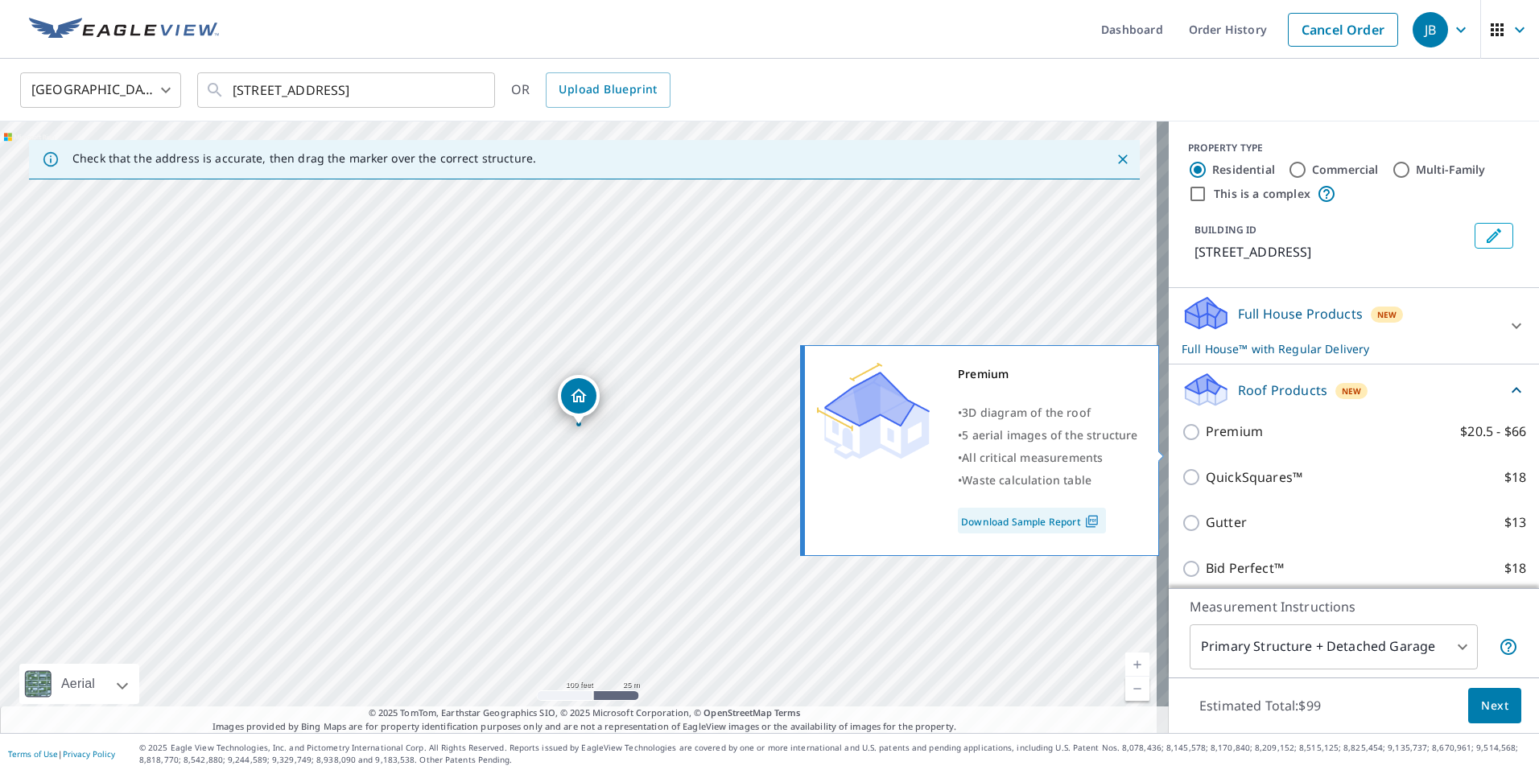
click at [1181, 442] on input "Premium $20.5 - $66" at bounding box center [1193, 432] width 24 height 19
checkbox input "true"
checkbox input "false"
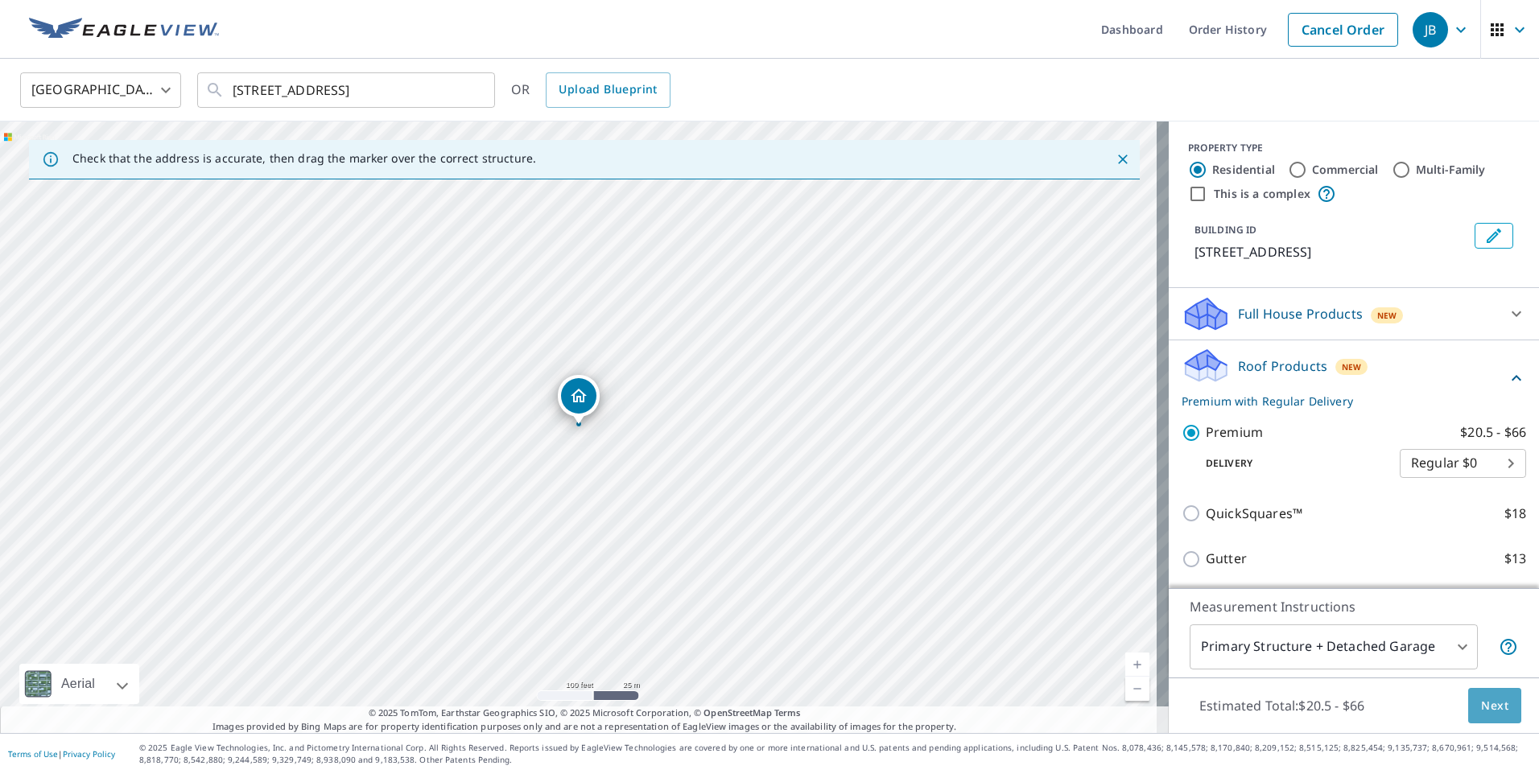
click at [1481, 711] on span "Next" at bounding box center [1494, 706] width 27 height 20
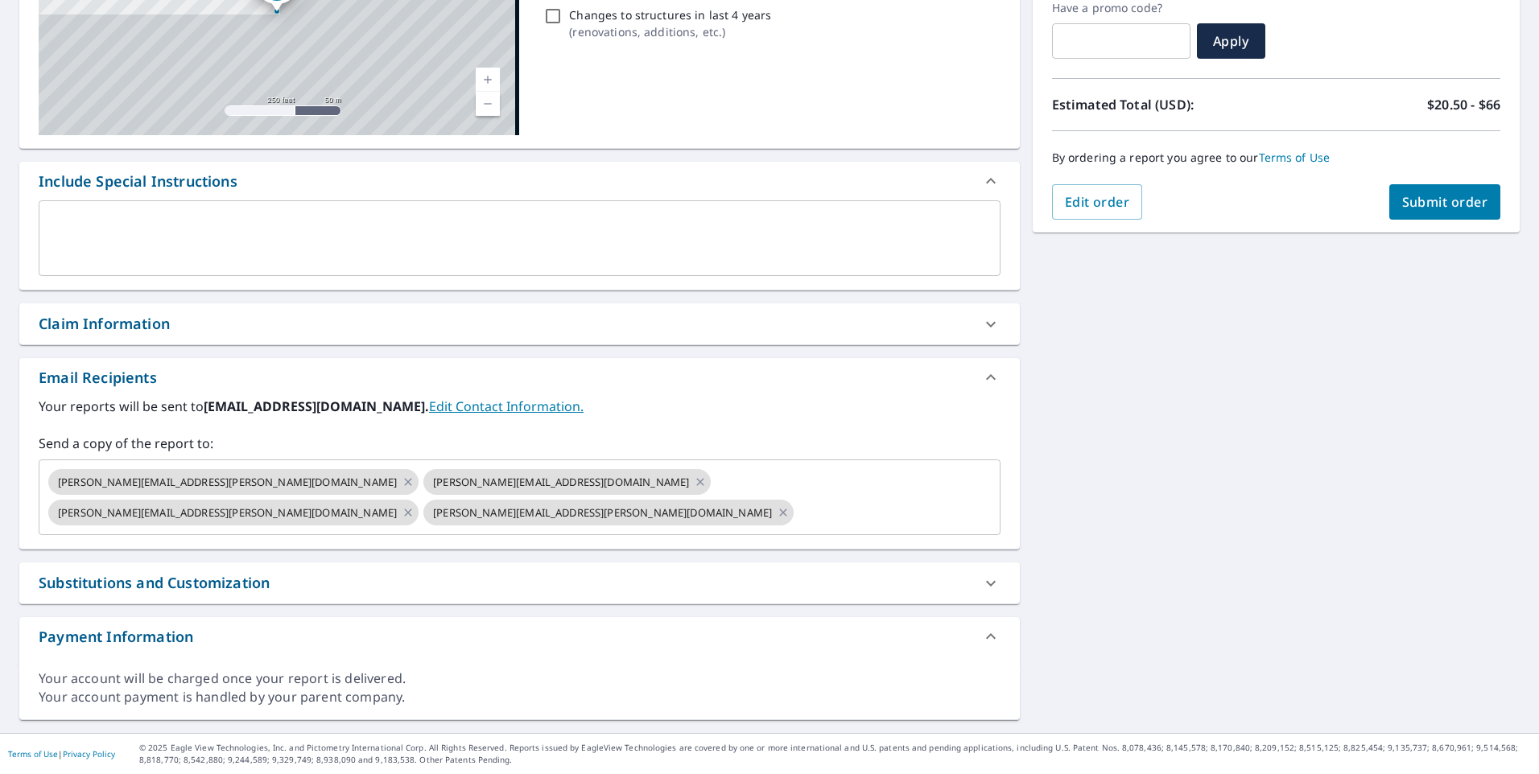
scroll to position [250, 0]
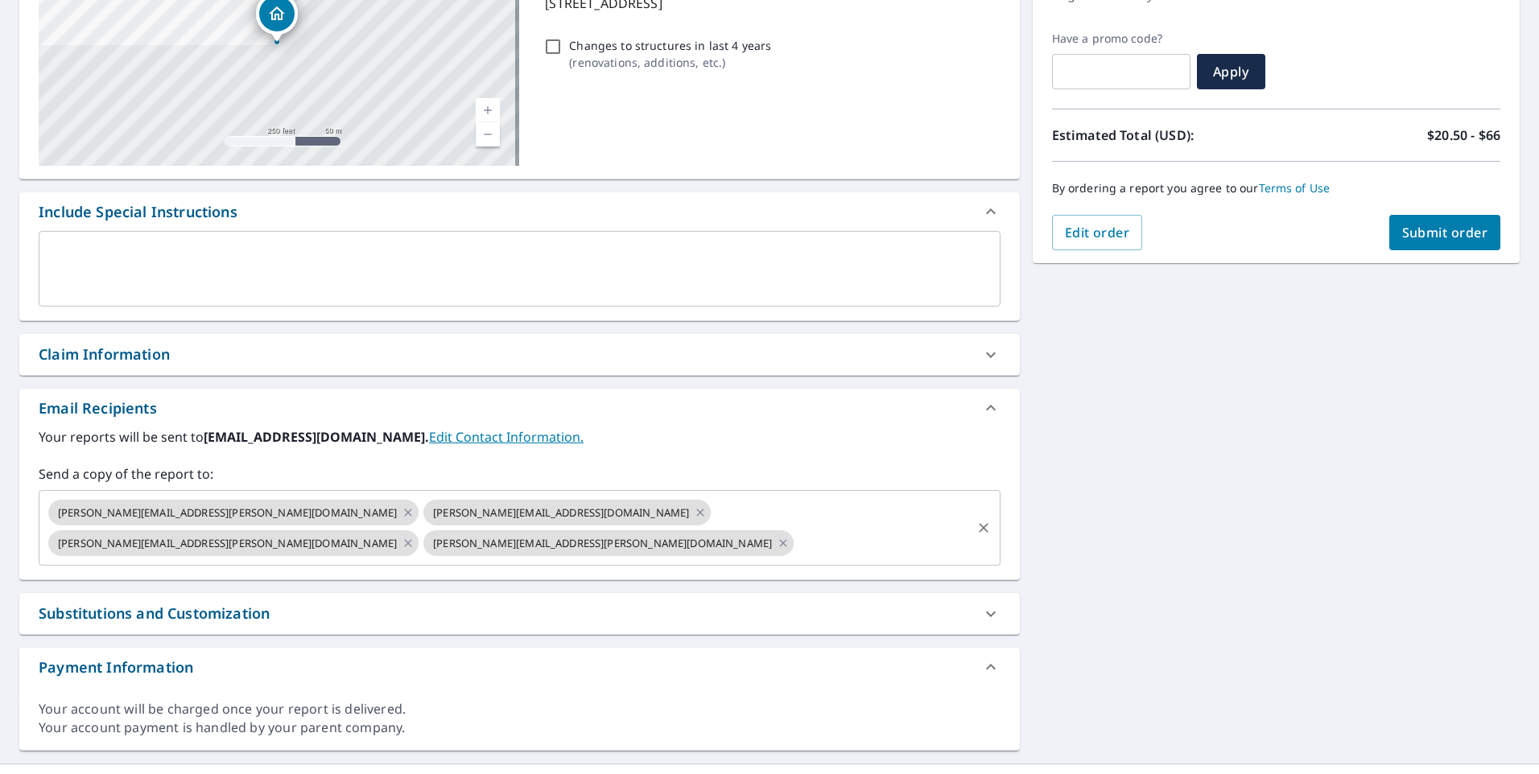
click at [975, 520] on icon "Clear" at bounding box center [983, 528] width 16 height 16
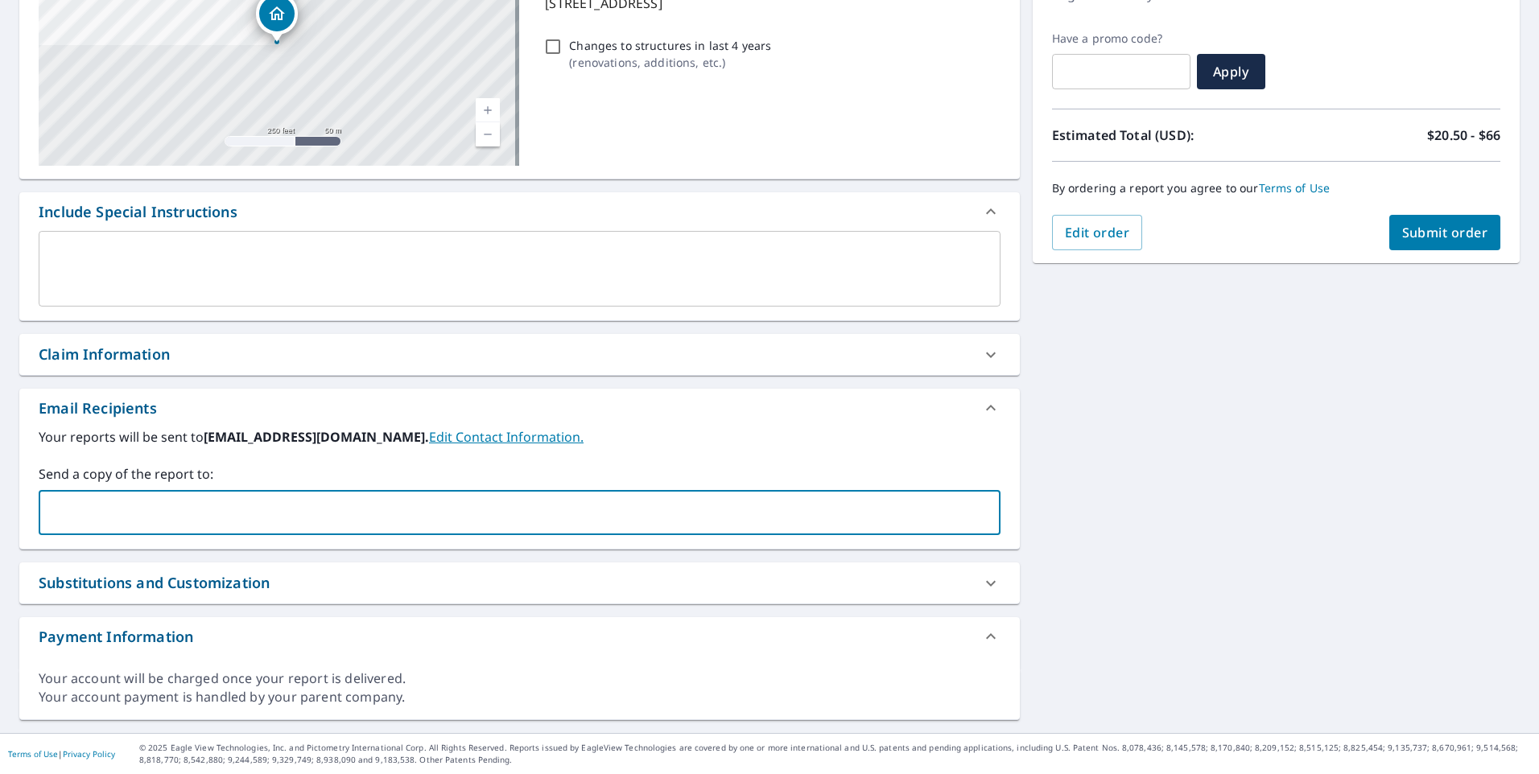
click at [906, 528] on div "​" at bounding box center [520, 512] width 962 height 45
paste input "[PERSON_NAME][EMAIL_ADDRESS][DOMAIN_NAME]"
type input "[PERSON_NAME][EMAIL_ADDRESS][DOMAIN_NAME]"
paste input "[EMAIL_ADDRESS][DOMAIN_NAME]"
type input "[EMAIL_ADDRESS][DOMAIN_NAME]"
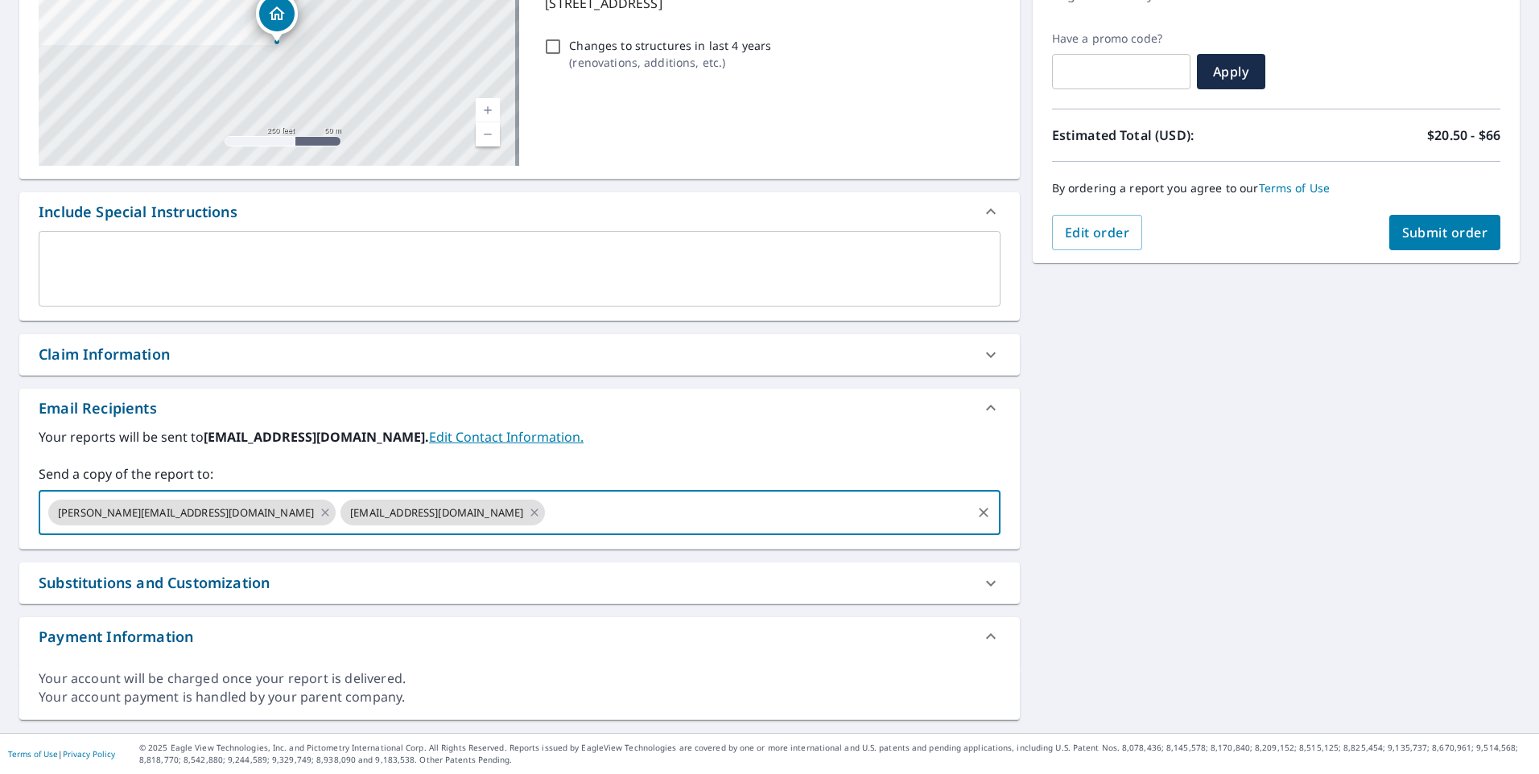
click at [1269, 444] on div "[STREET_ADDRESS] Aerial Road A standard road map Aerial A detailed look from ab…" at bounding box center [769, 316] width 1539 height 835
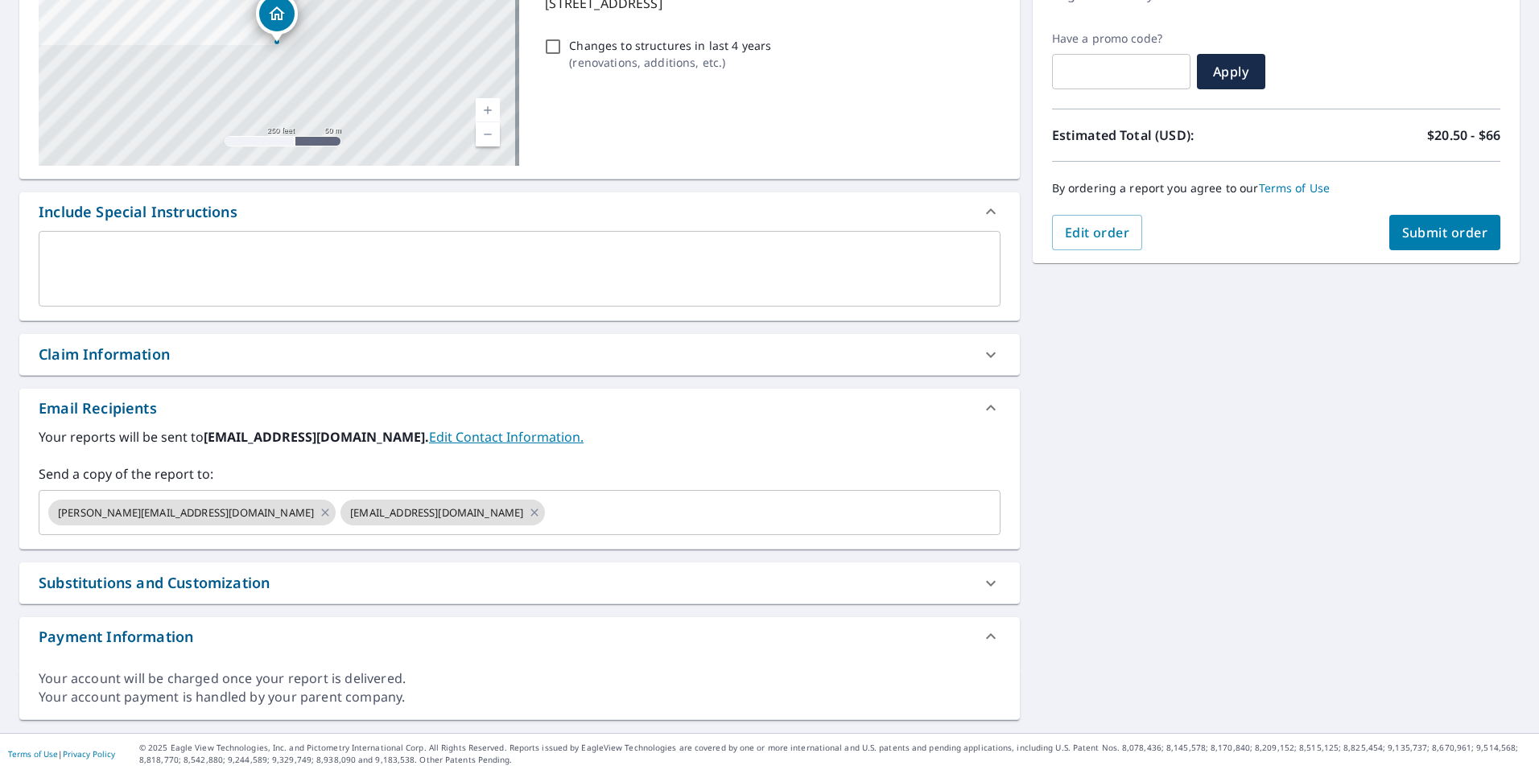
click at [1449, 225] on span "Submit order" at bounding box center [1445, 233] width 86 height 18
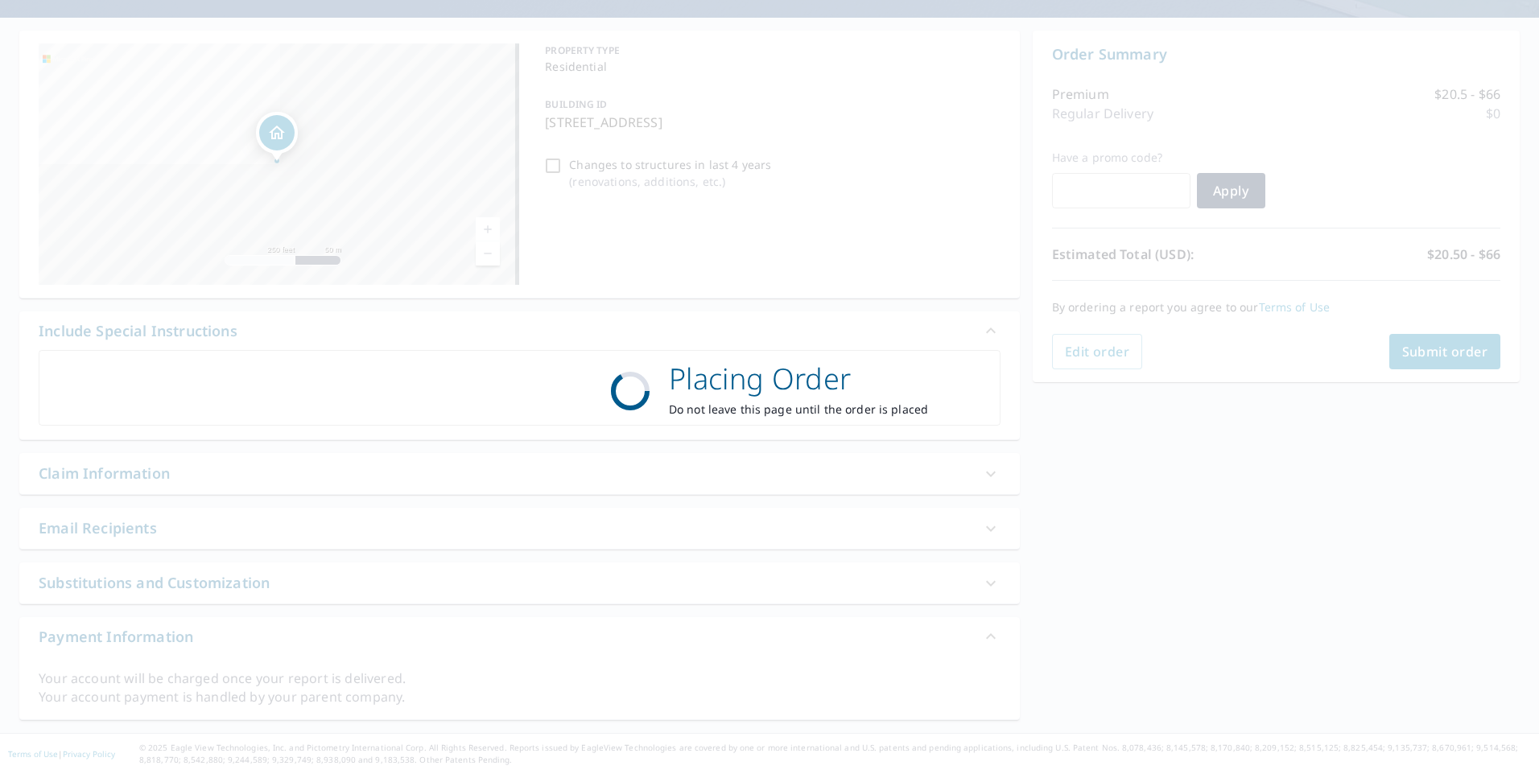
scroll to position [131, 0]
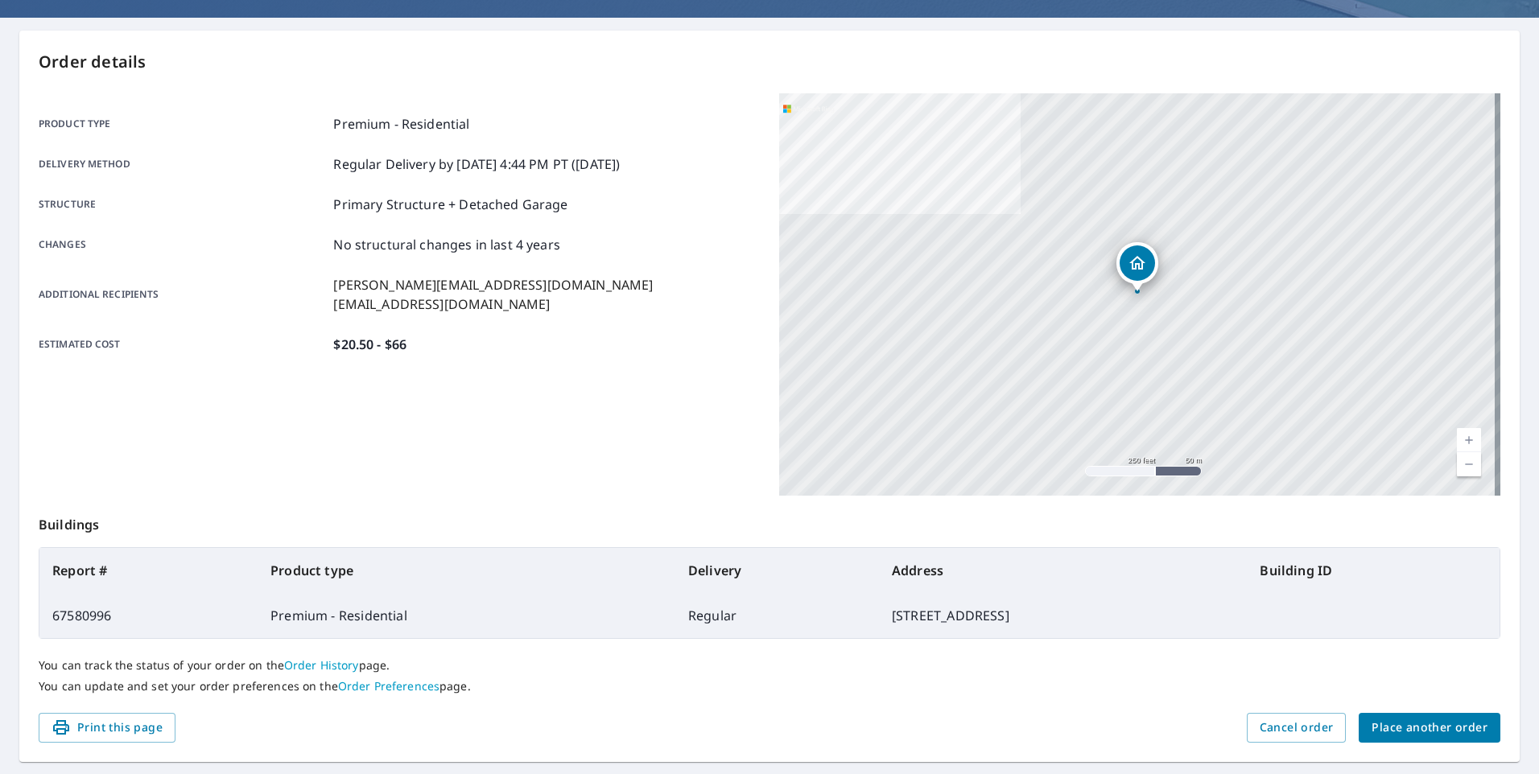
click at [1446, 736] on span "Place another order" at bounding box center [1429, 728] width 116 height 20
